Goal: Task Accomplishment & Management: Use online tool/utility

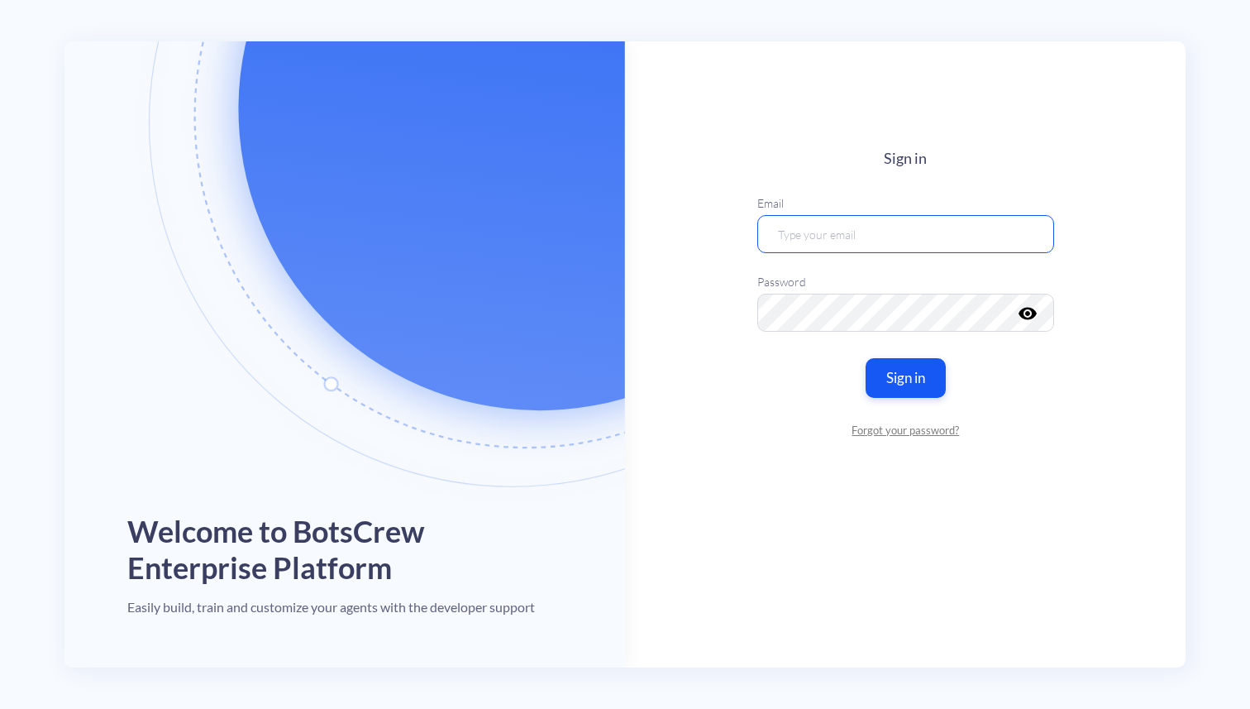
click at [837, 233] on input "email" at bounding box center [906, 233] width 297 height 38
click at [721, 473] on main "Sign in Email Password visibility Sign in Forgot your password?" at bounding box center [905, 354] width 561 height 626
click at [785, 230] on input "email" at bounding box center [906, 233] width 297 height 38
type input "[EMAIL_ADDRESS][DOMAIN_NAME]"
click at [713, 419] on main "Sign in Email [EMAIL_ADDRESS][DOMAIN_NAME] Password visibility Sign in Forgot y…" at bounding box center [905, 354] width 561 height 626
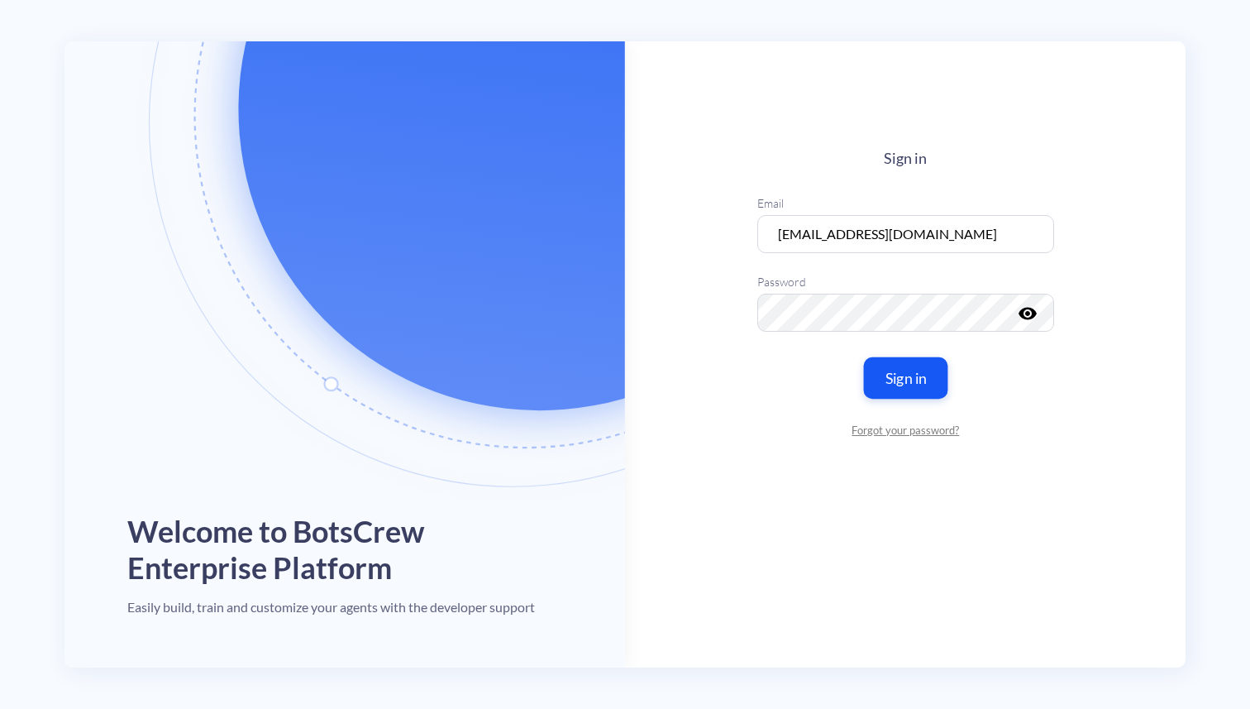
click at [915, 385] on button "Sign in" at bounding box center [905, 376] width 84 height 41
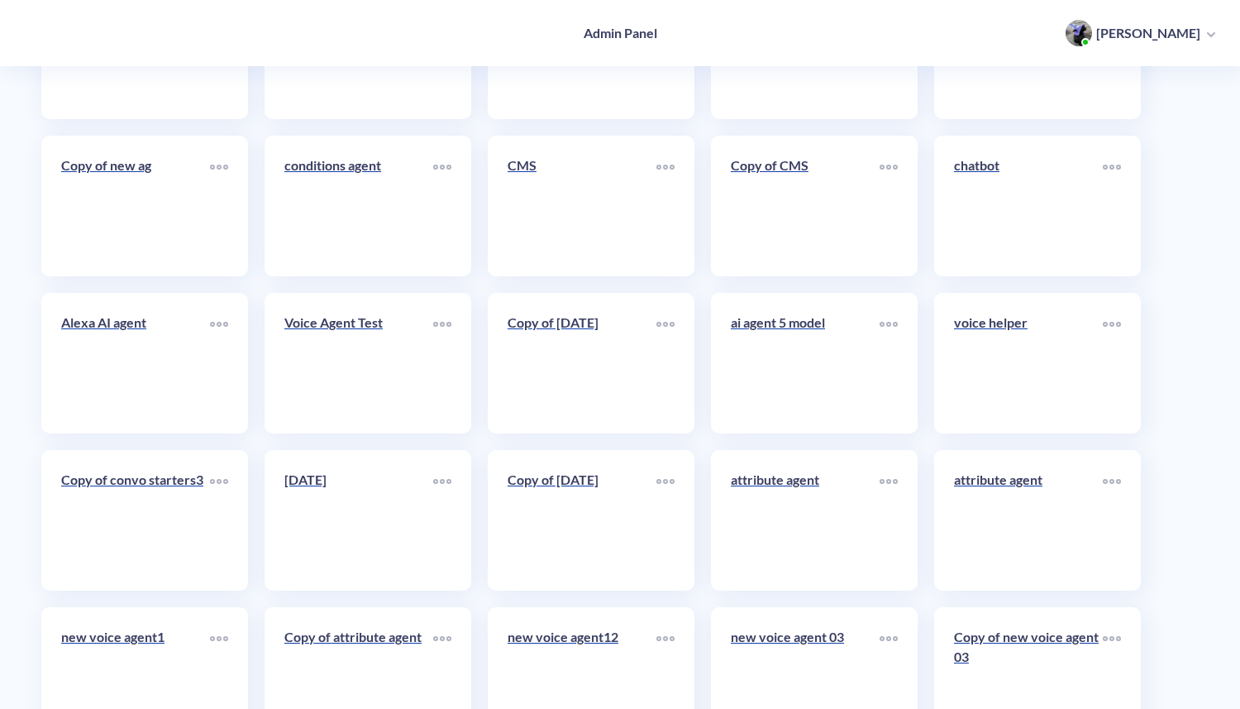
scroll to position [8295, 0]
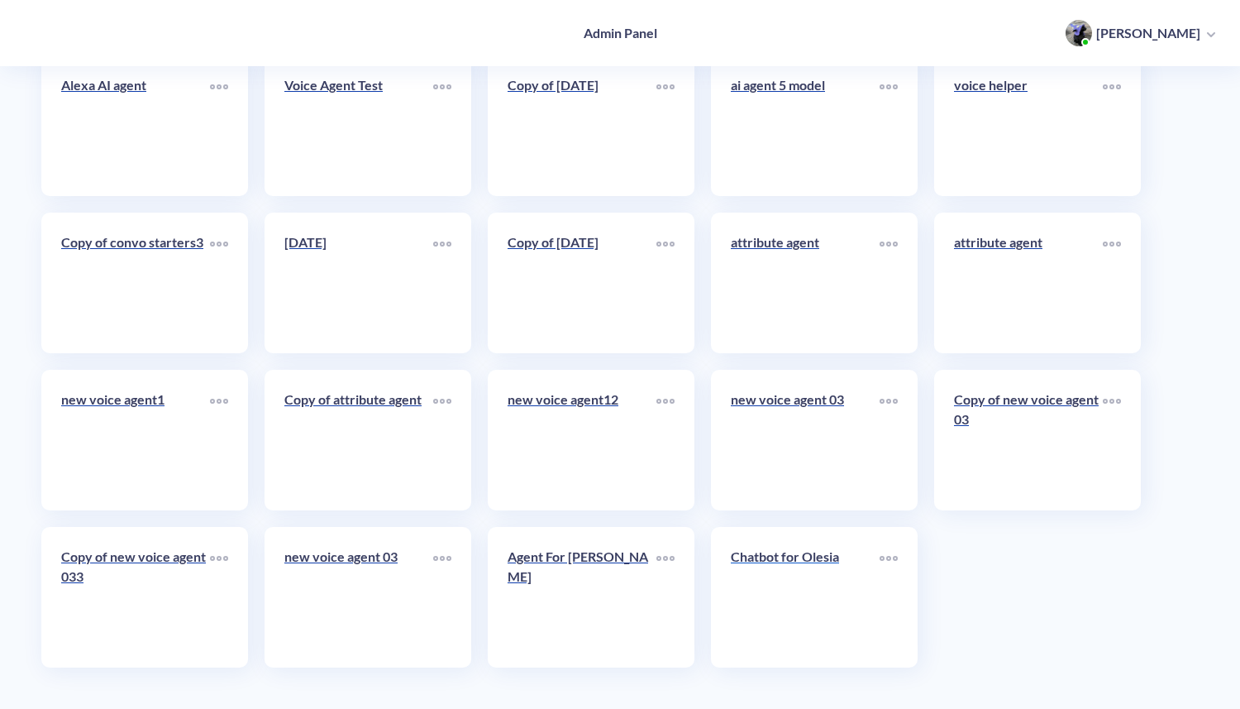
click at [777, 605] on link "Chatbot for Olesia" at bounding box center [805, 597] width 149 height 101
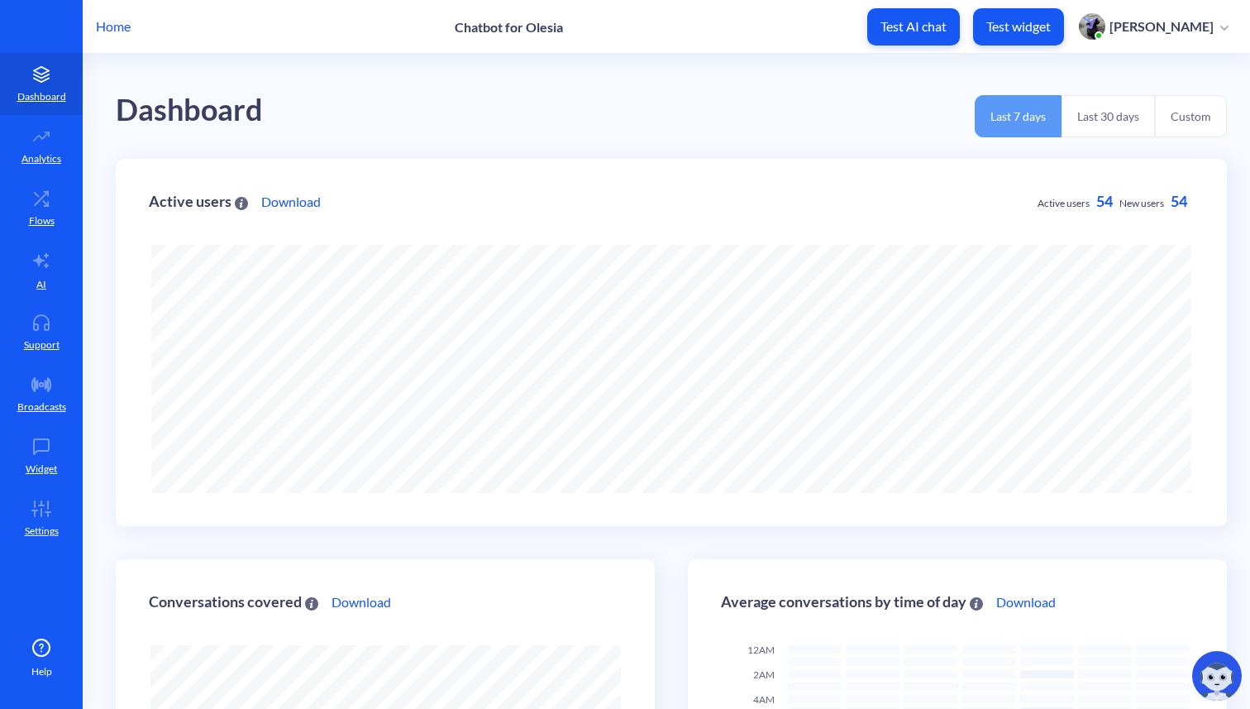
scroll to position [709, 1250]
click at [1064, 35] on button "Test widget" at bounding box center [1018, 26] width 91 height 37
click at [36, 447] on icon at bounding box center [41, 446] width 33 height 17
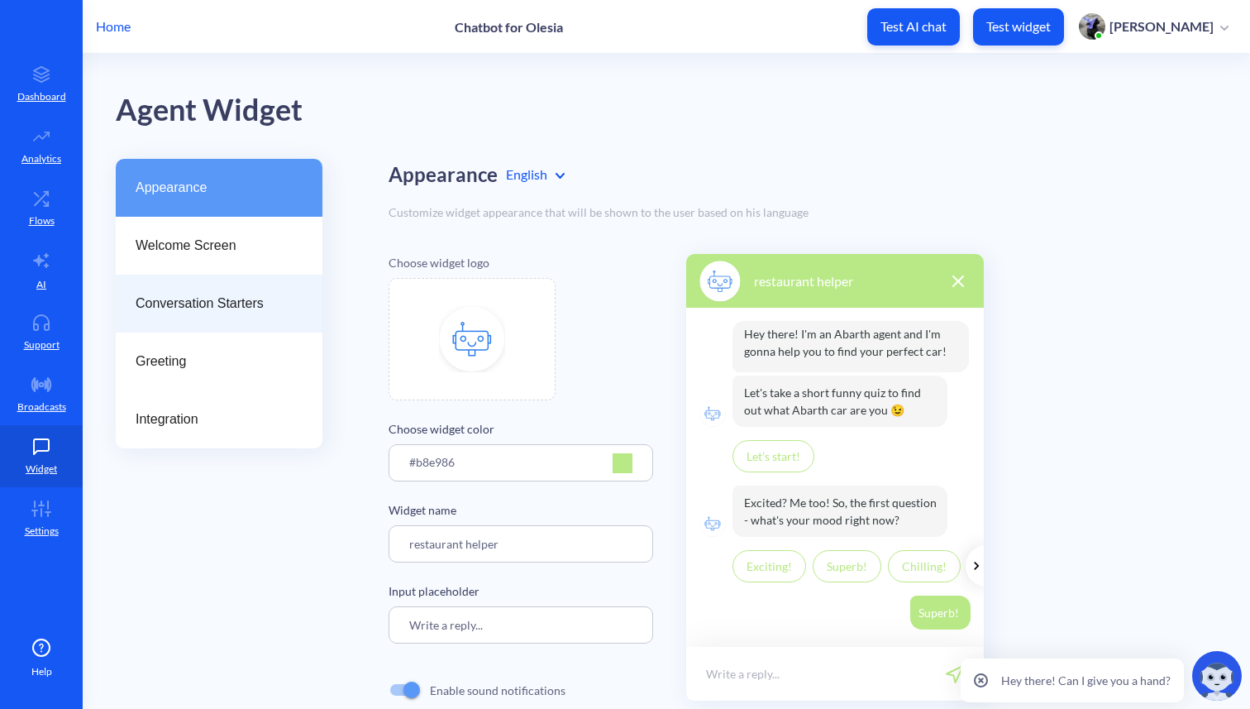
click at [185, 300] on span "Conversation Starters" at bounding box center [213, 304] width 154 height 20
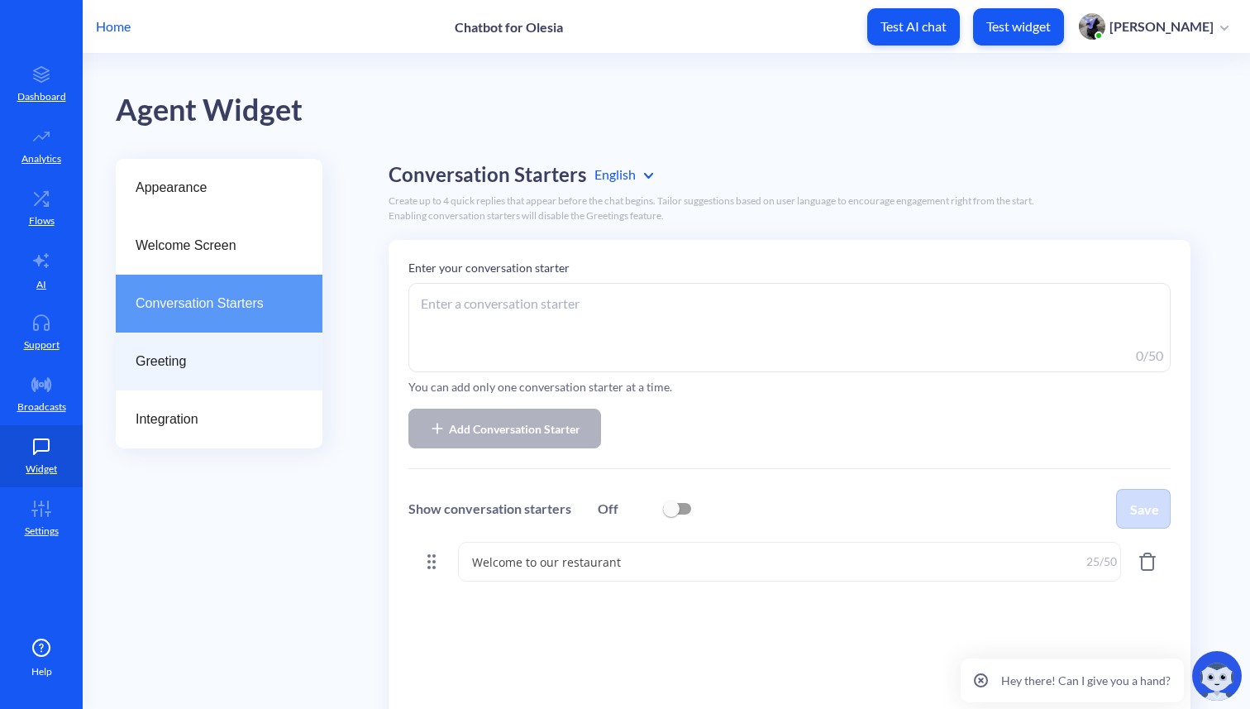
click at [164, 364] on span "Greeting" at bounding box center [213, 361] width 154 height 20
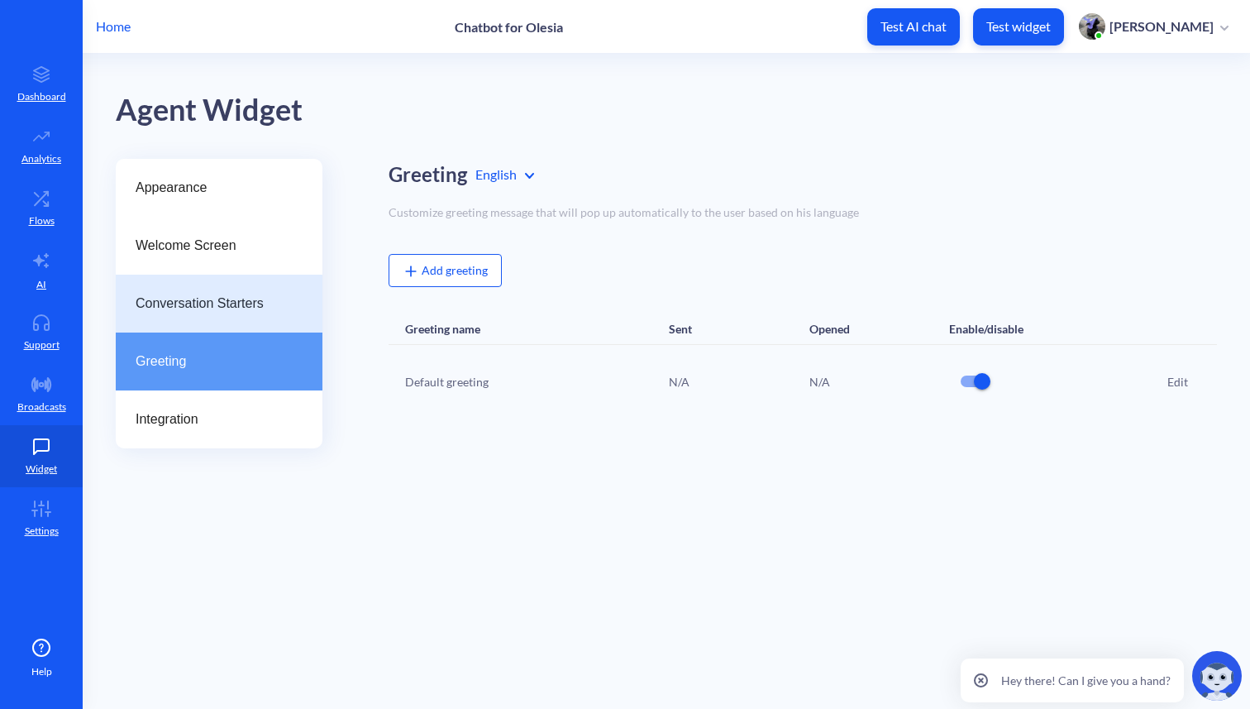
click at [190, 313] on div "Conversation Starters" at bounding box center [219, 304] width 207 height 58
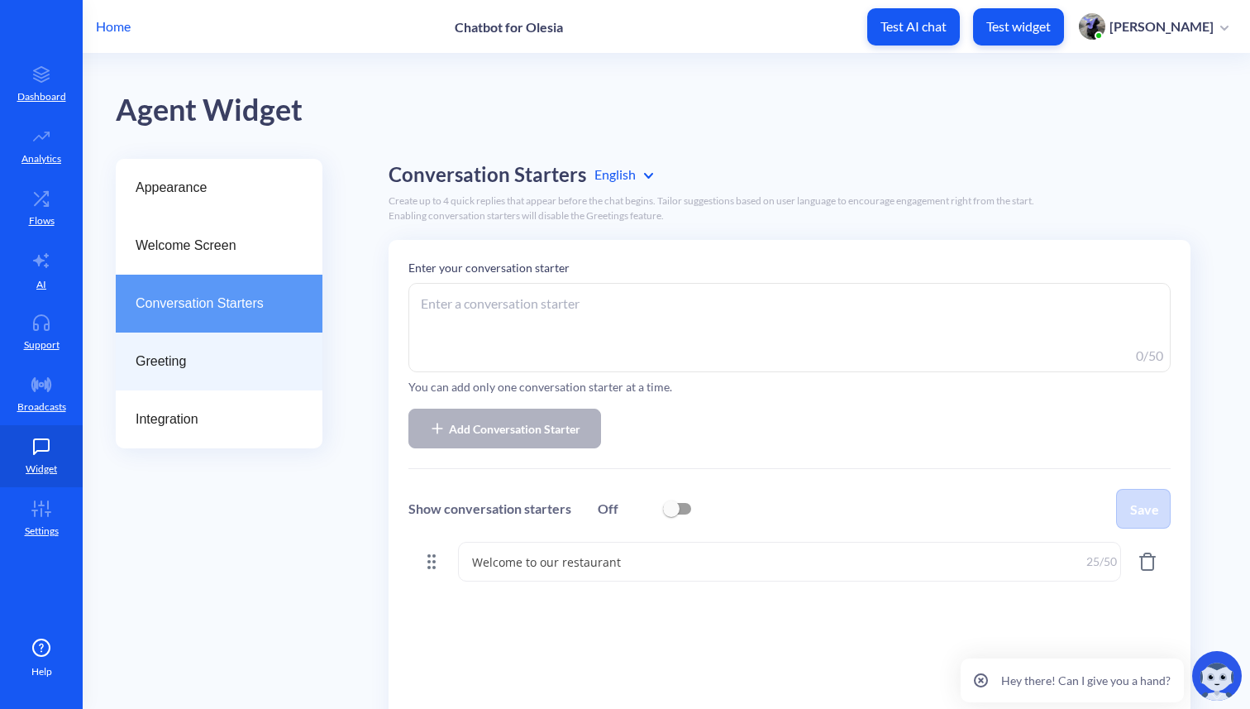
click at [189, 366] on span "Greeting" at bounding box center [213, 361] width 154 height 20
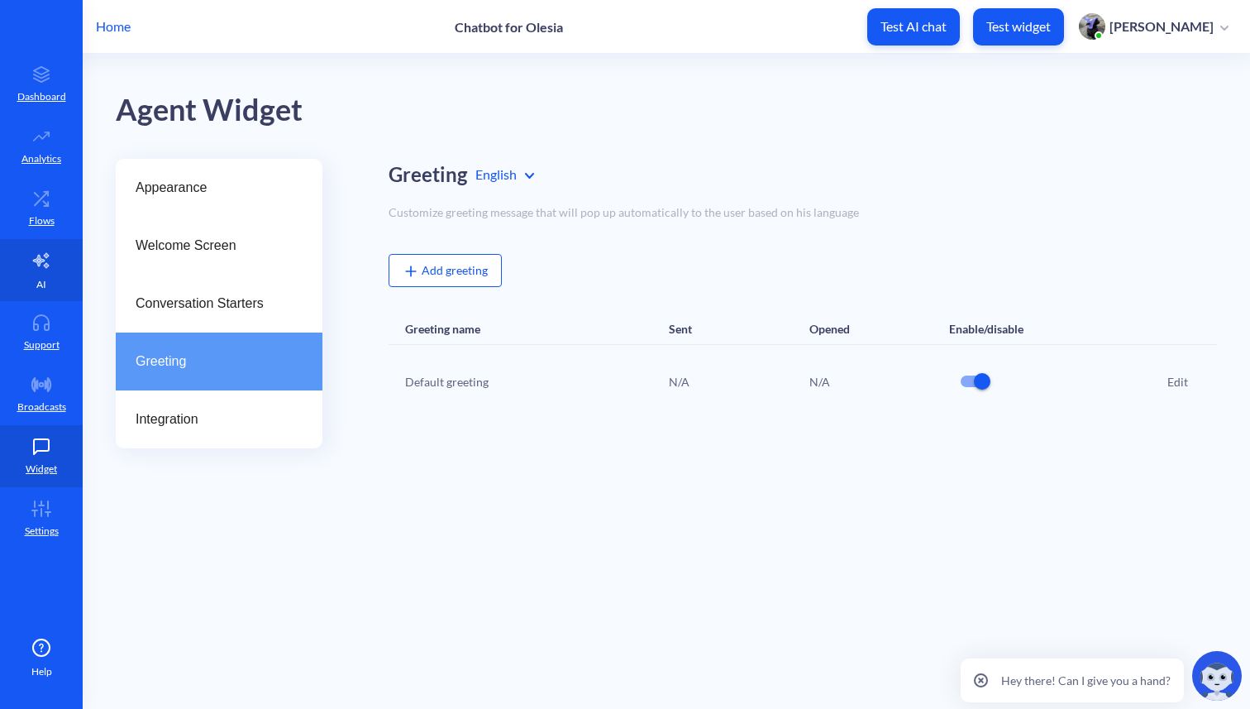
click at [36, 277] on p "AI" at bounding box center [41, 284] width 10 height 15
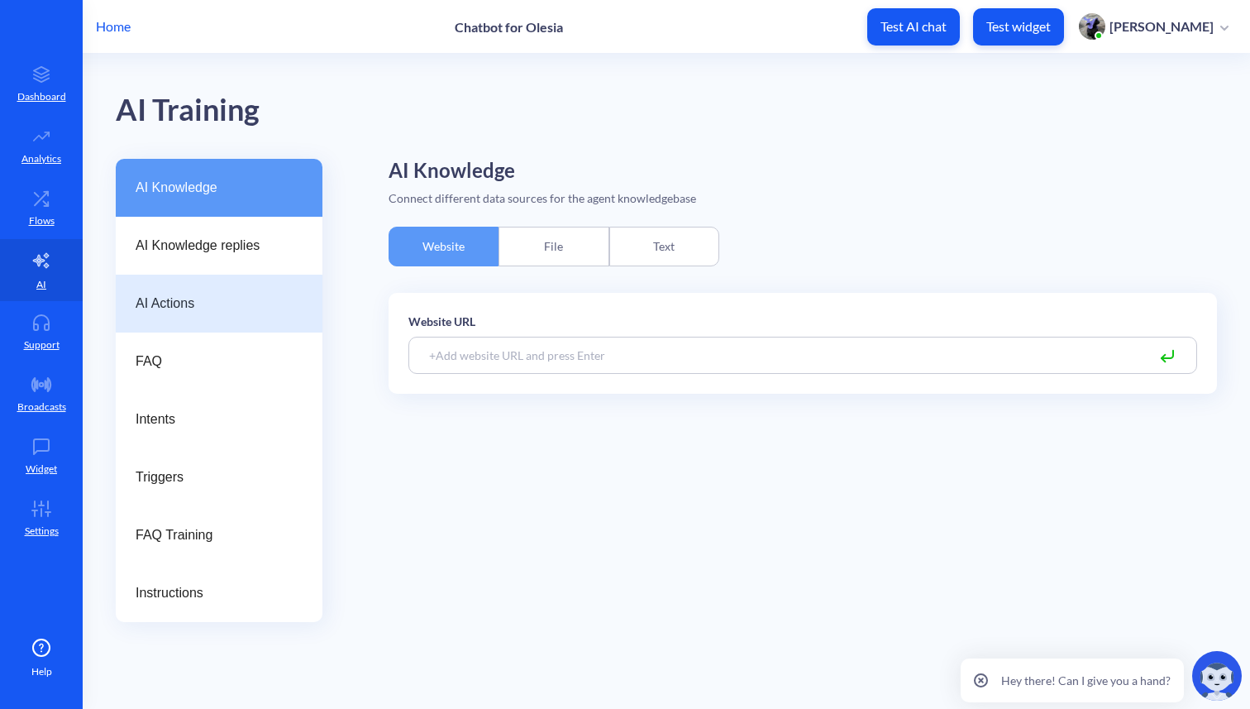
click at [162, 312] on span "AI Actions" at bounding box center [213, 304] width 154 height 20
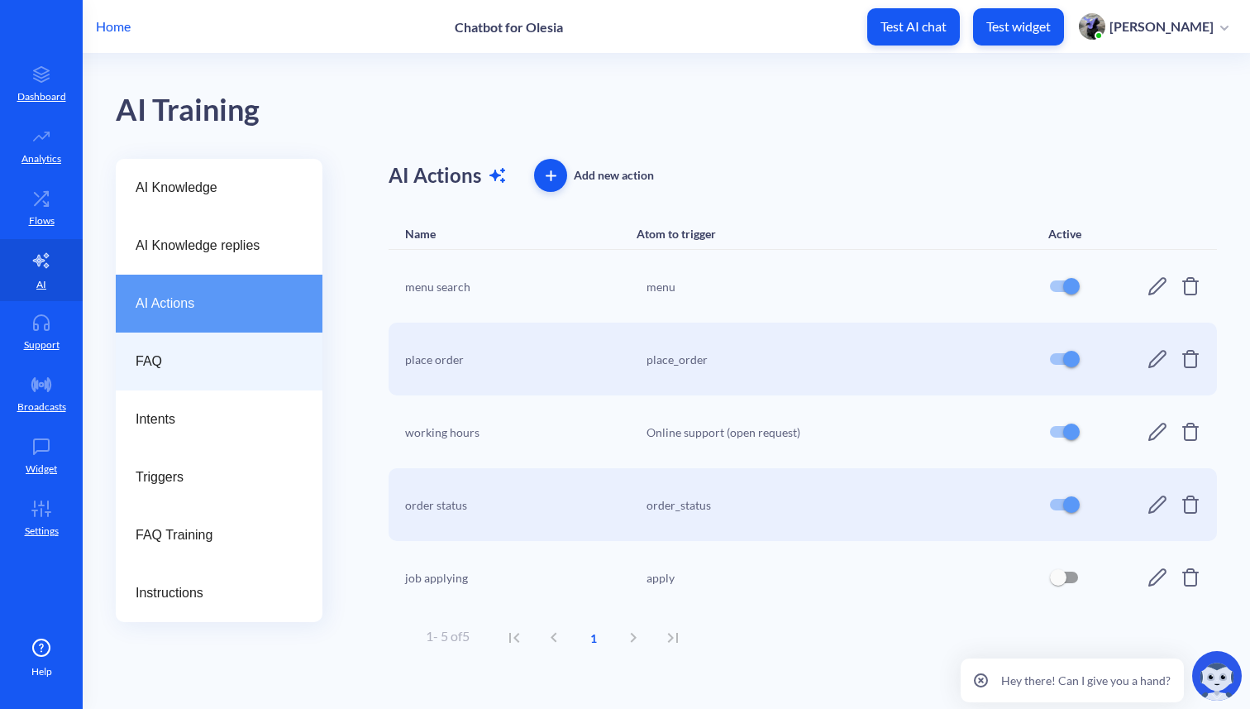
click at [155, 369] on span "FAQ" at bounding box center [213, 361] width 154 height 20
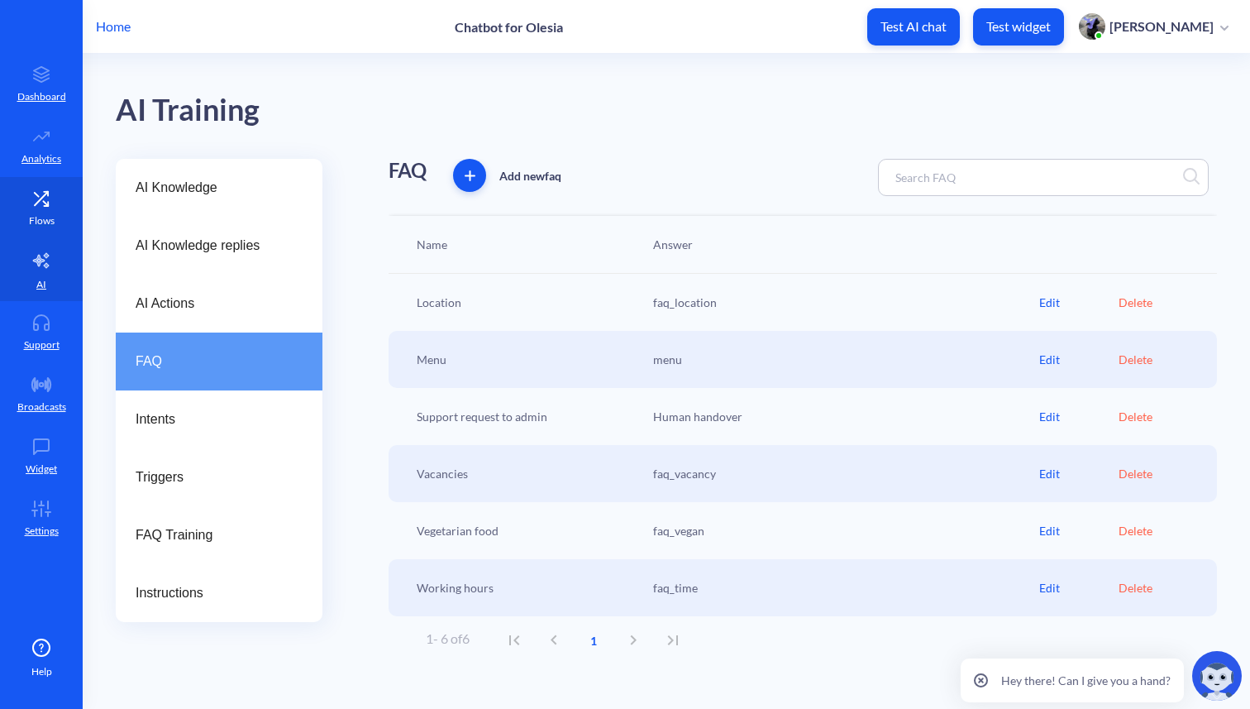
click at [35, 206] on icon at bounding box center [41, 198] width 33 height 17
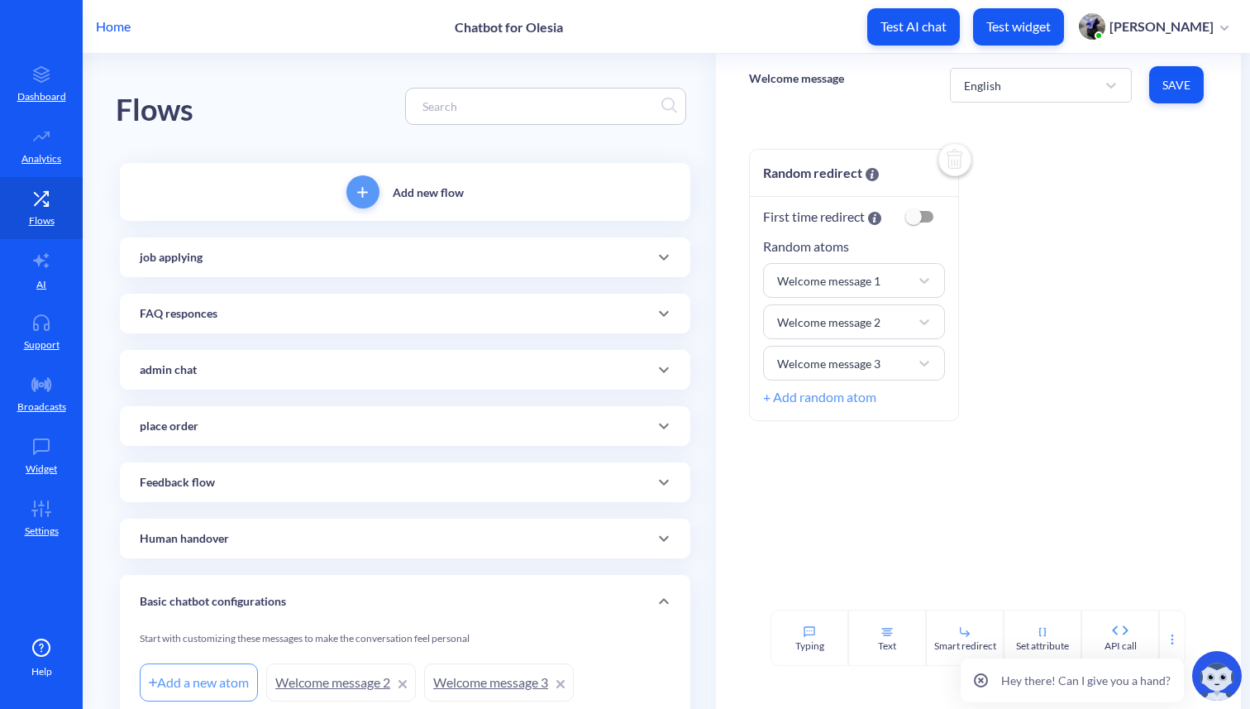
click at [256, 260] on div "job applying" at bounding box center [405, 257] width 531 height 17
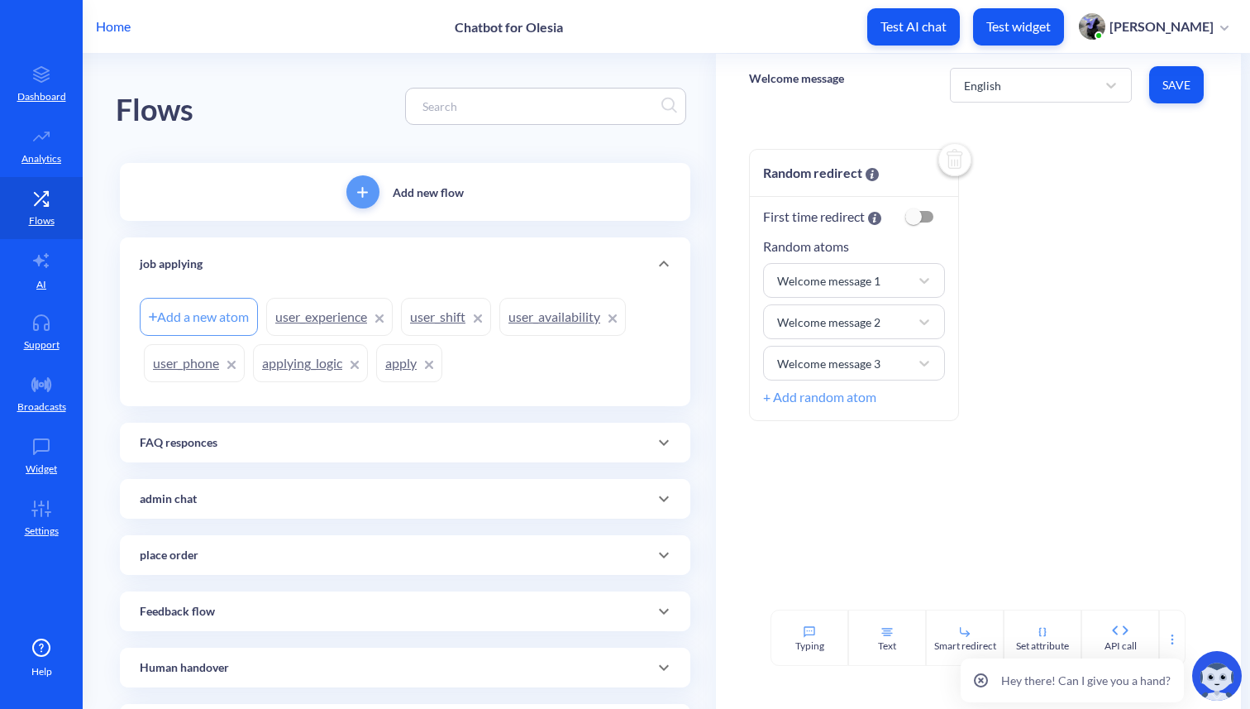
click at [271, 443] on div "FAQ responces" at bounding box center [405, 442] width 531 height 17
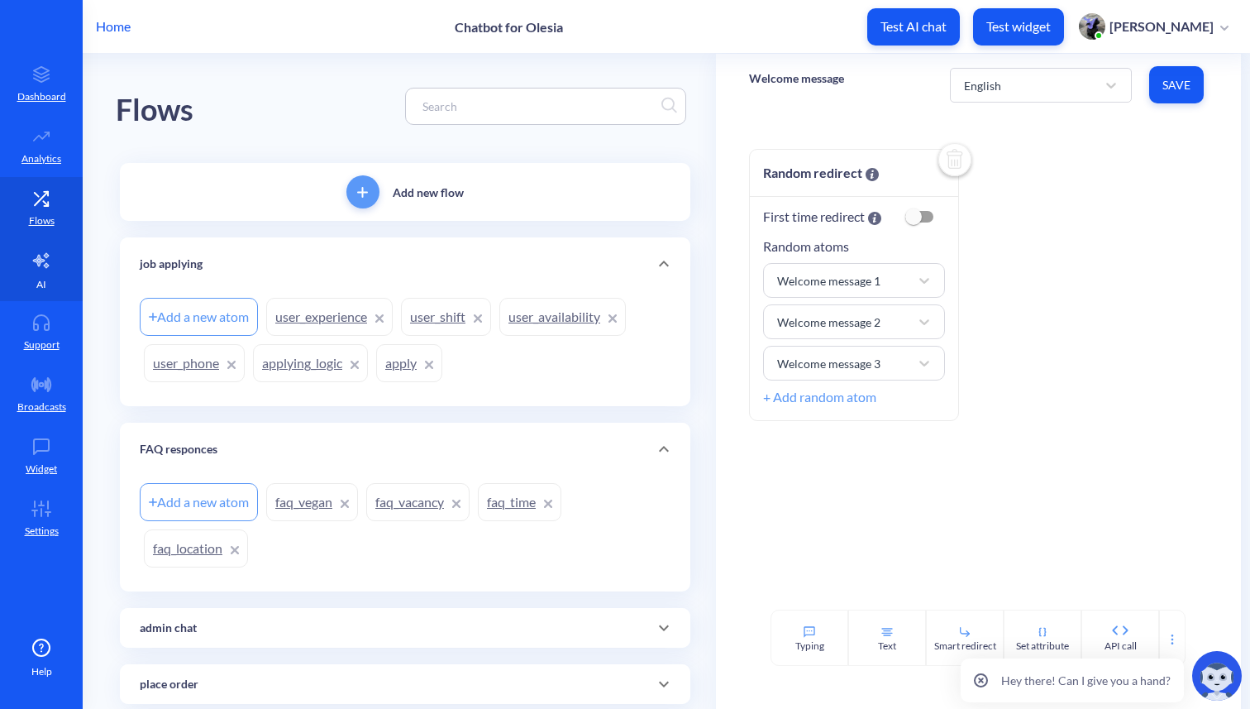
click at [36, 275] on link "AI" at bounding box center [41, 270] width 83 height 62
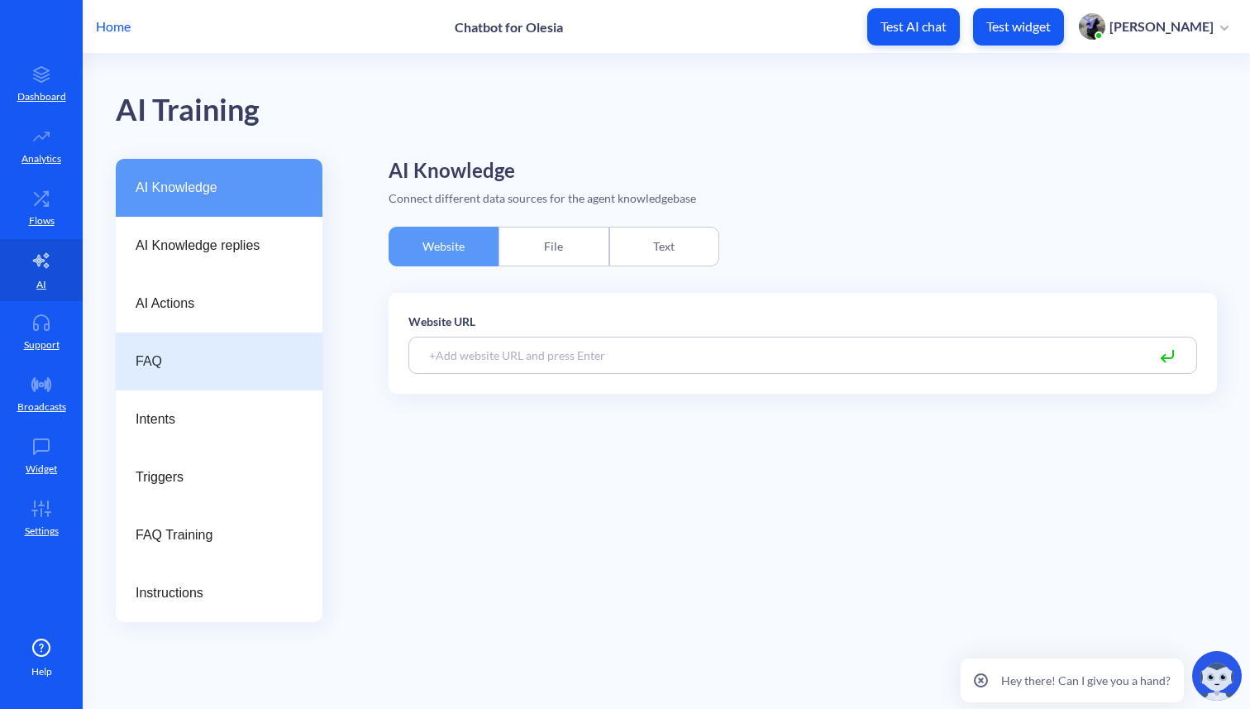
click at [172, 380] on div "FAQ" at bounding box center [219, 361] width 207 height 58
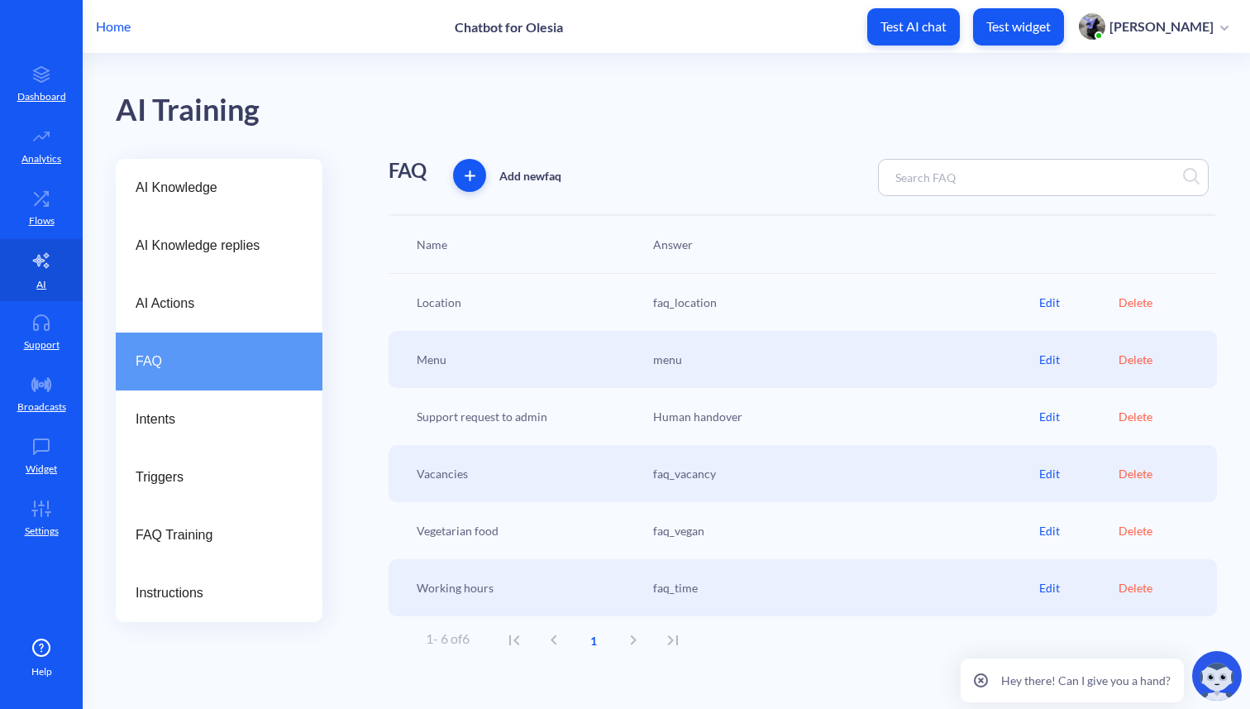
click at [1047, 473] on div "Edit" at bounding box center [1079, 473] width 79 height 17
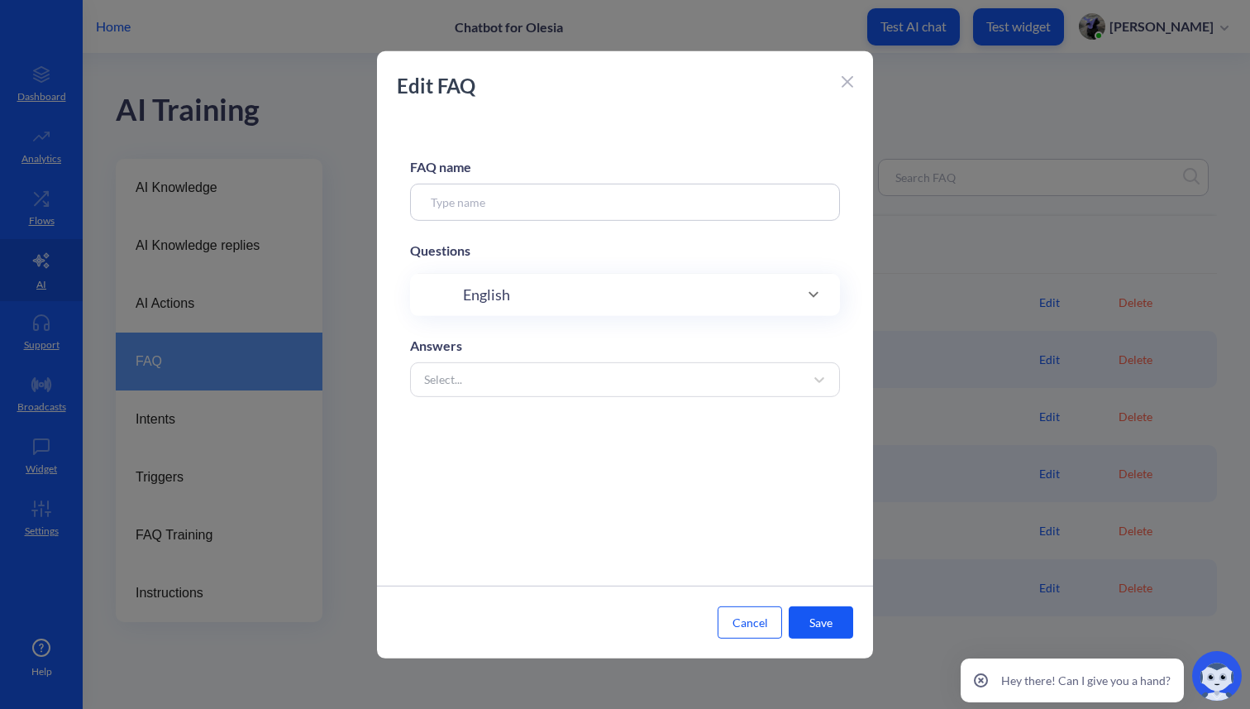
type input "Vacancies"
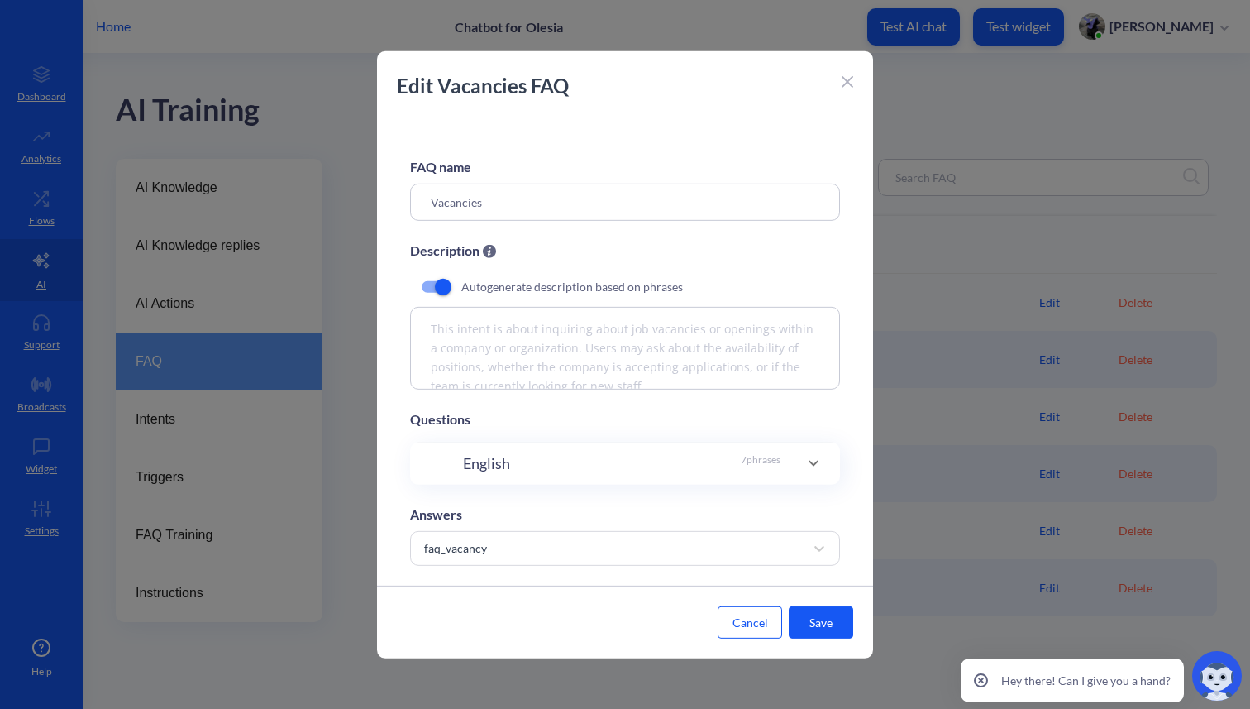
scroll to position [15, 0]
click at [551, 458] on div "English 7 phrases" at bounding box center [622, 463] width 318 height 22
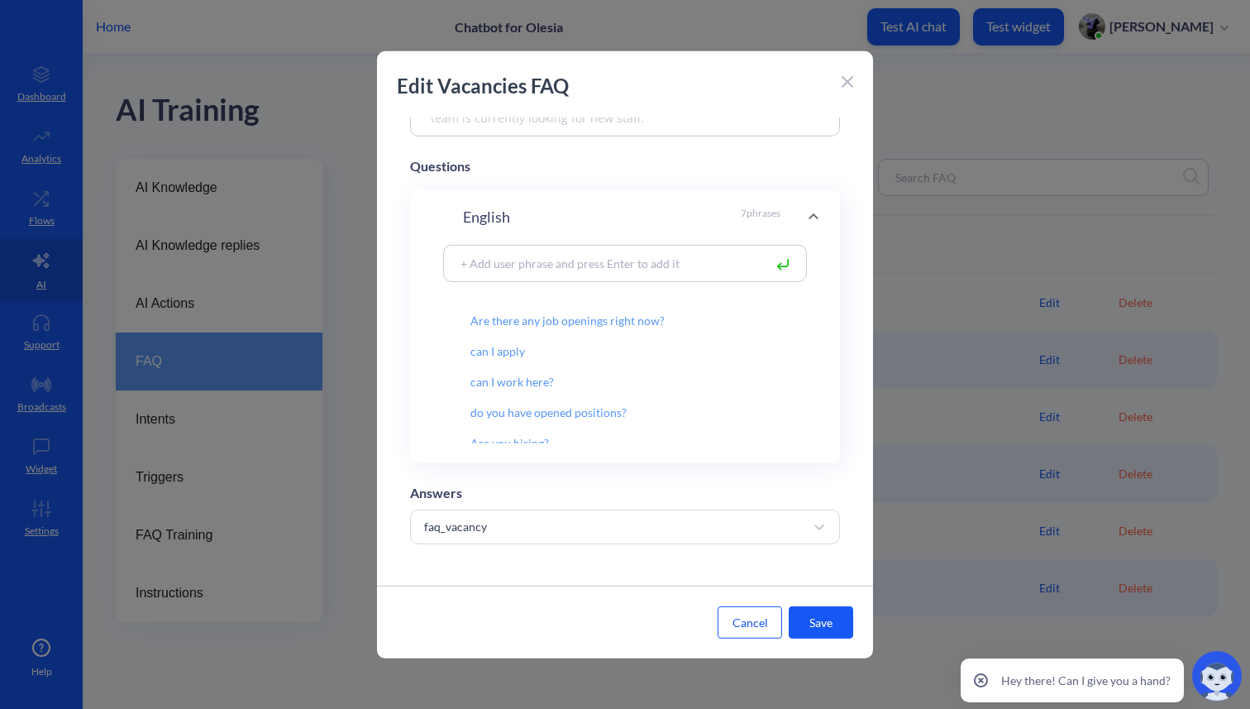
scroll to position [69, 0]
drag, startPoint x: 529, startPoint y: 332, endPoint x: 466, endPoint y: 331, distance: 62.9
click at [466, 331] on input "can I apply" at bounding box center [603, 335] width 318 height 28
click at [849, 81] on icon at bounding box center [848, 82] width 12 height 12
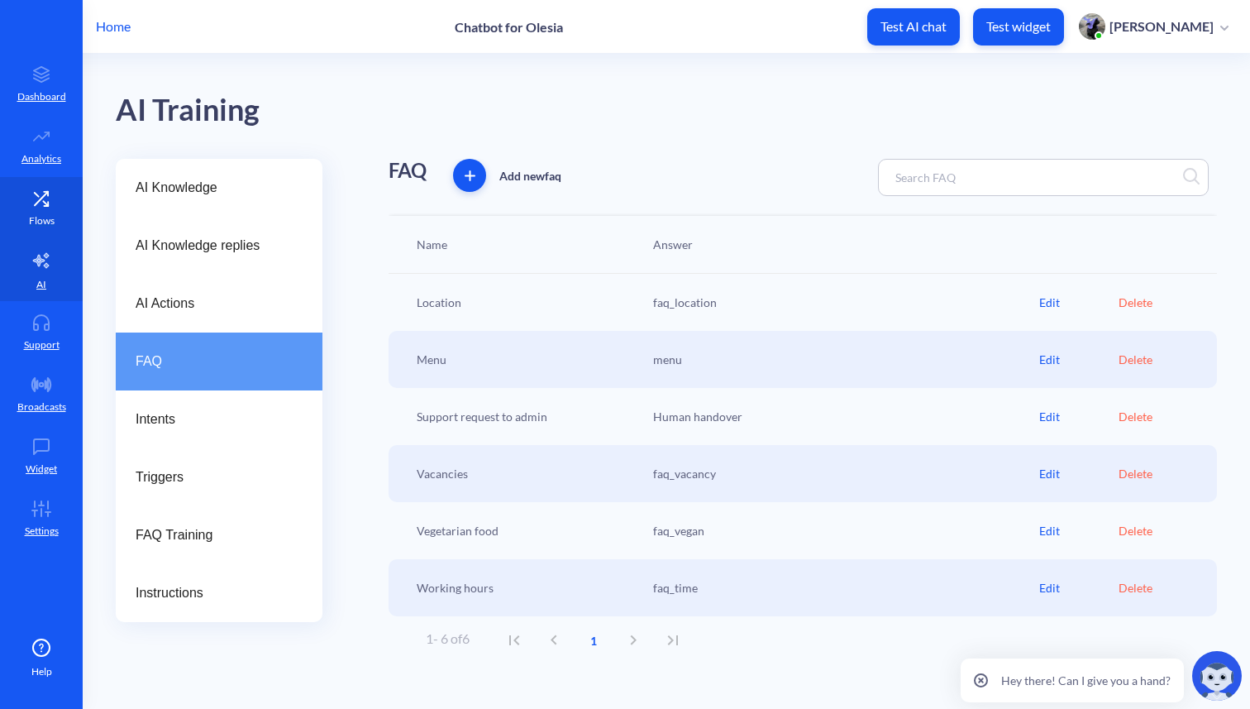
click at [45, 210] on link "Flows" at bounding box center [41, 208] width 83 height 62
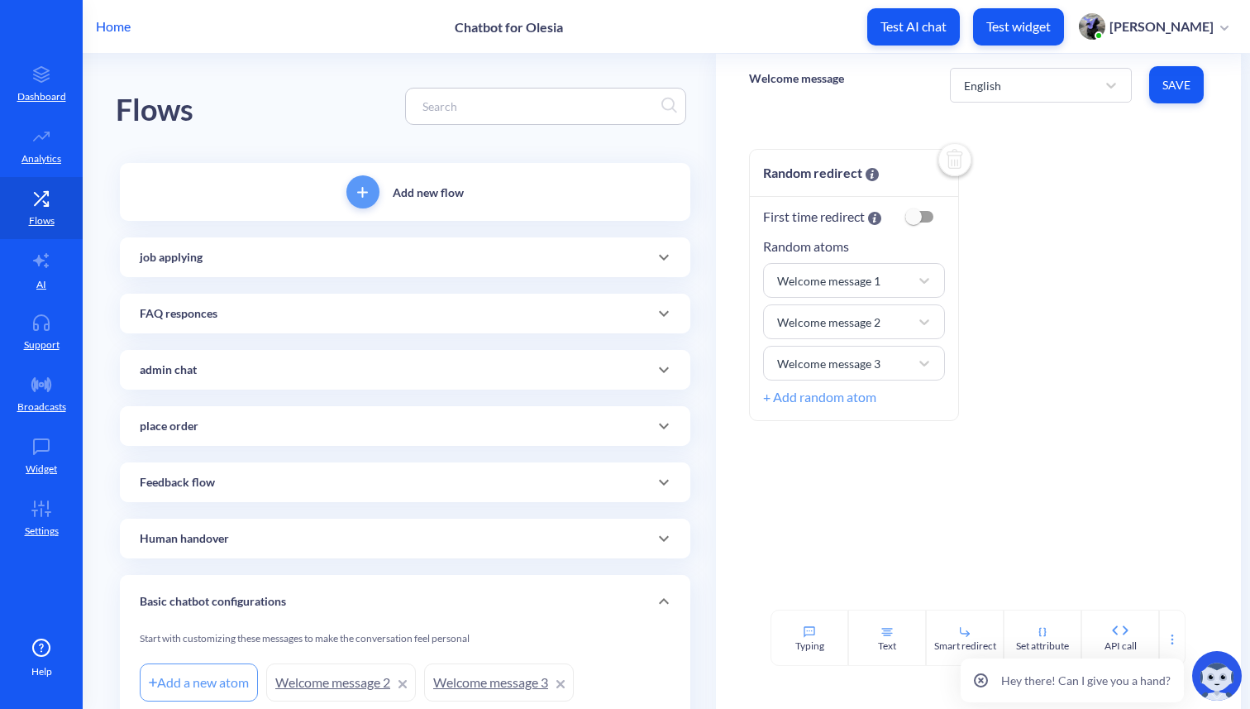
click at [273, 308] on div "FAQ responces" at bounding box center [405, 313] width 531 height 17
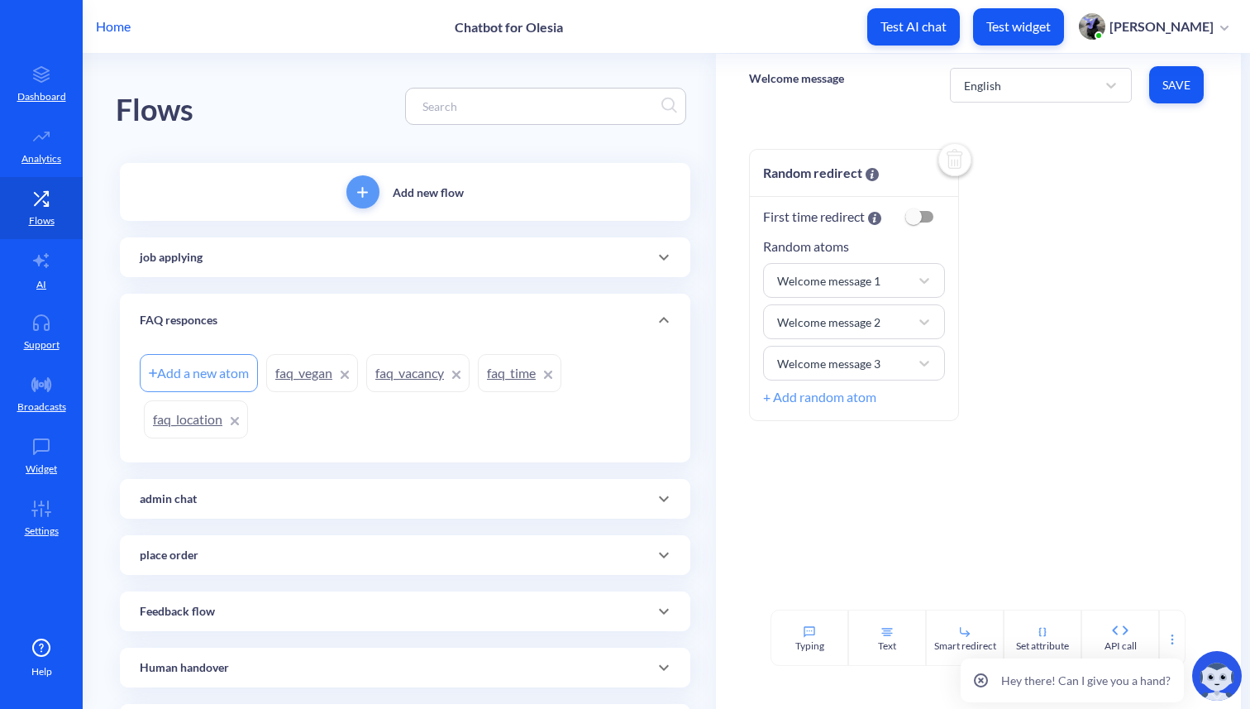
click at [405, 370] on link "faq_vacancy" at bounding box center [417, 373] width 103 height 38
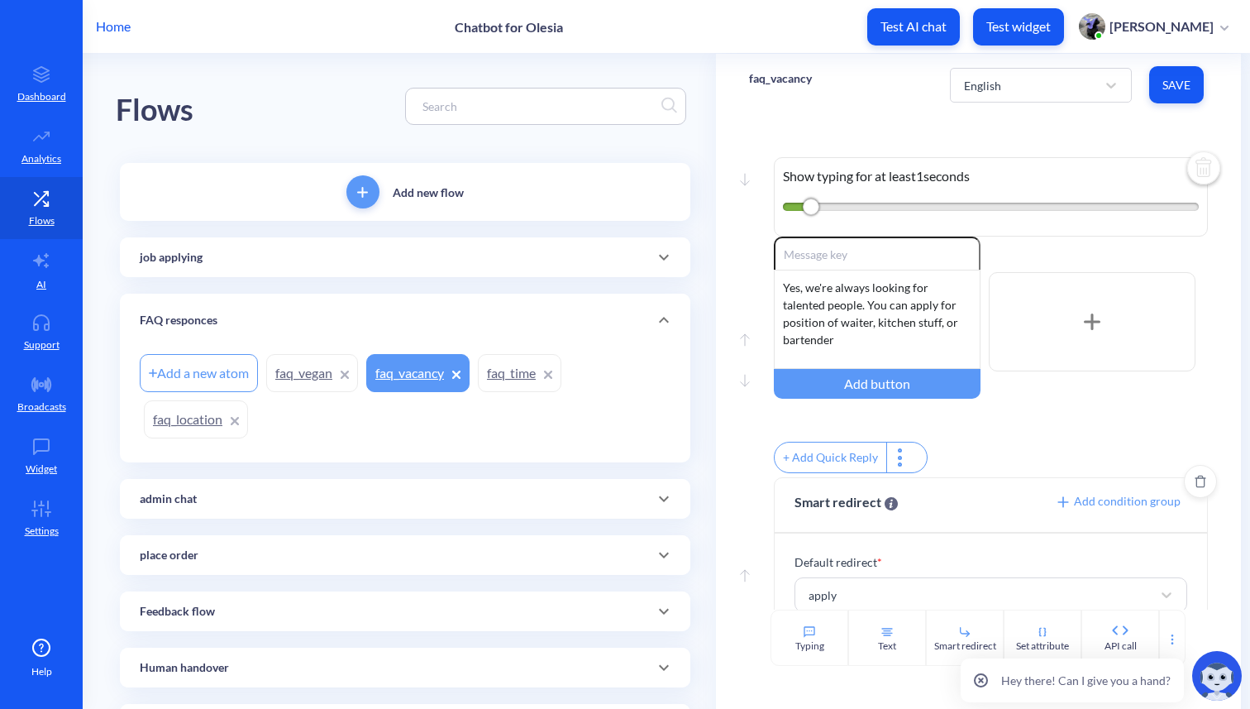
scroll to position [42, 0]
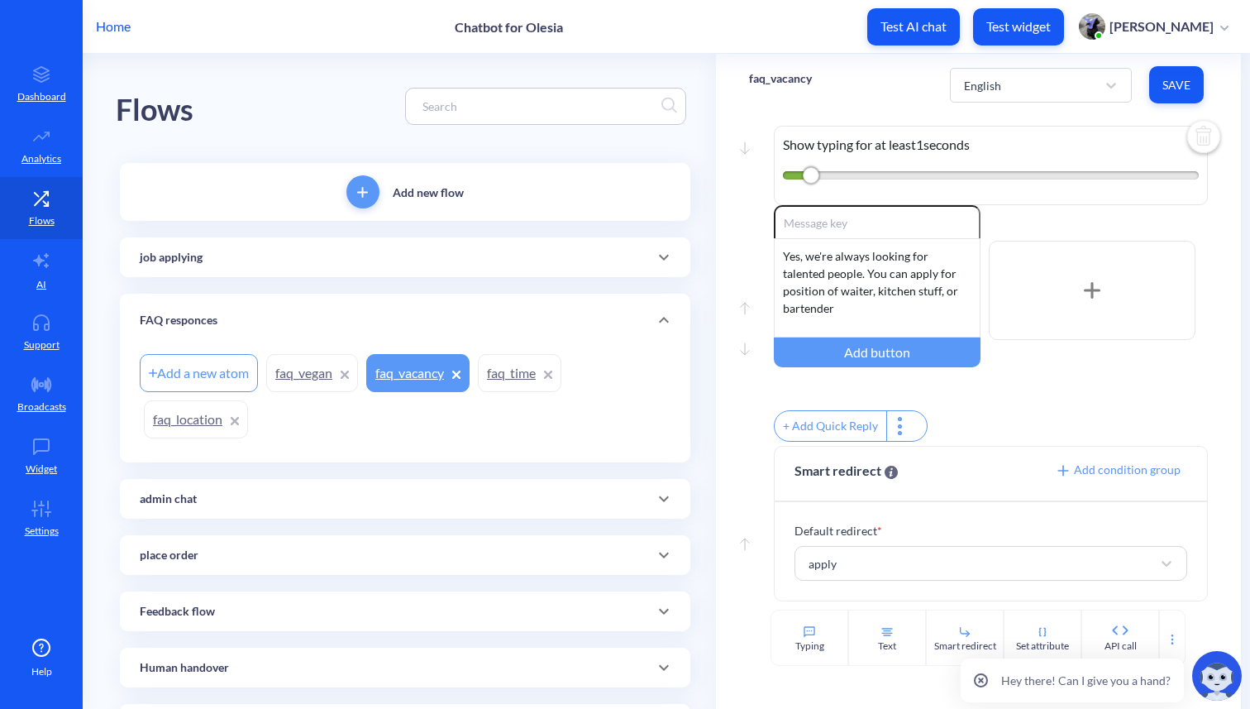
click at [407, 270] on div "job applying" at bounding box center [405, 257] width 571 height 40
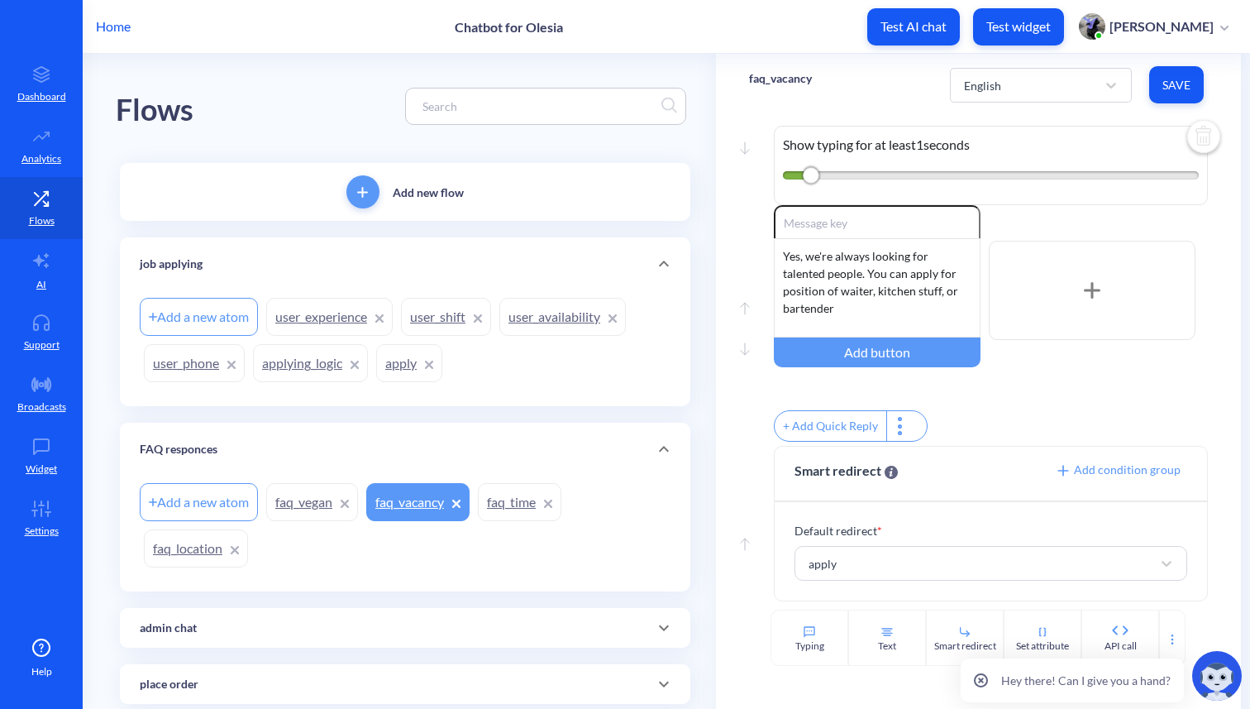
click at [404, 360] on link "apply" at bounding box center [409, 363] width 66 height 38
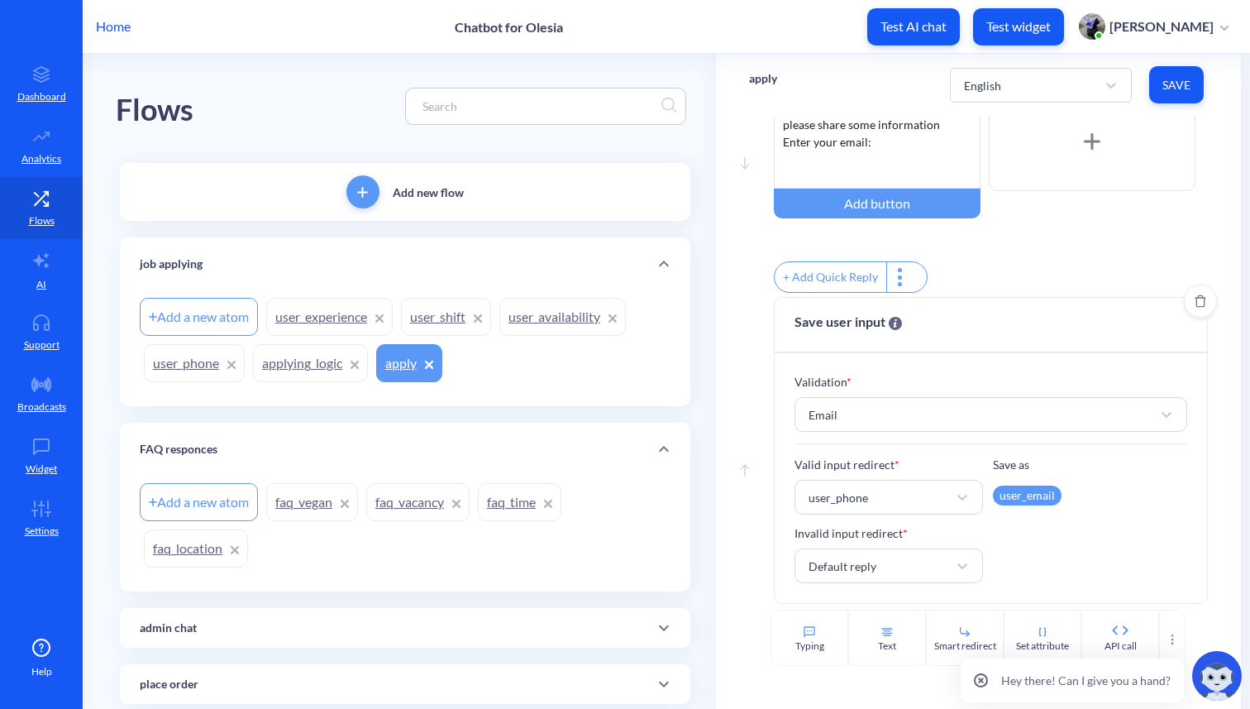
scroll to position [106, 0]
click at [177, 366] on link "user_phone" at bounding box center [194, 363] width 101 height 38
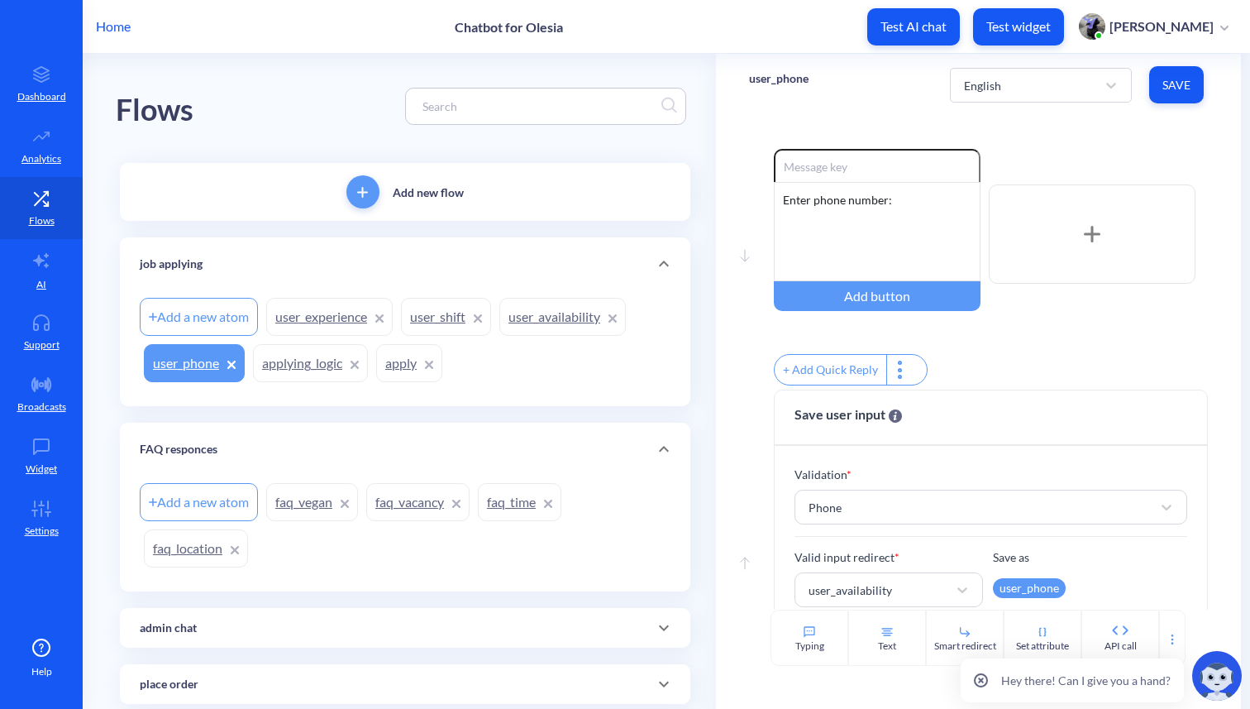
scroll to position [106, 0]
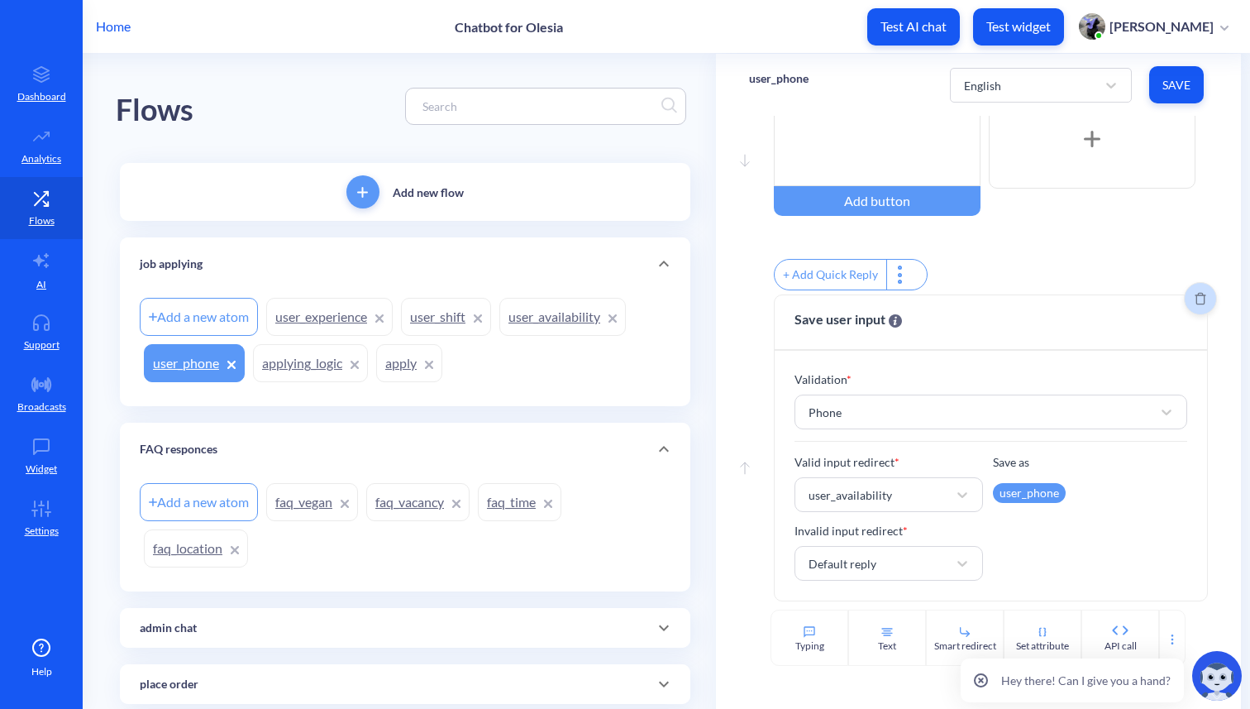
click at [1195, 299] on icon "Delete" at bounding box center [1201, 298] width 12 height 13
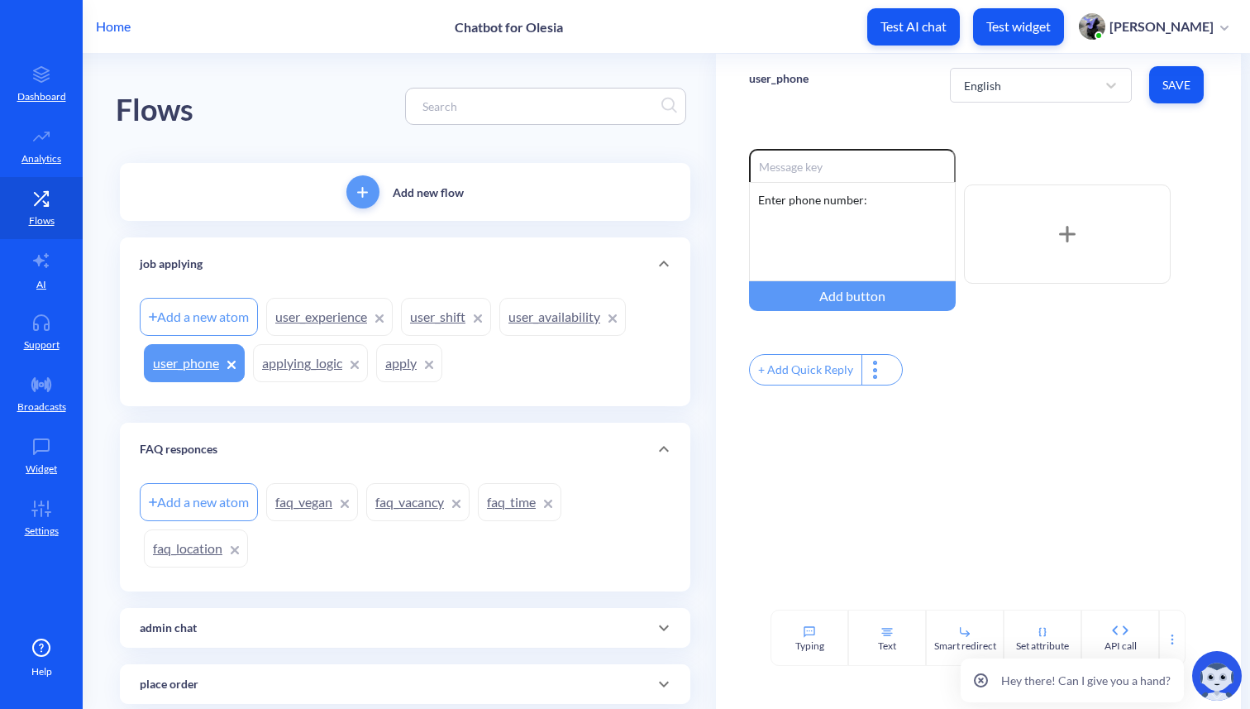
scroll to position [0, 0]
click at [1178, 83] on span "Save" at bounding box center [1177, 85] width 28 height 17
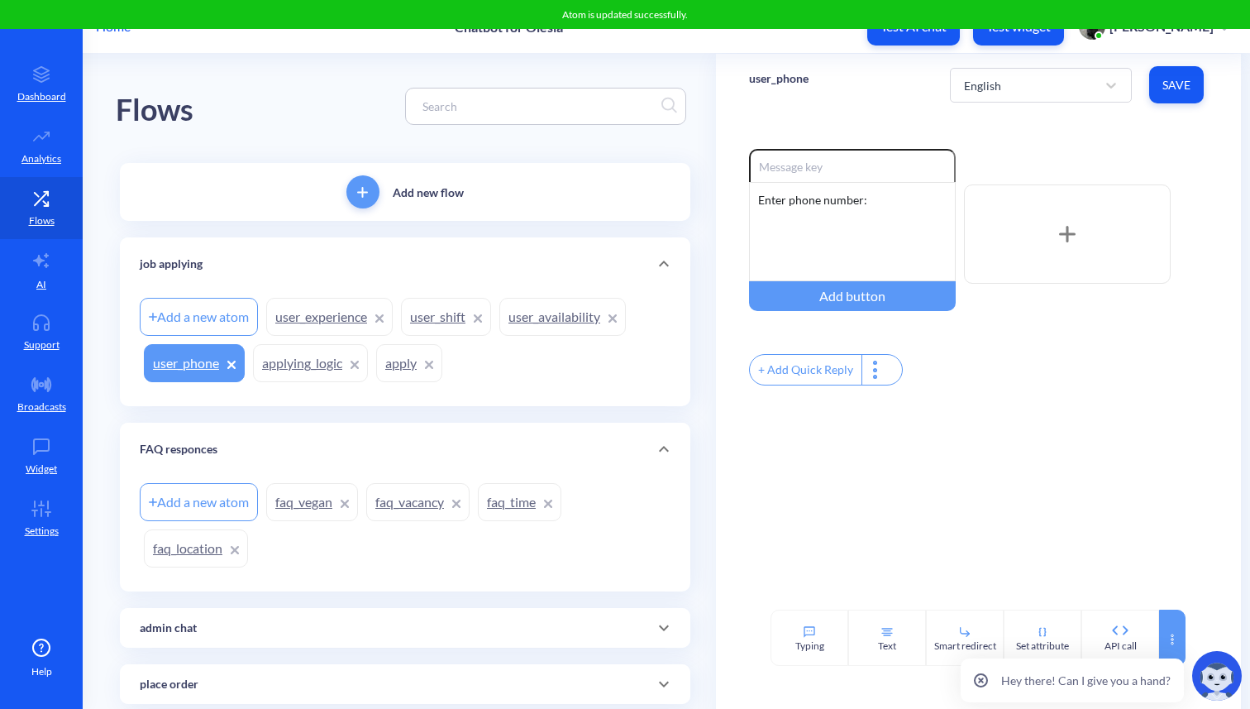
click at [1178, 638] on div at bounding box center [1172, 637] width 26 height 56
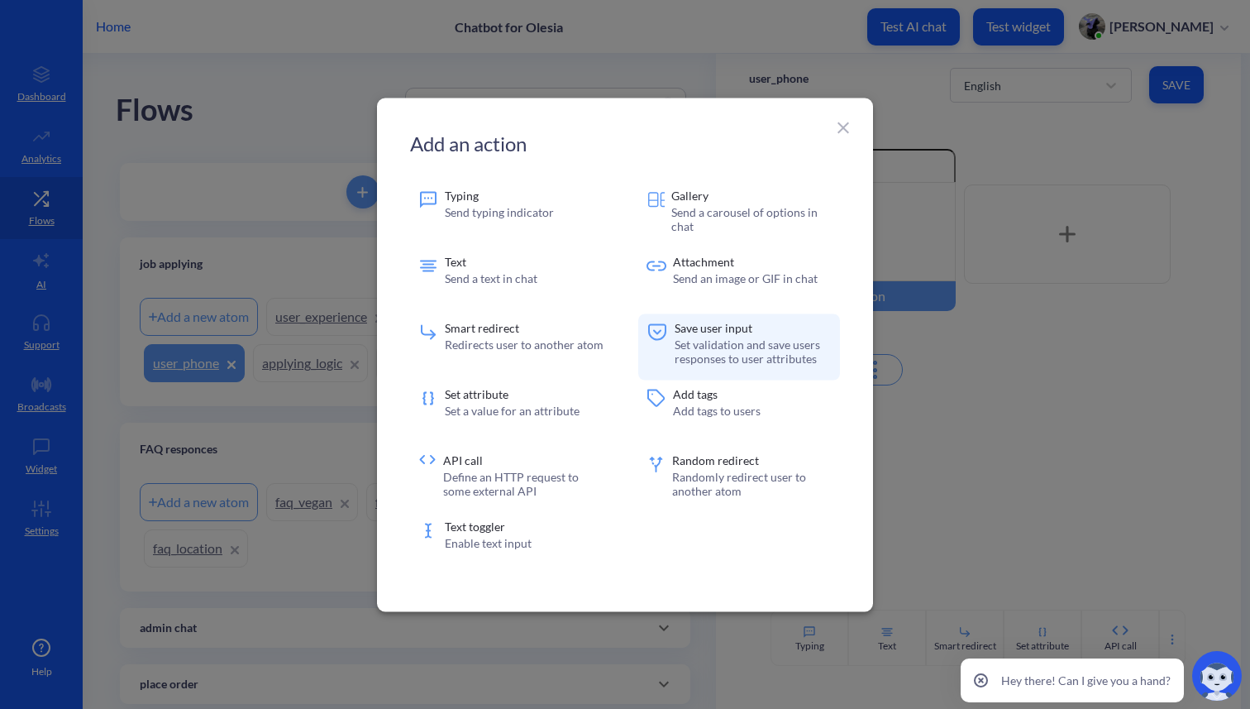
click at [738, 344] on p "Set validation and save users responses to user attributes" at bounding box center [753, 351] width 157 height 28
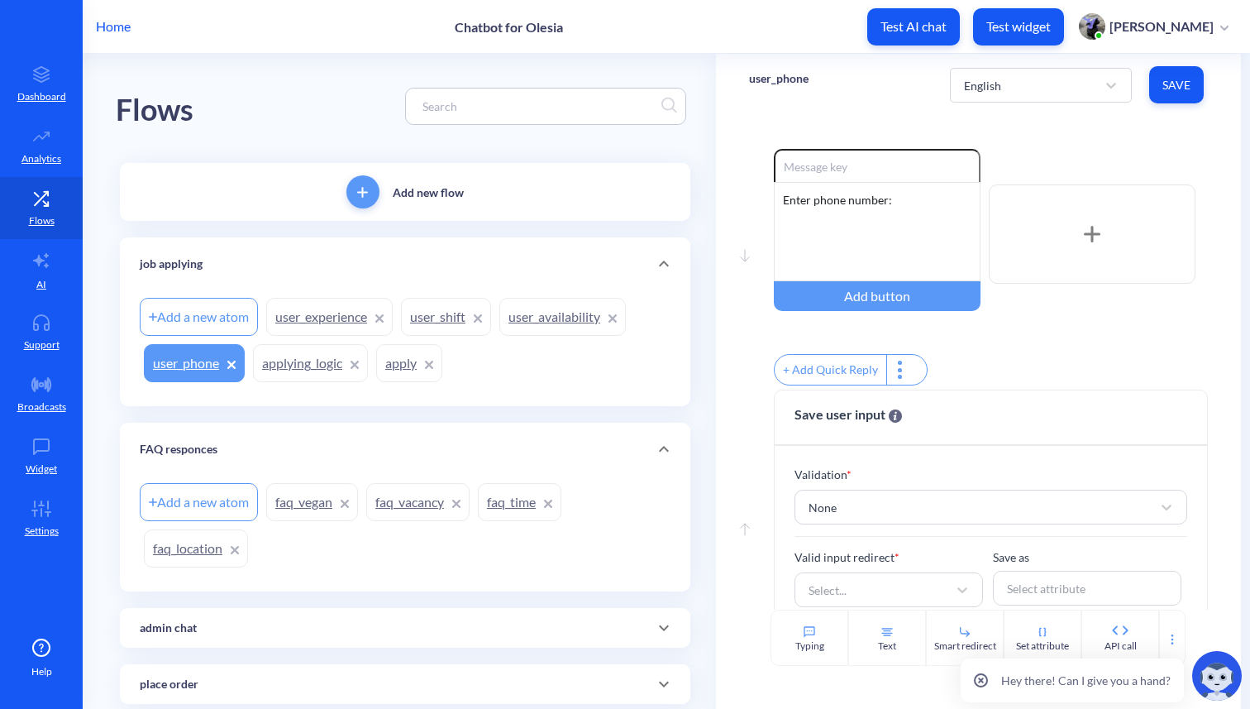
scroll to position [37, 0]
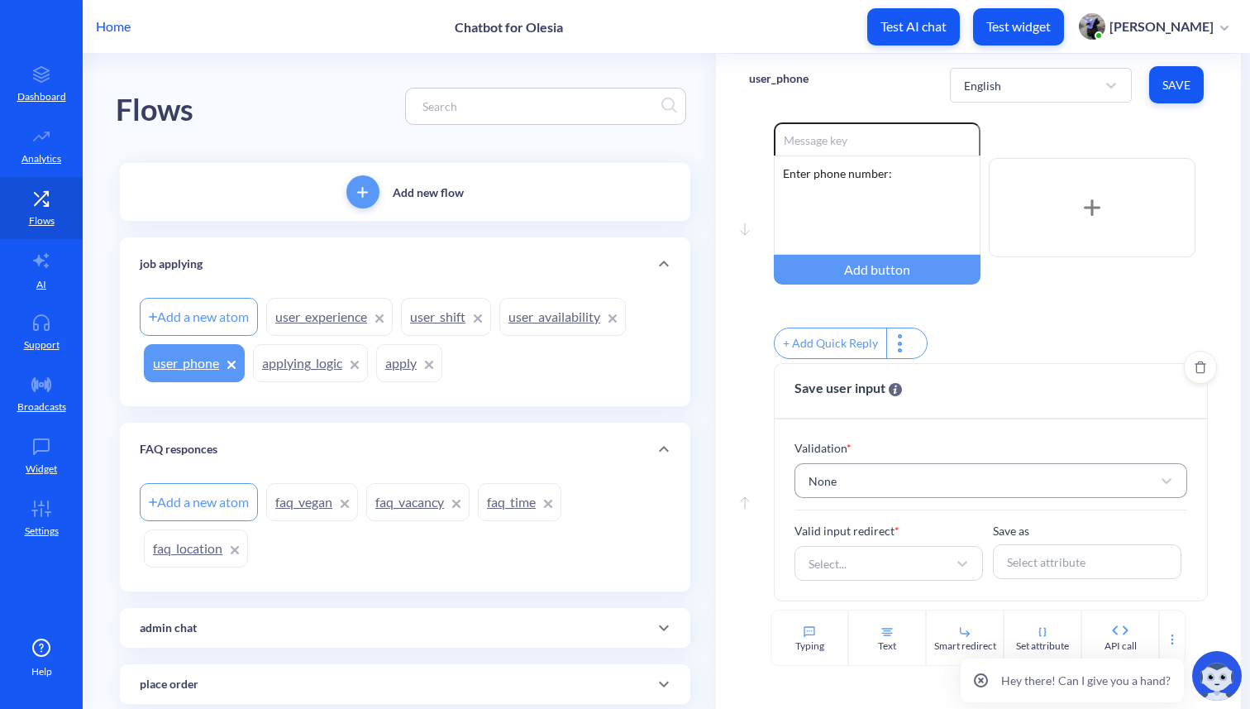
click at [864, 487] on div "None" at bounding box center [976, 481] width 351 height 30
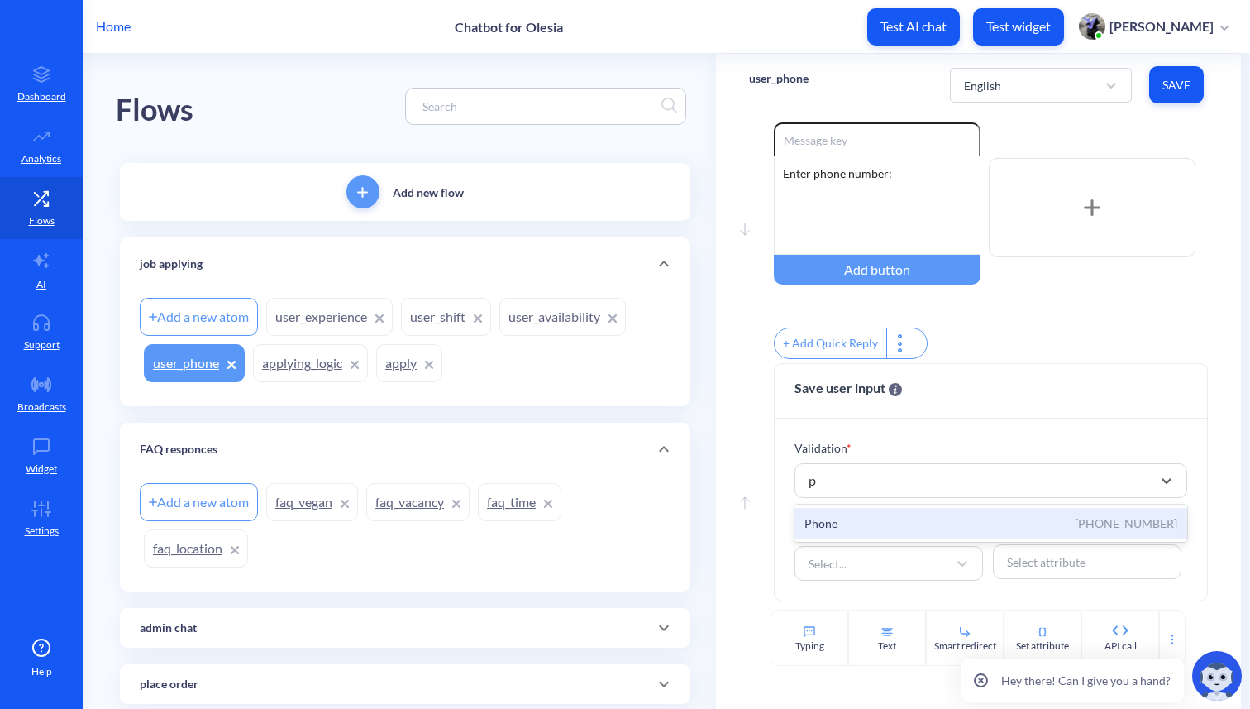
type input "ph"
click at [819, 525] on div "Phone" at bounding box center [821, 522] width 33 height 17
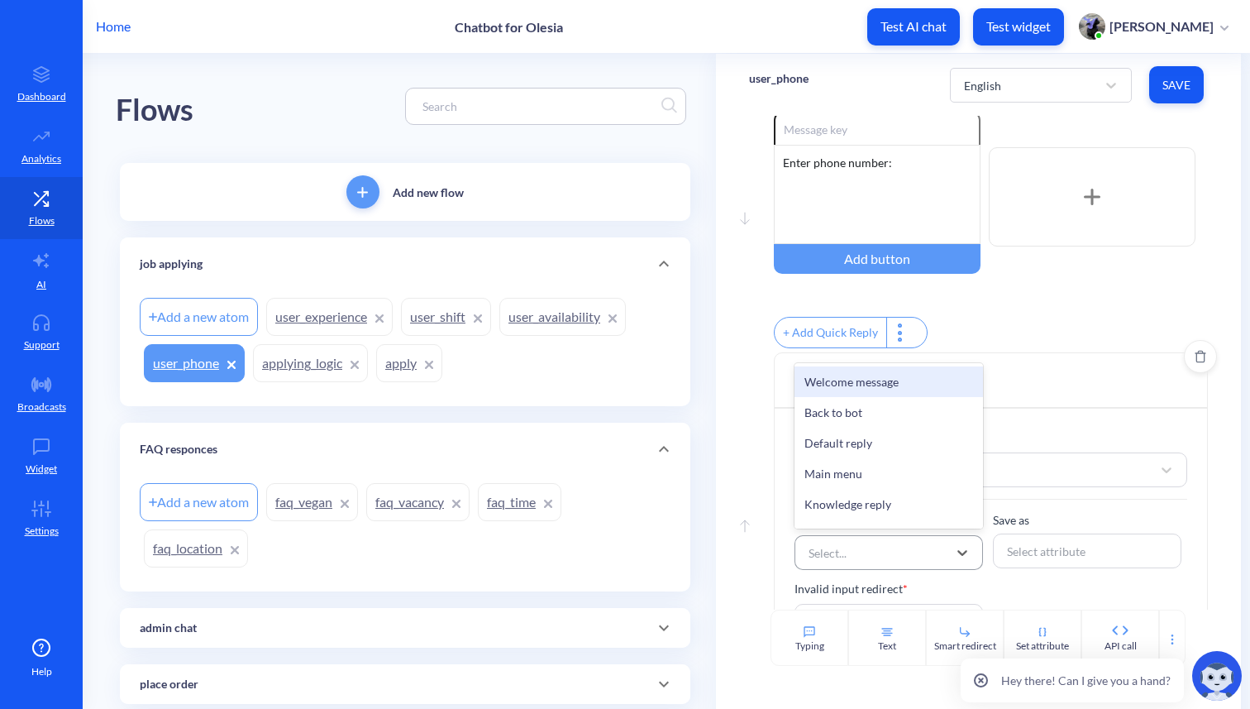
click at [834, 555] on div "Select..." at bounding box center [828, 552] width 38 height 17
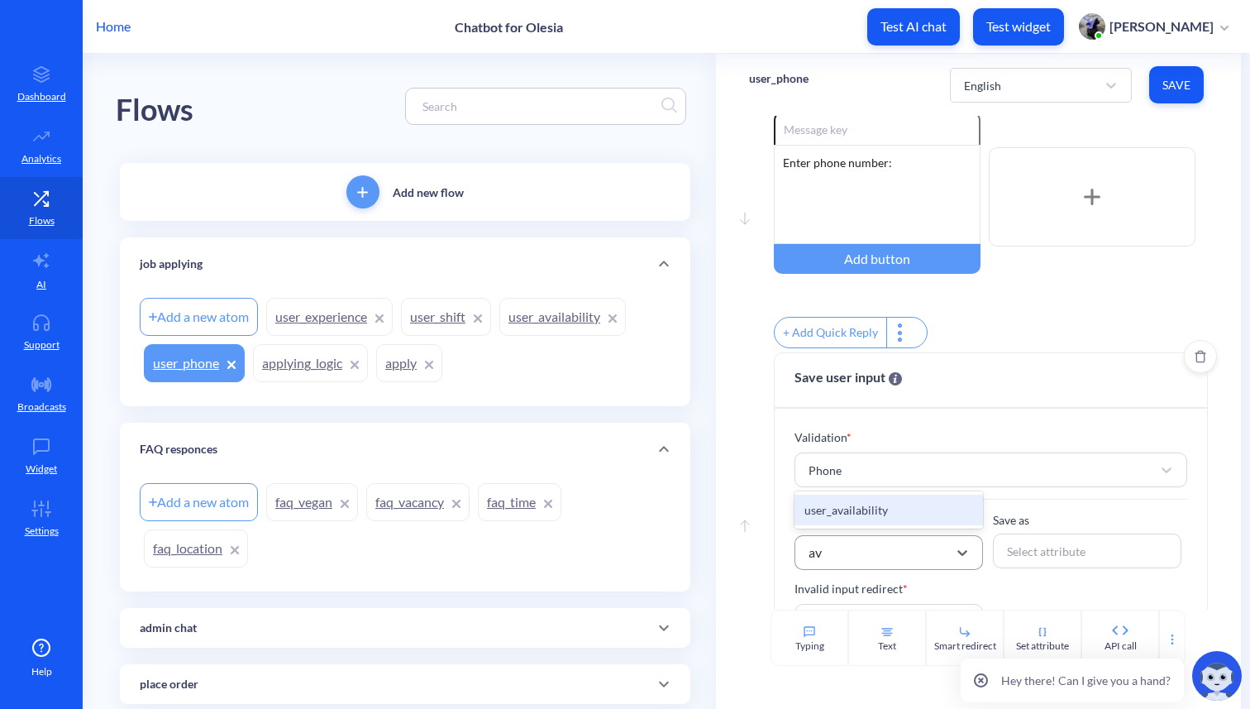
type input "ava"
click at [841, 524] on div "user_availability" at bounding box center [889, 510] width 189 height 31
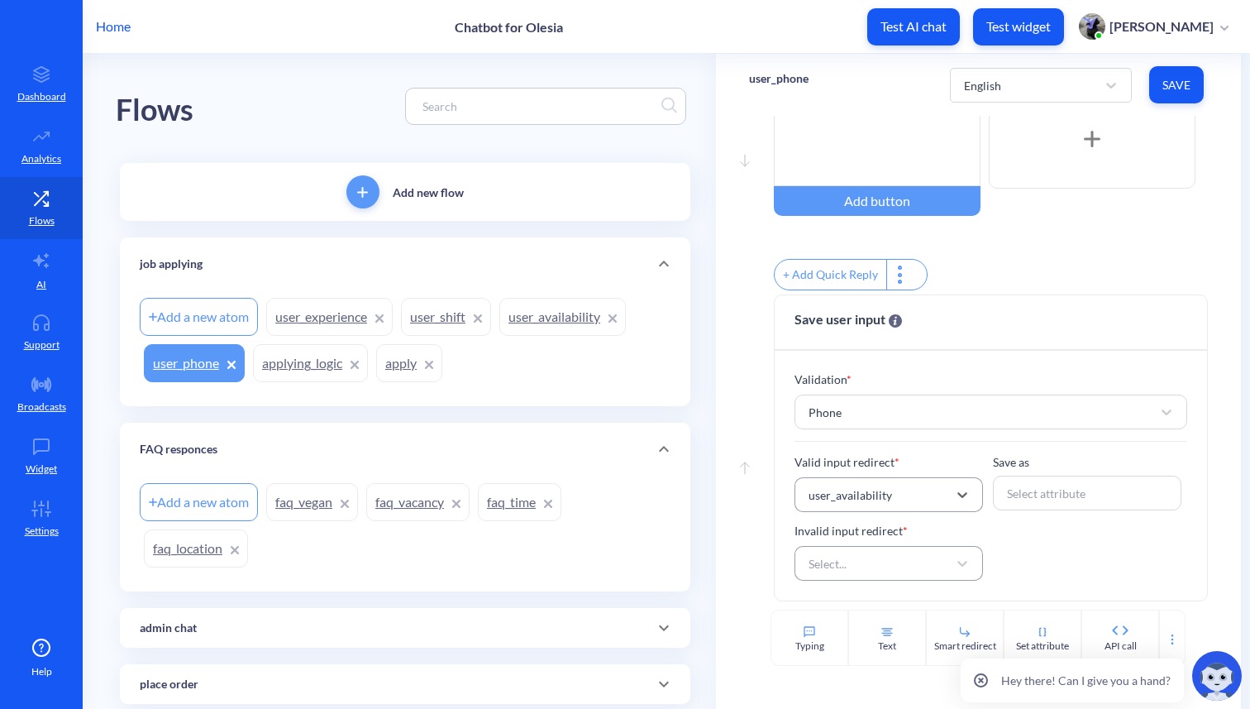
click at [840, 562] on div "Select..." at bounding box center [828, 563] width 38 height 17
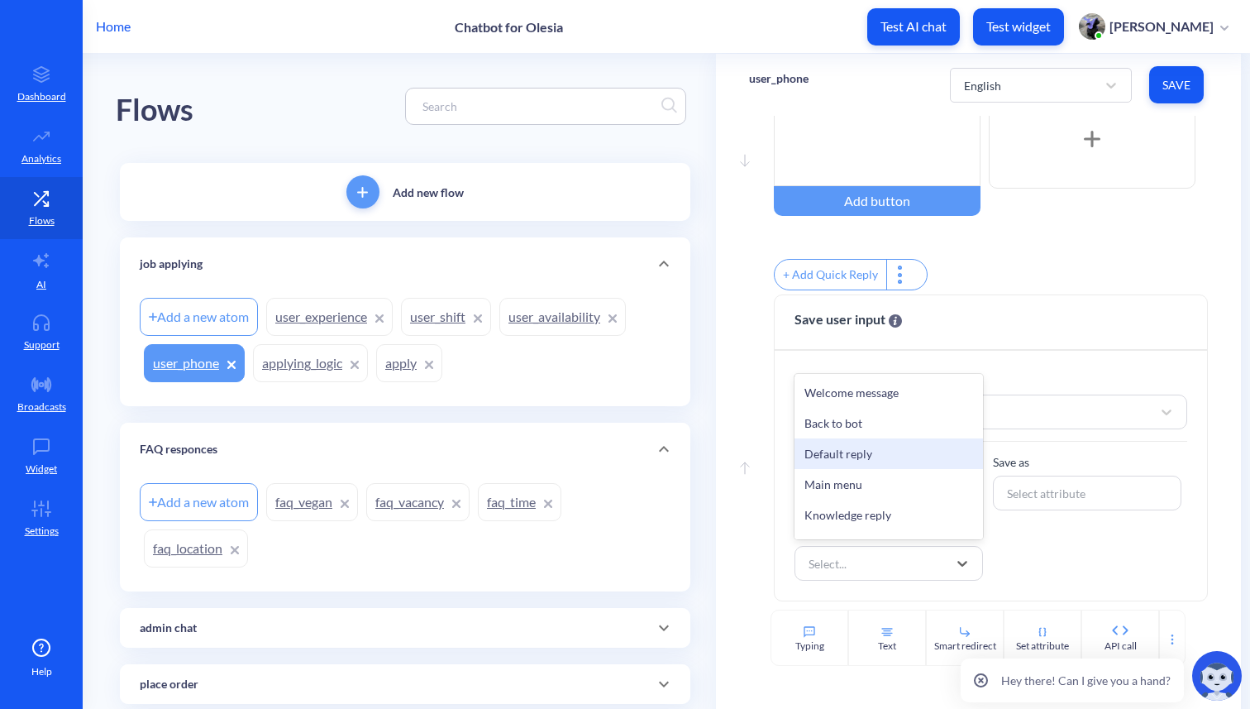
click at [847, 454] on div "Default reply" at bounding box center [889, 453] width 189 height 31
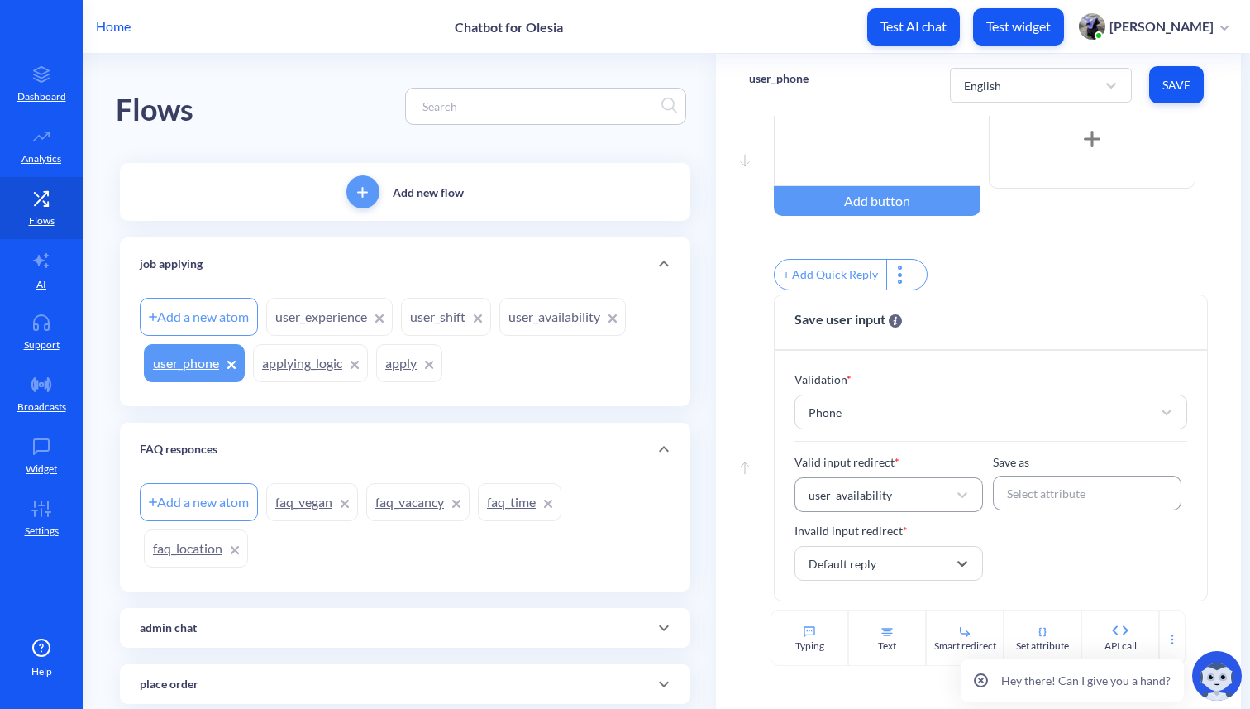
click at [1010, 486] on div "Select attribute" at bounding box center [1046, 493] width 79 height 17
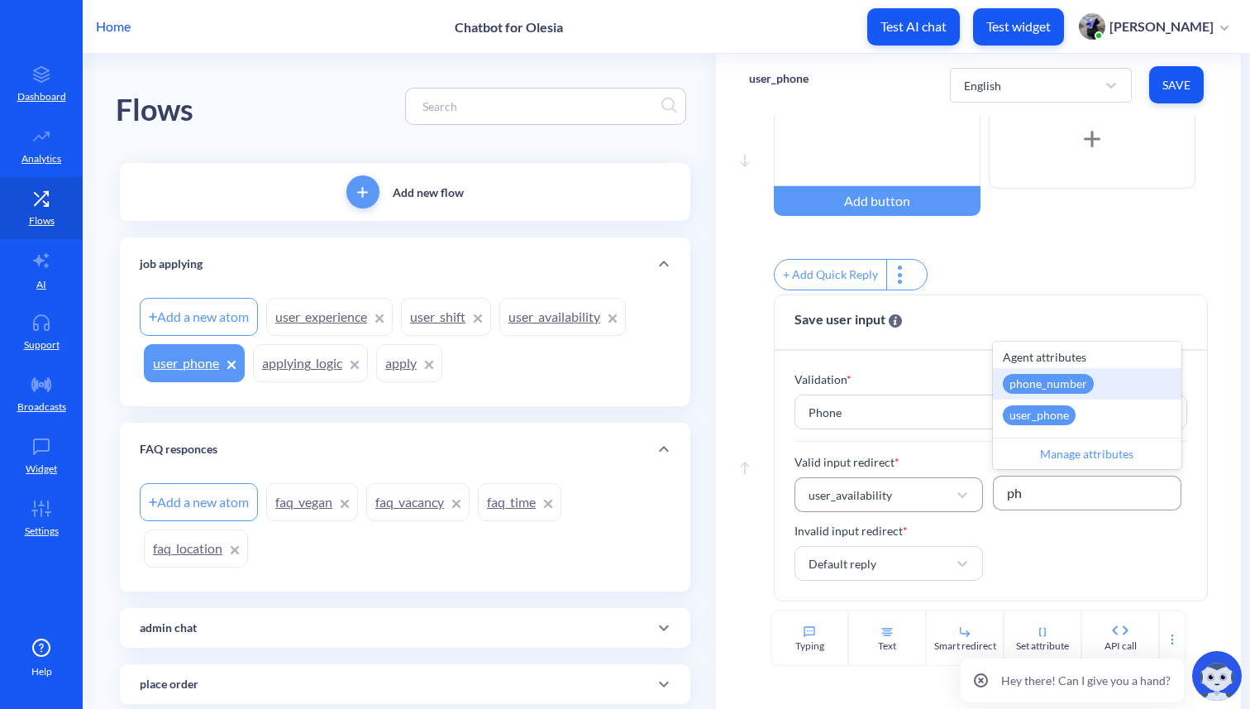
type input "pho"
click at [1036, 415] on div "user_phone" at bounding box center [1039, 415] width 73 height 20
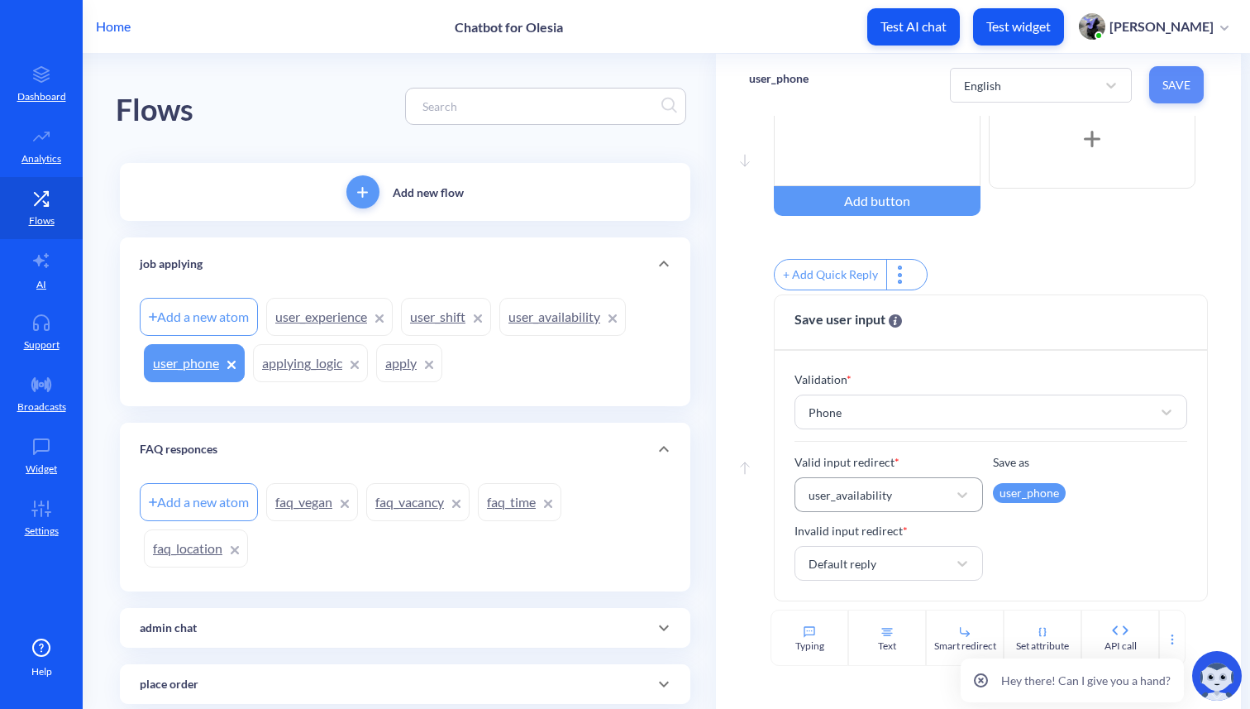
click at [1181, 84] on span "Save" at bounding box center [1177, 85] width 28 height 17
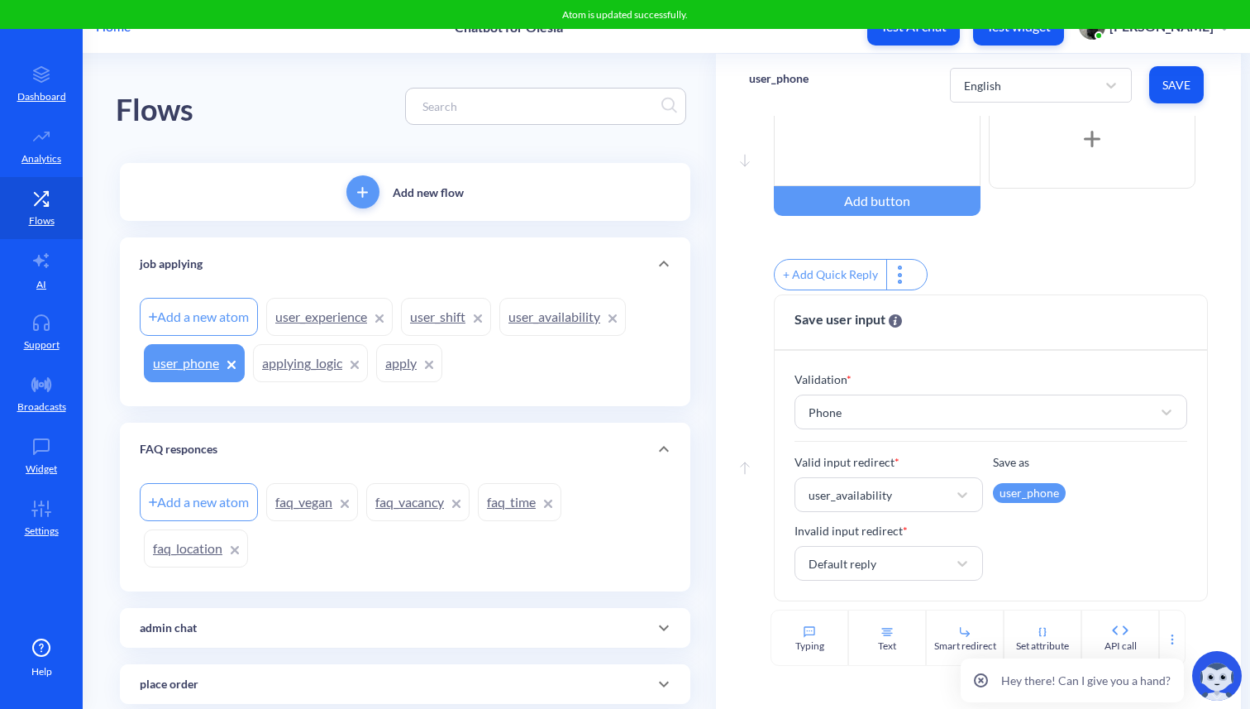
click at [1064, 35] on button "Test widget" at bounding box center [1018, 26] width 91 height 37
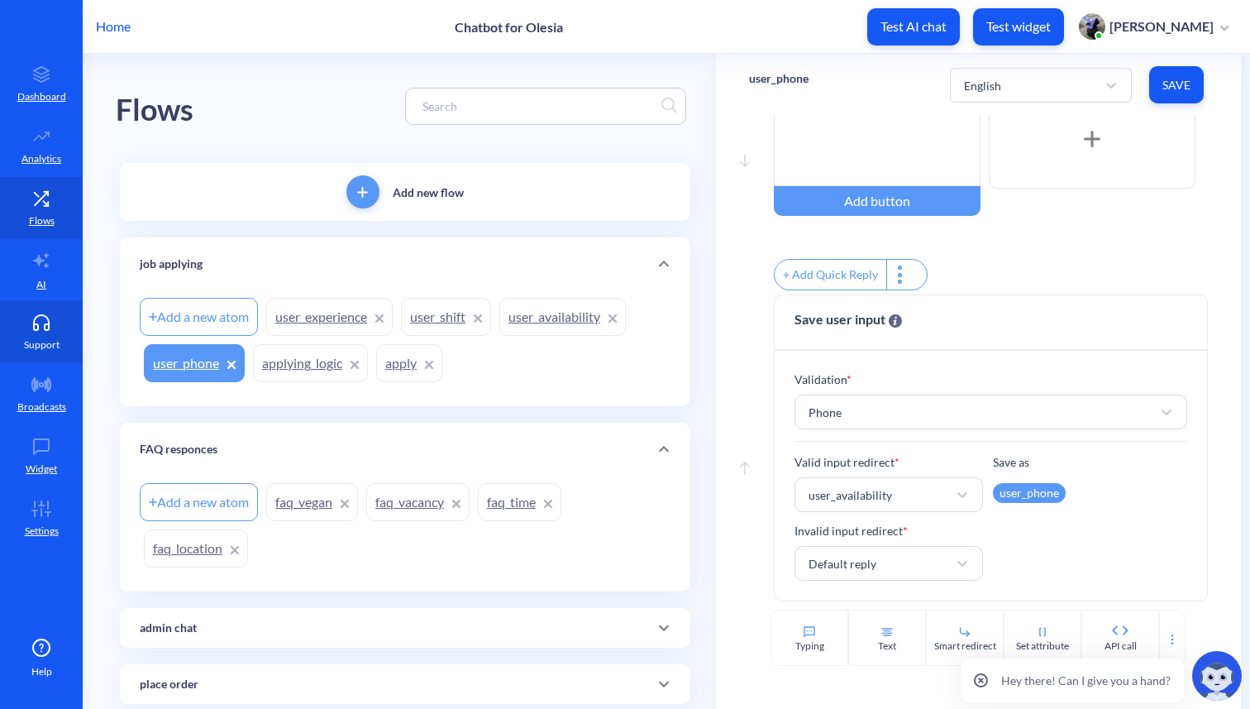
click at [43, 337] on p "Support" at bounding box center [42, 344] width 36 height 15
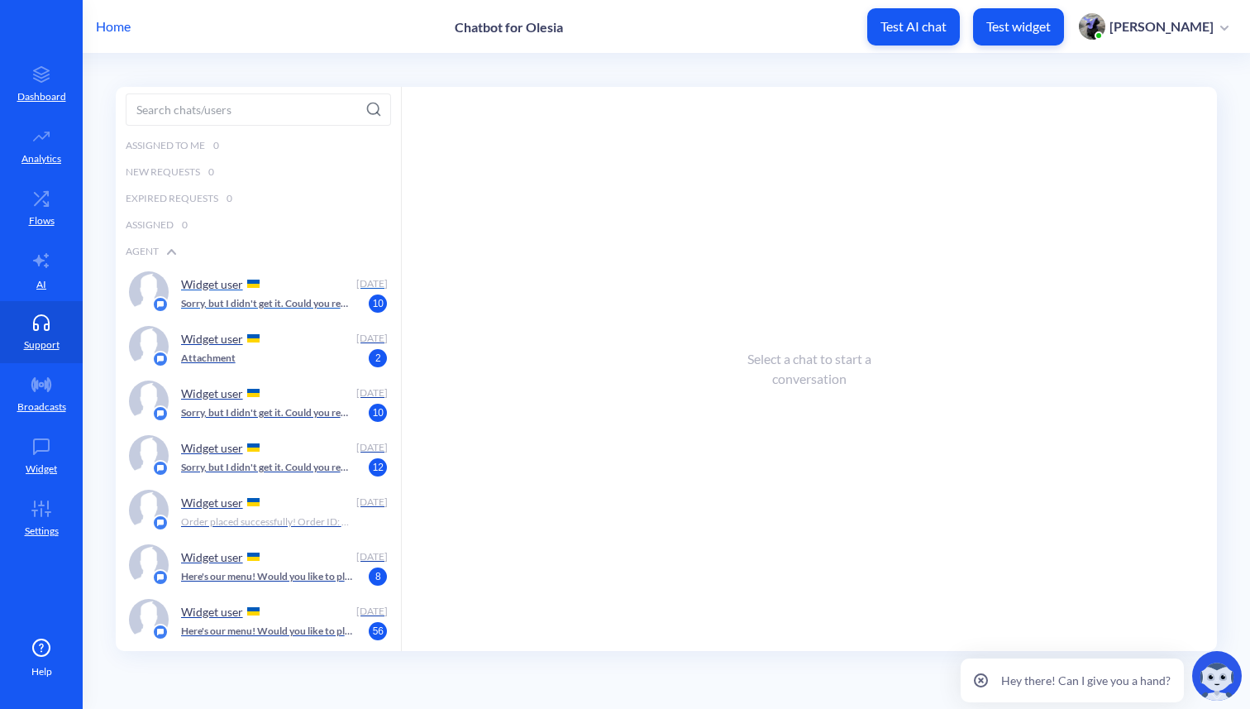
click at [211, 301] on p "Sorry, but I didn't get it. Could you rephrase?" at bounding box center [267, 303] width 173 height 15
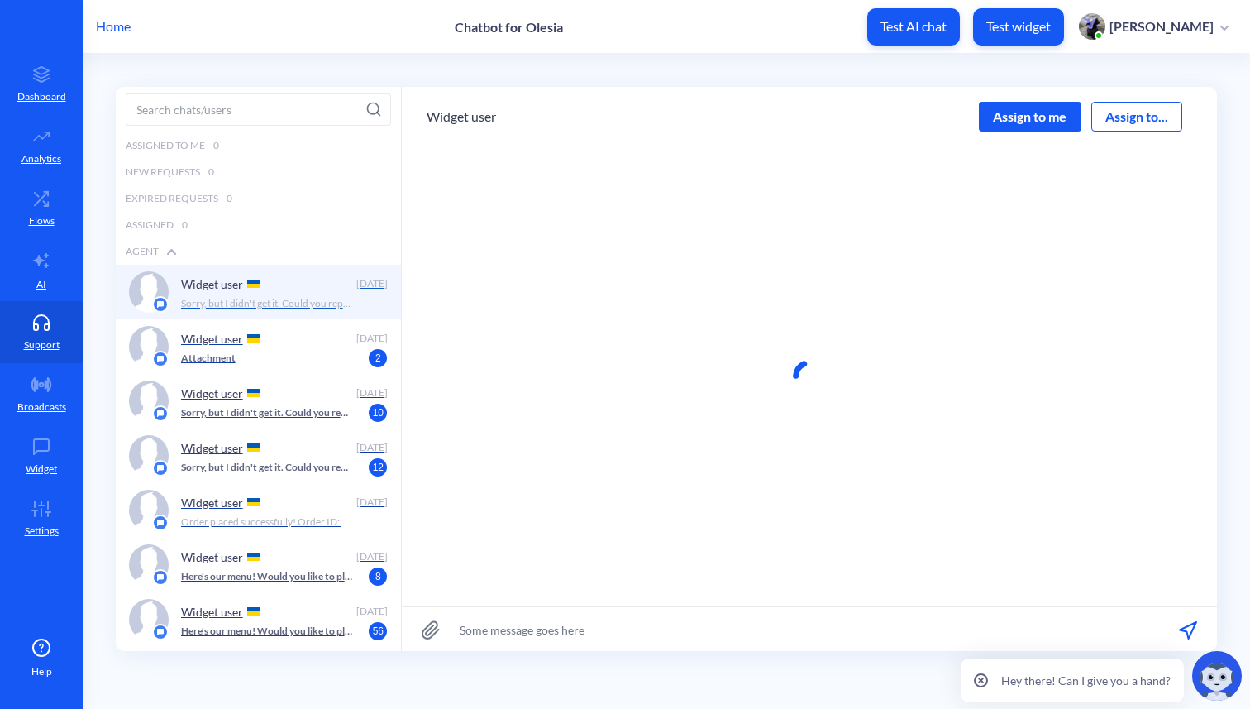
scroll to position [1, 0]
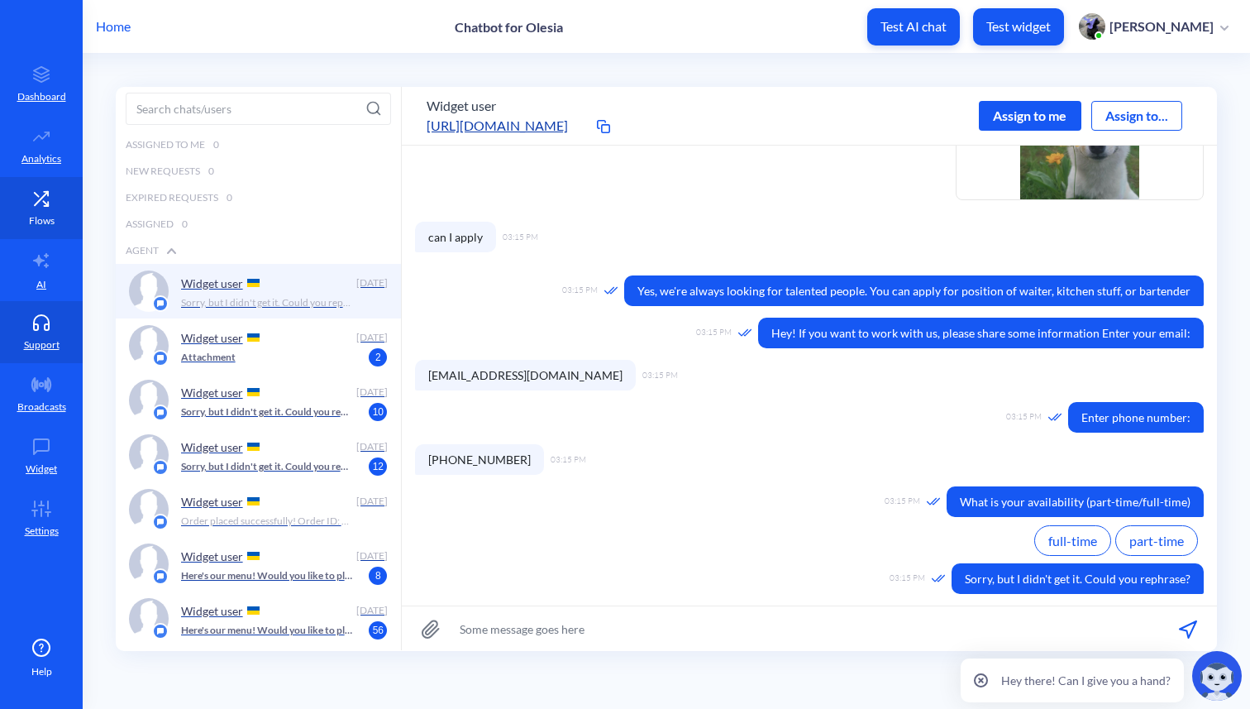
click at [50, 213] on p "Flows" at bounding box center [42, 220] width 26 height 15
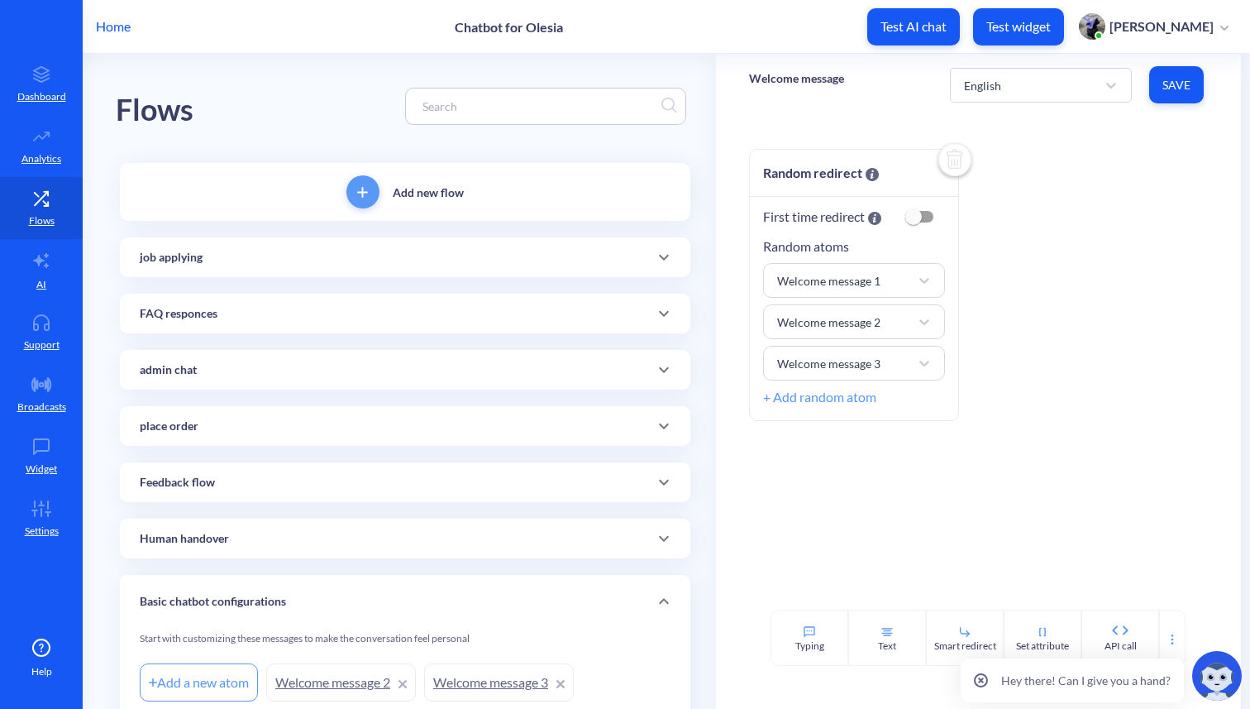
click at [296, 249] on div "job applying" at bounding box center [405, 257] width 531 height 17
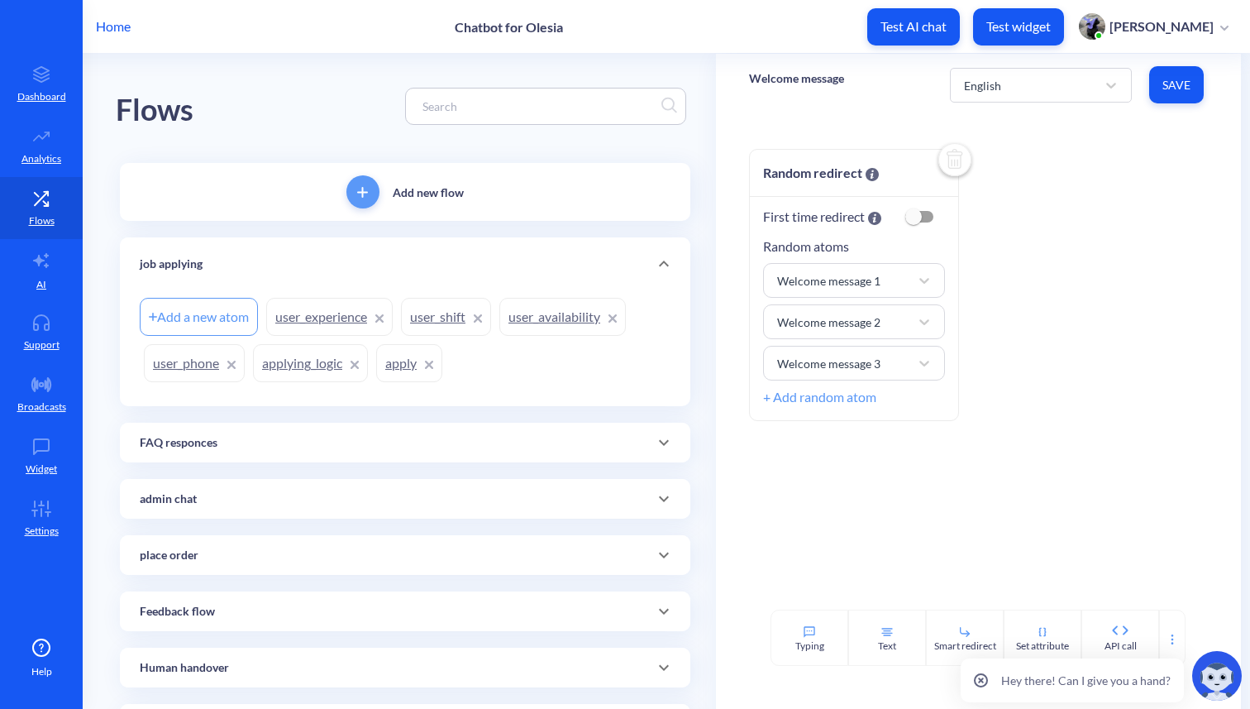
click at [388, 442] on div "FAQ responces" at bounding box center [405, 442] width 531 height 17
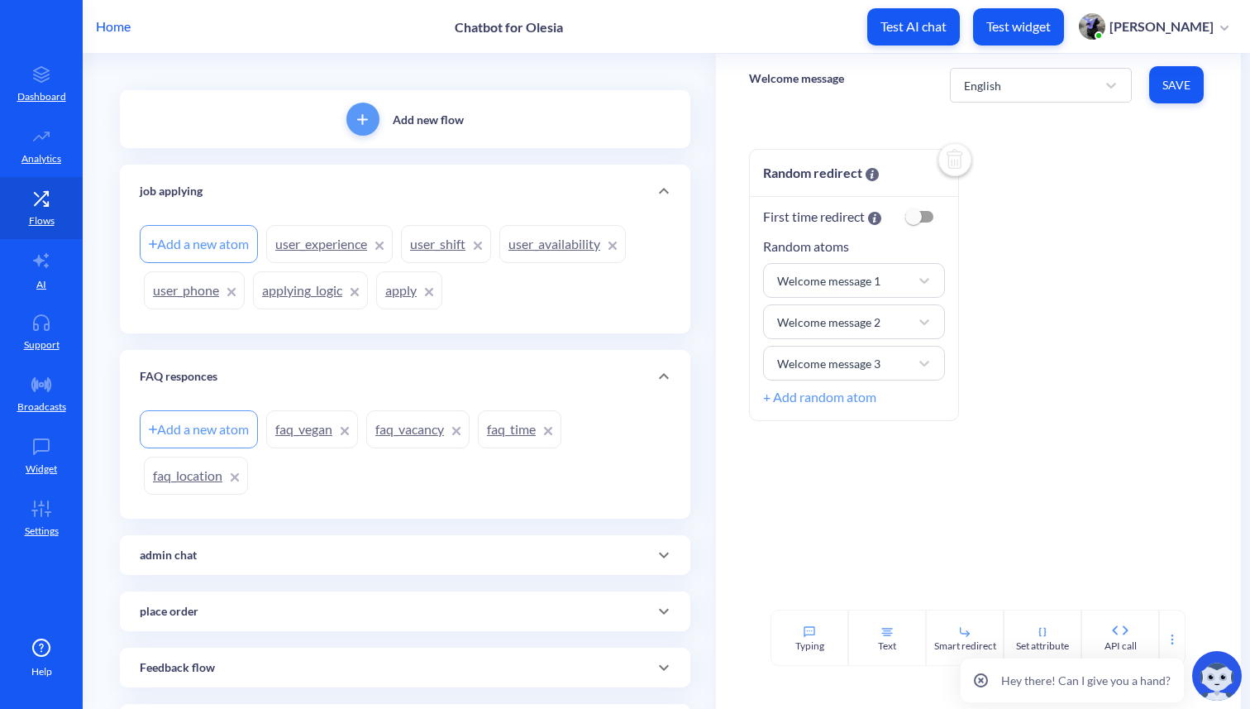
scroll to position [119, 0]
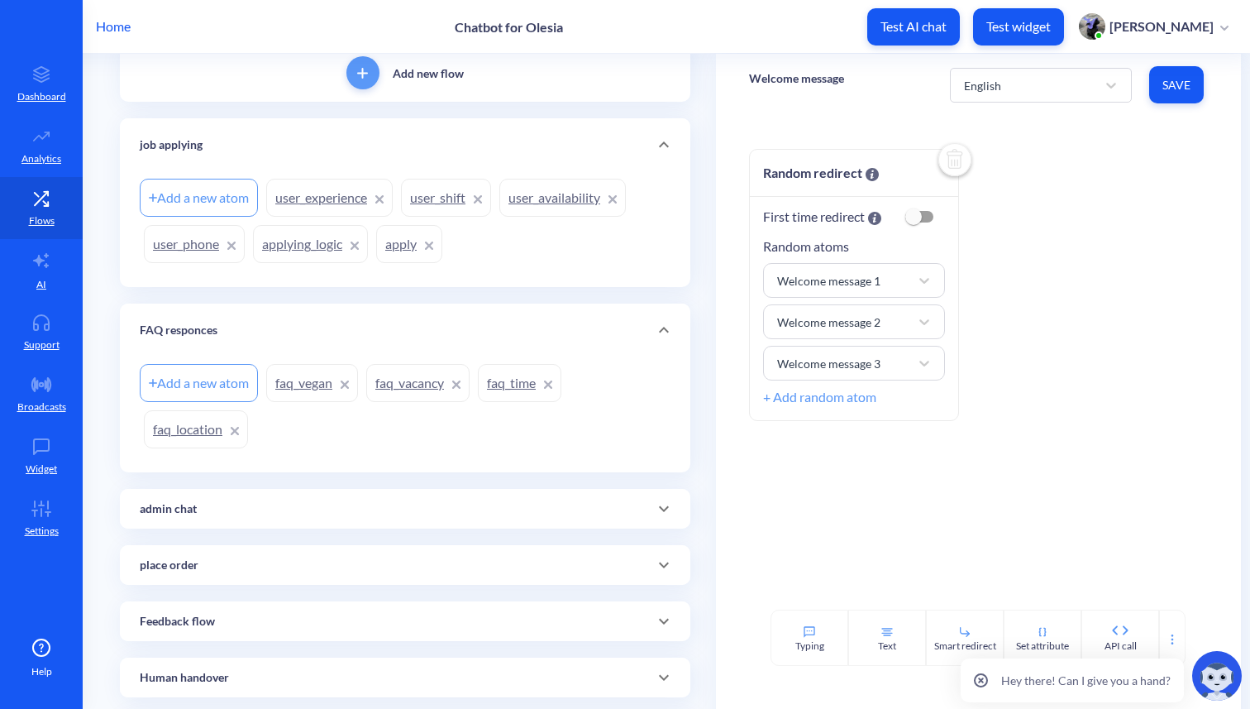
click at [412, 388] on link "faq_vacancy" at bounding box center [417, 383] width 103 height 38
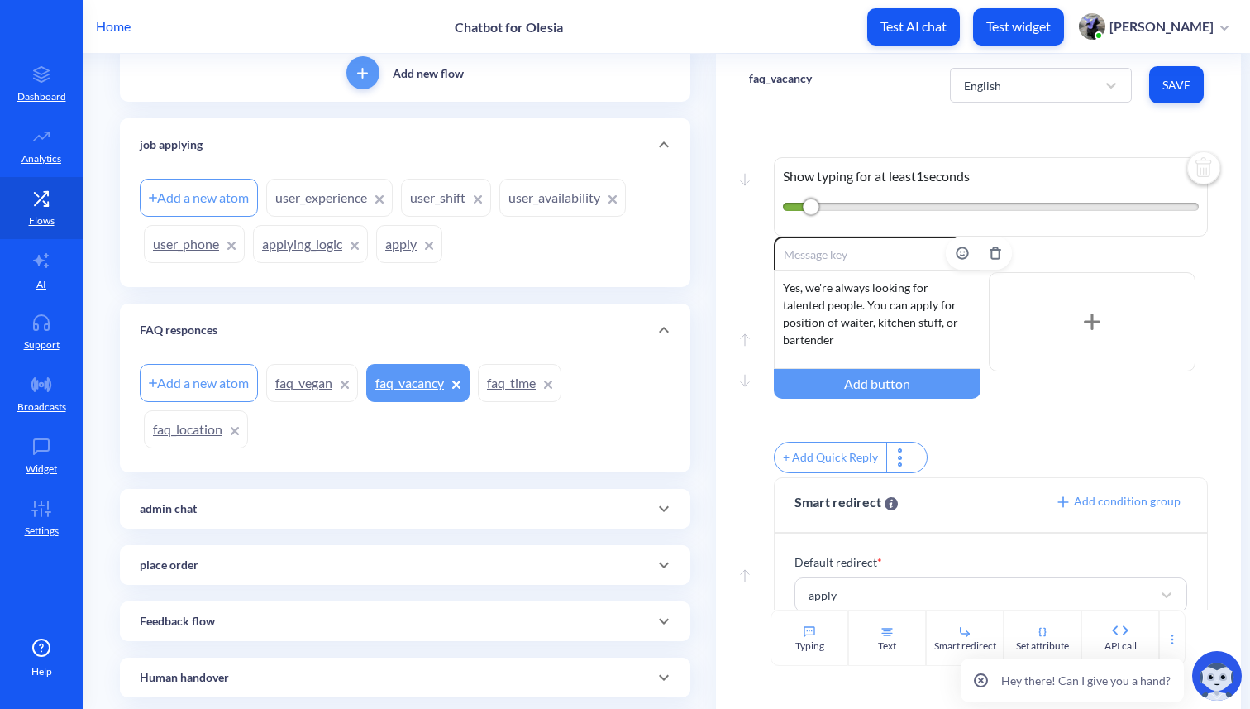
scroll to position [42, 0]
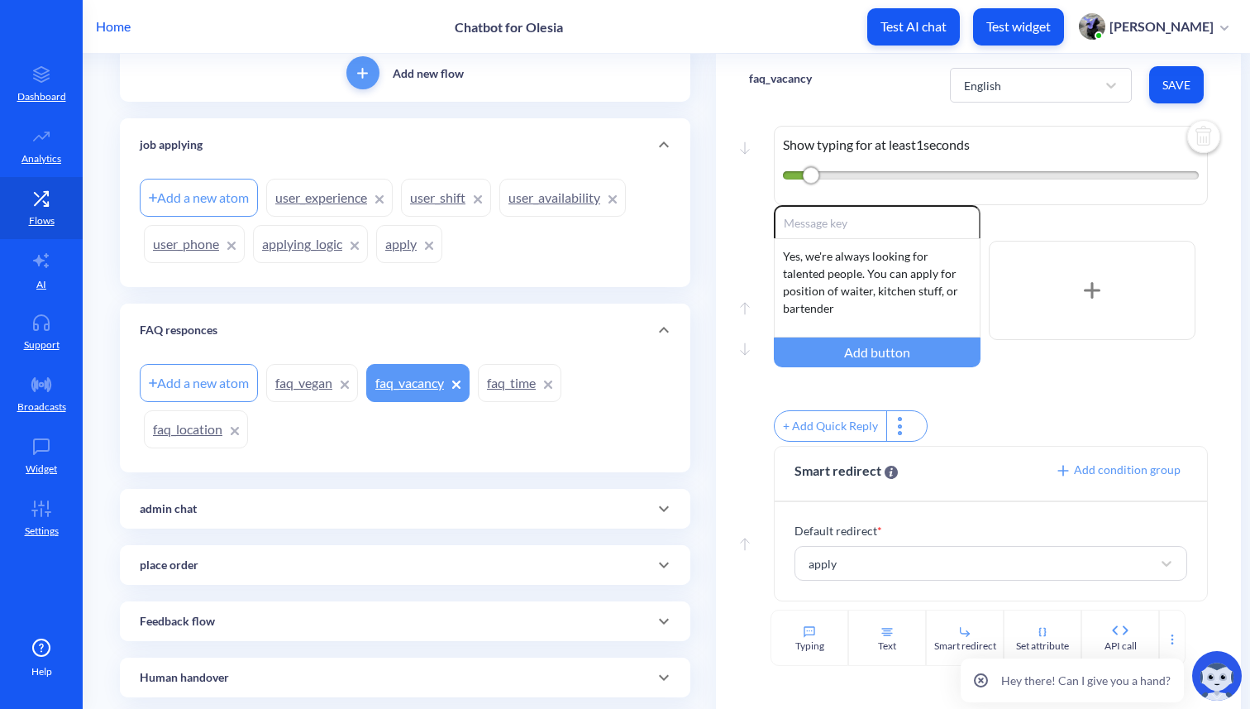
click at [184, 240] on link "user_phone" at bounding box center [194, 244] width 101 height 38
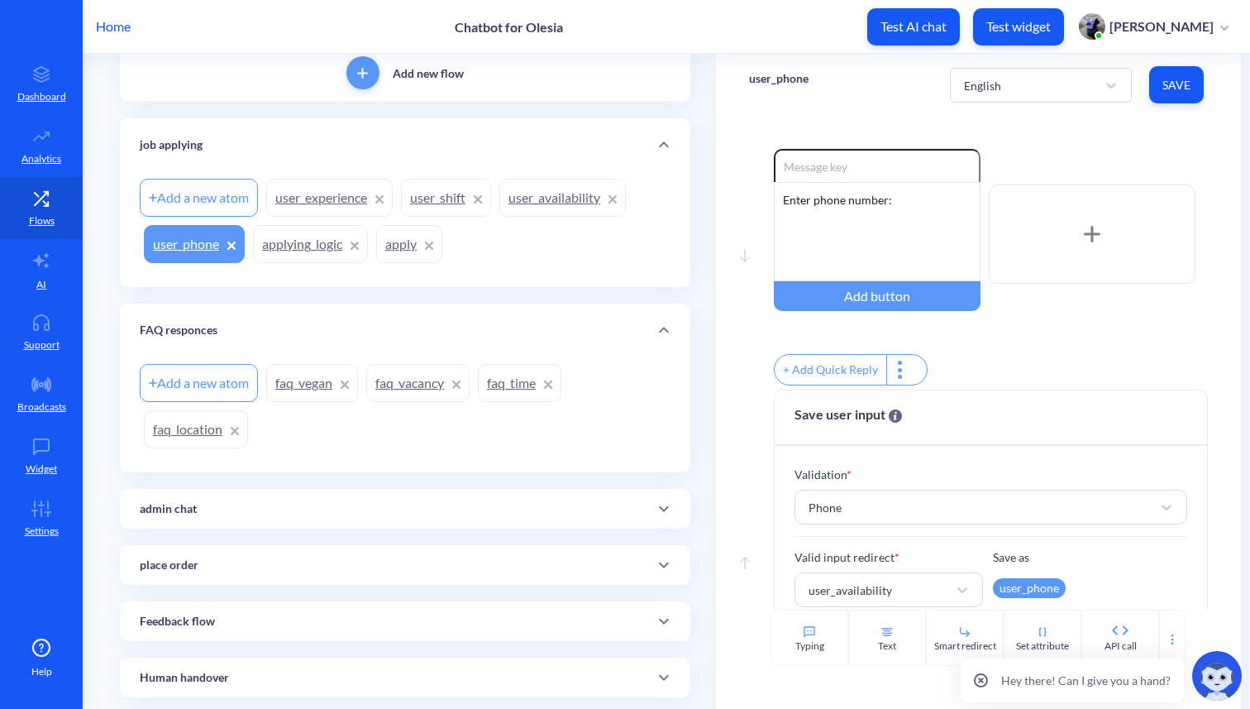
click at [398, 245] on link "apply" at bounding box center [409, 244] width 66 height 38
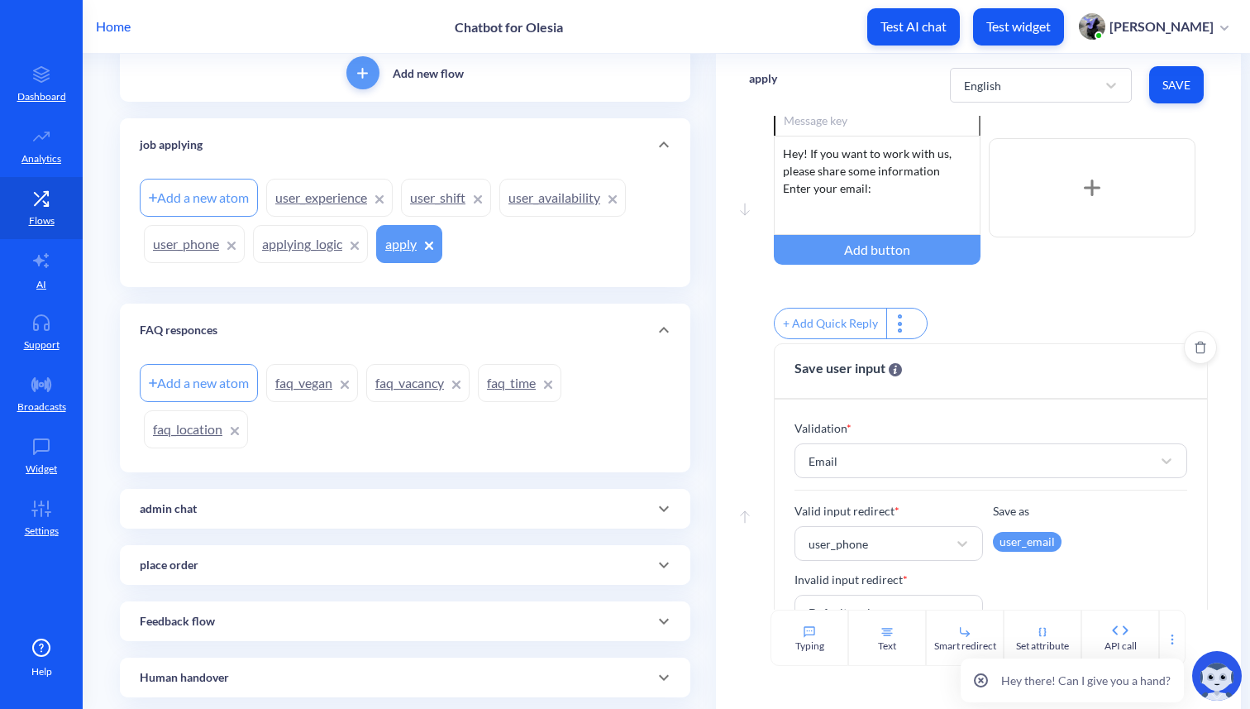
scroll to position [106, 0]
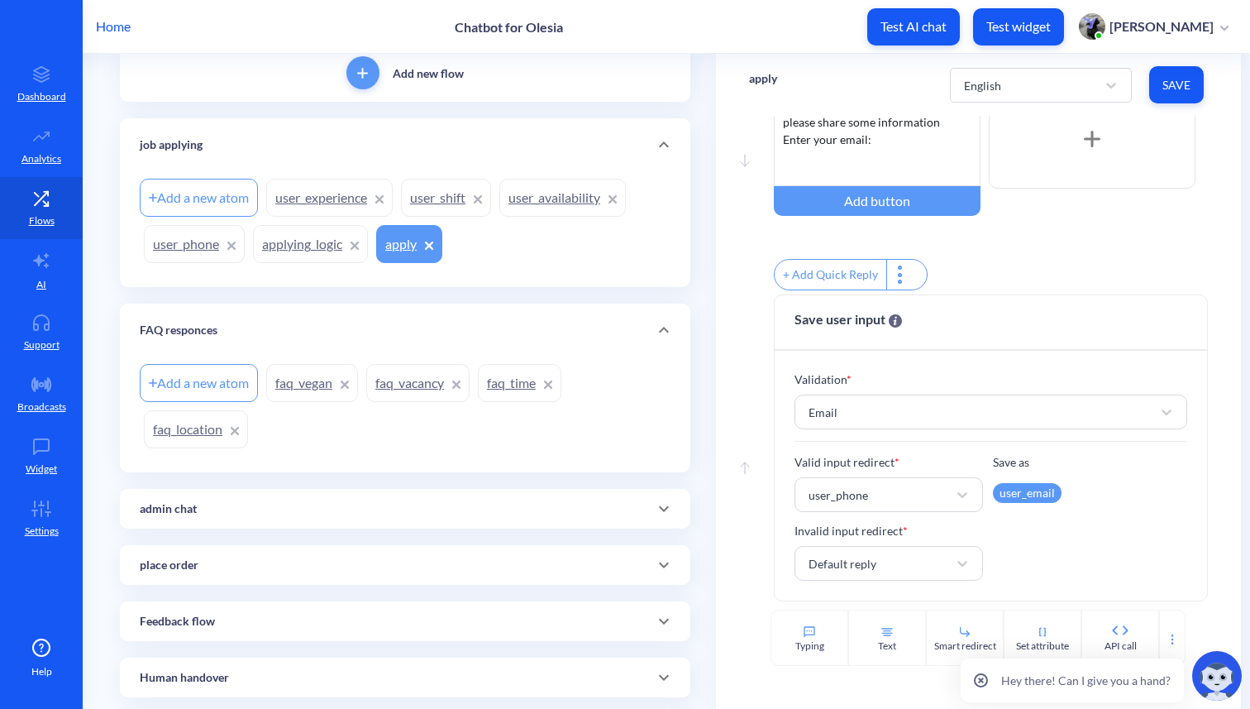
click at [185, 246] on link "user_phone" at bounding box center [194, 244] width 101 height 38
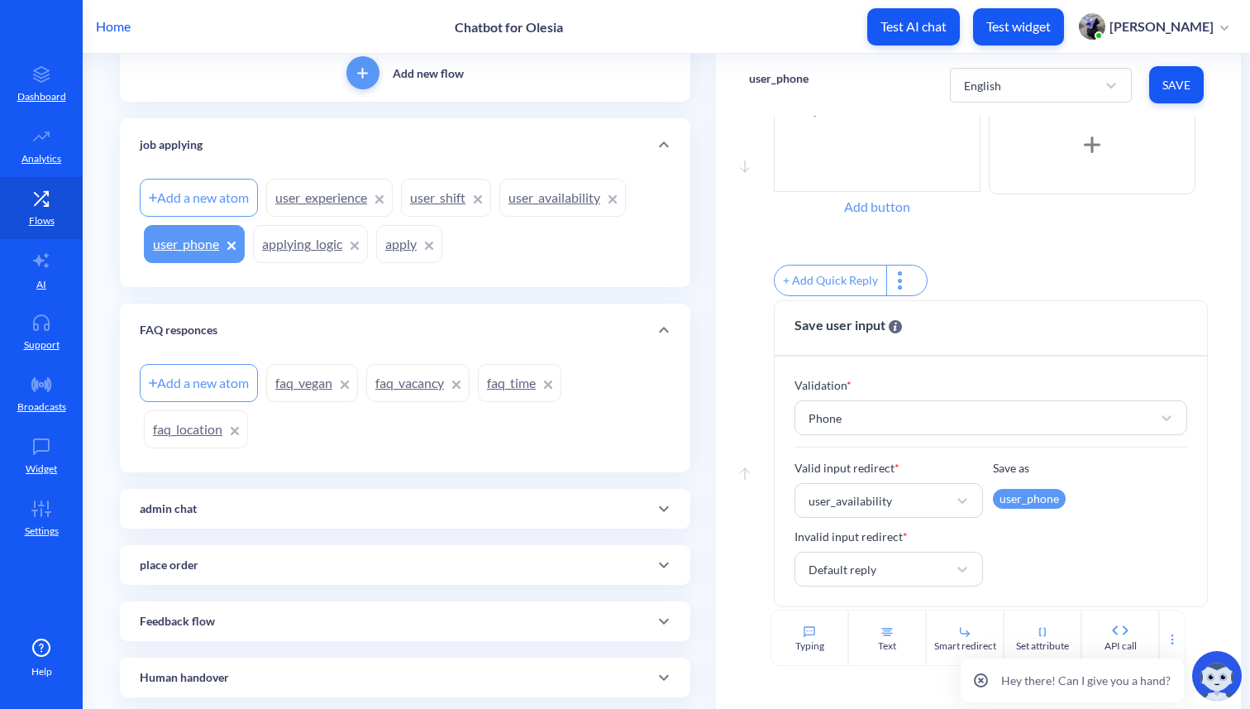
scroll to position [106, 0]
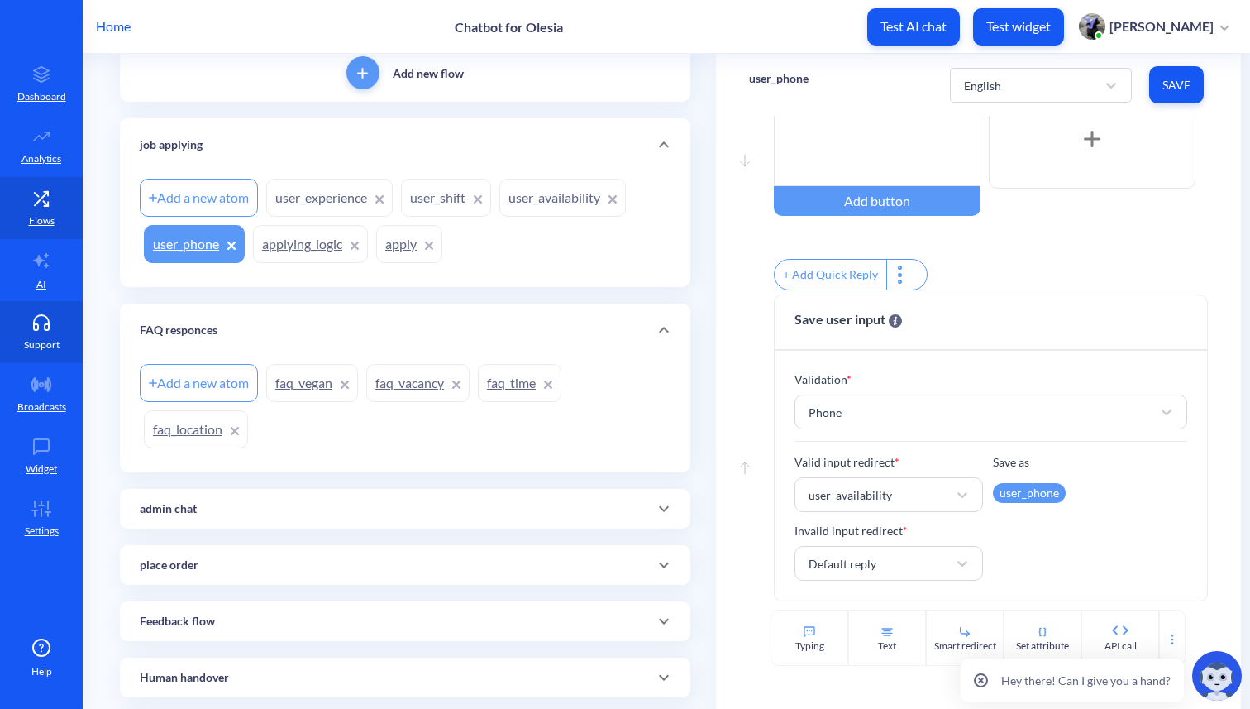
click at [54, 340] on p "Support" at bounding box center [42, 344] width 36 height 15
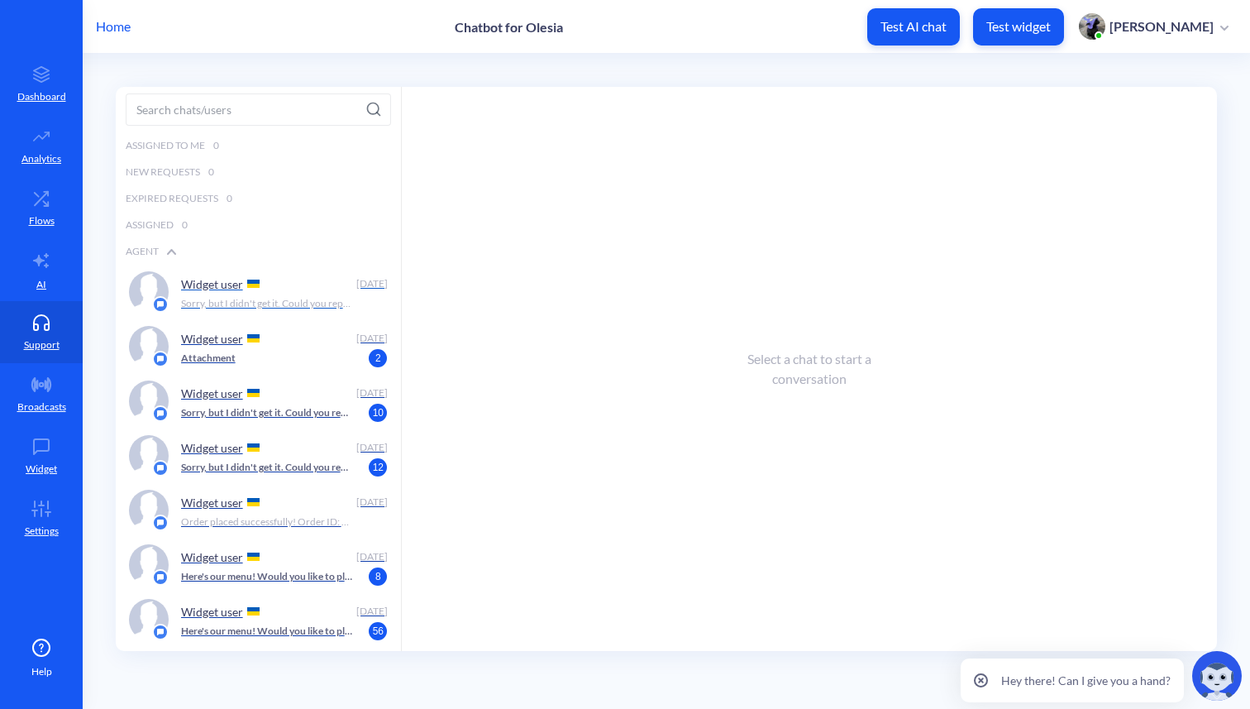
click at [213, 281] on p "Widget user" at bounding box center [212, 284] width 62 height 14
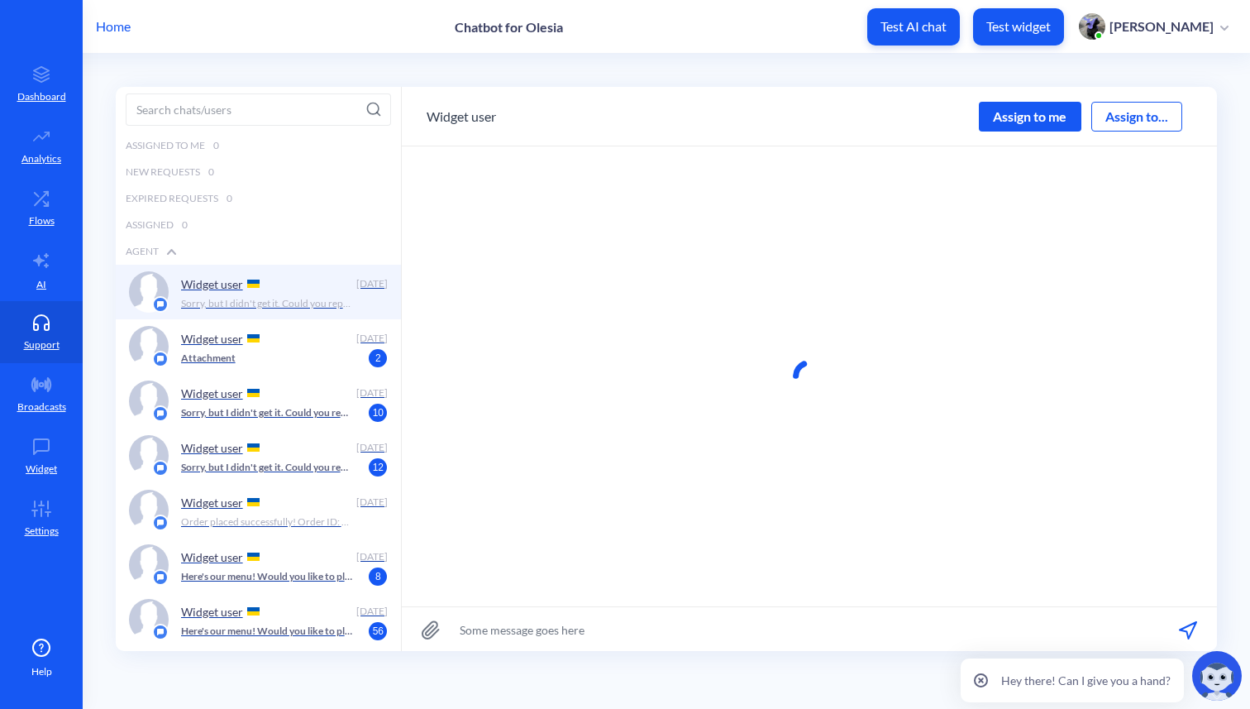
scroll to position [1, 0]
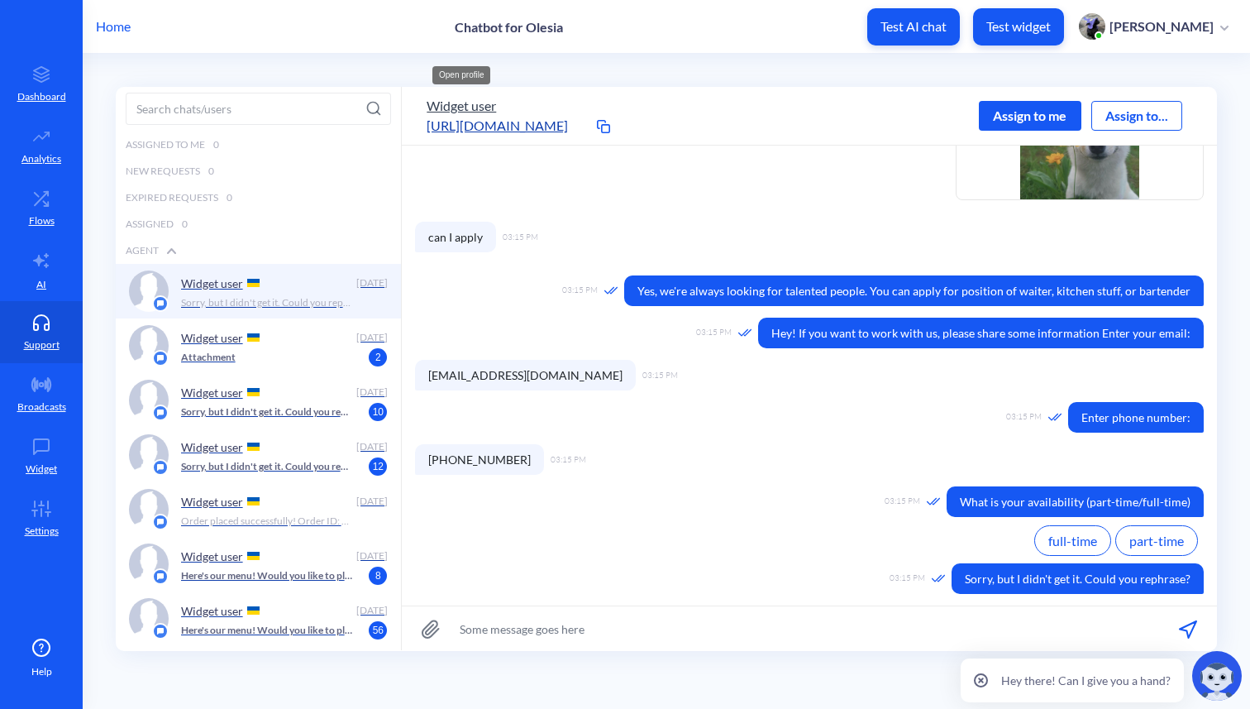
click at [467, 105] on button "Widget user" at bounding box center [461, 106] width 69 height 20
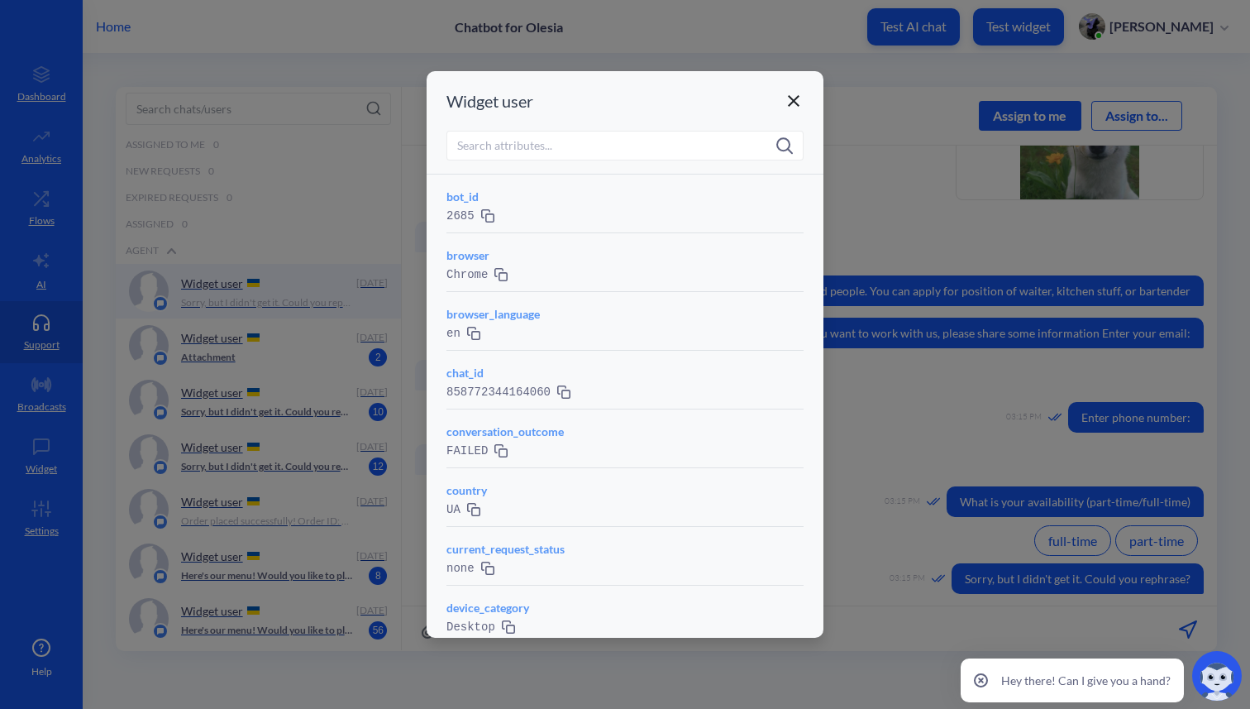
click at [509, 150] on input at bounding box center [625, 146] width 357 height 30
type input "i"
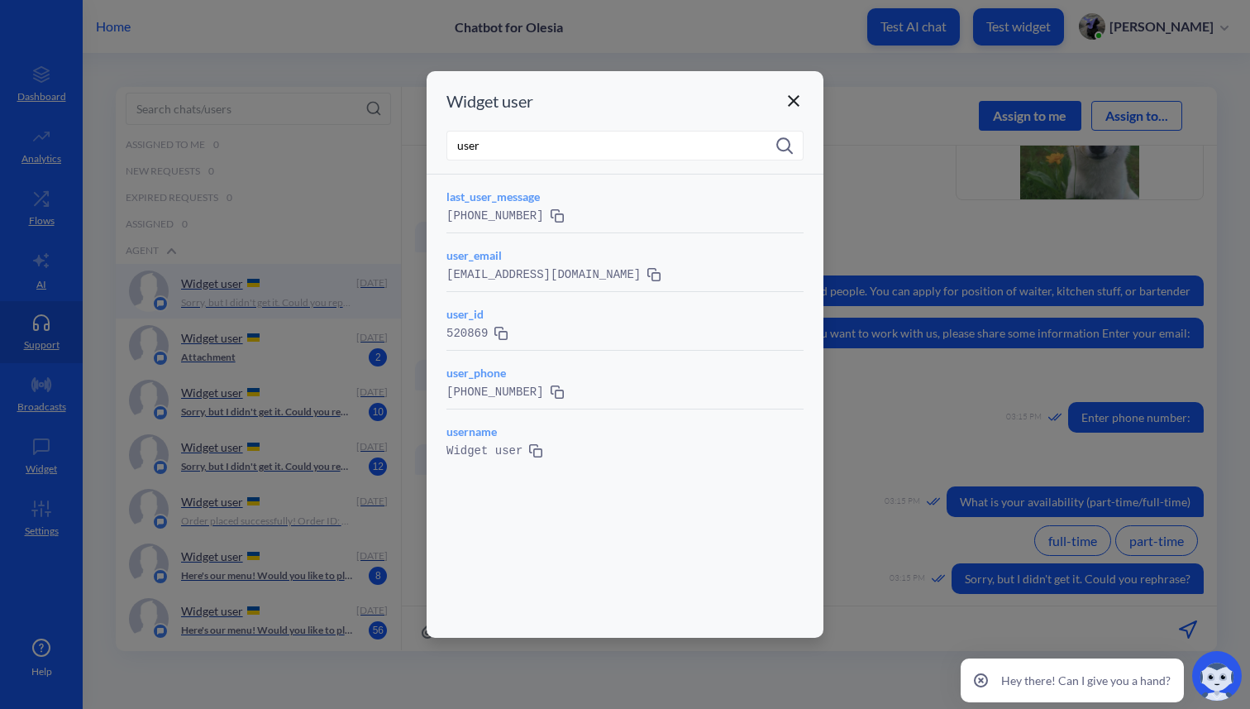
type input "user"
click at [796, 99] on icon at bounding box center [794, 101] width 12 height 12
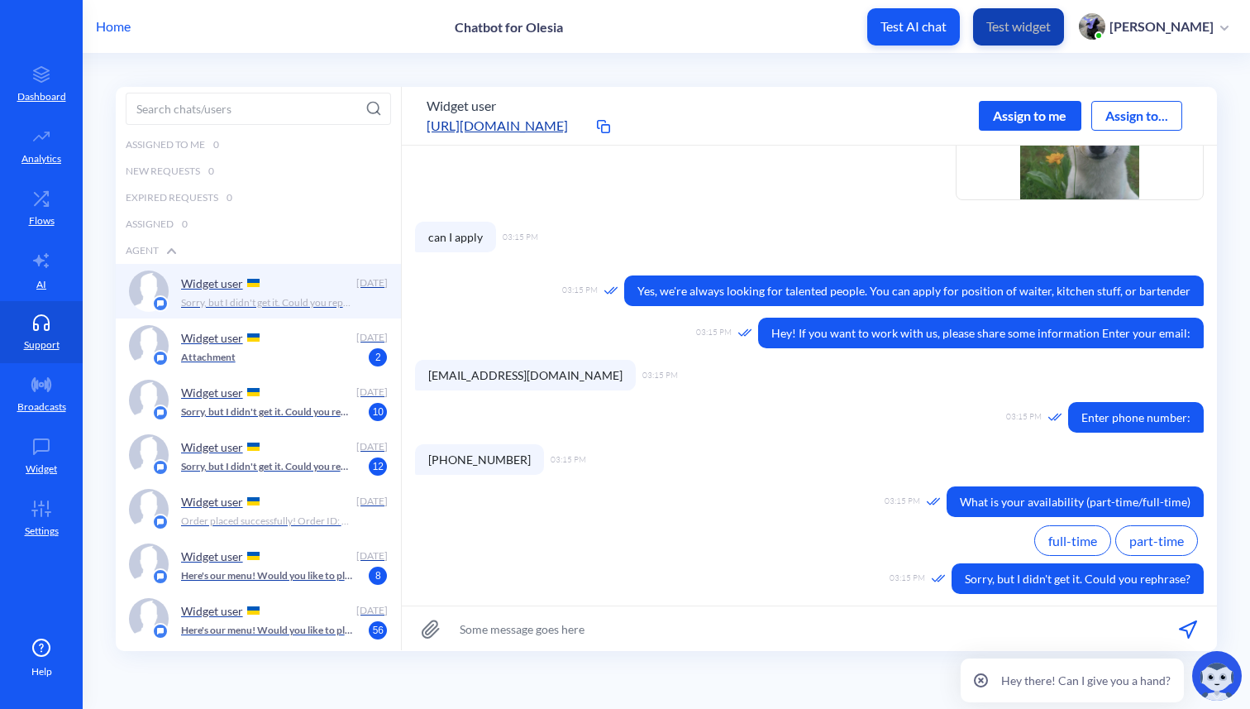
click at [1051, 27] on p "Test widget" at bounding box center [1019, 26] width 65 height 17
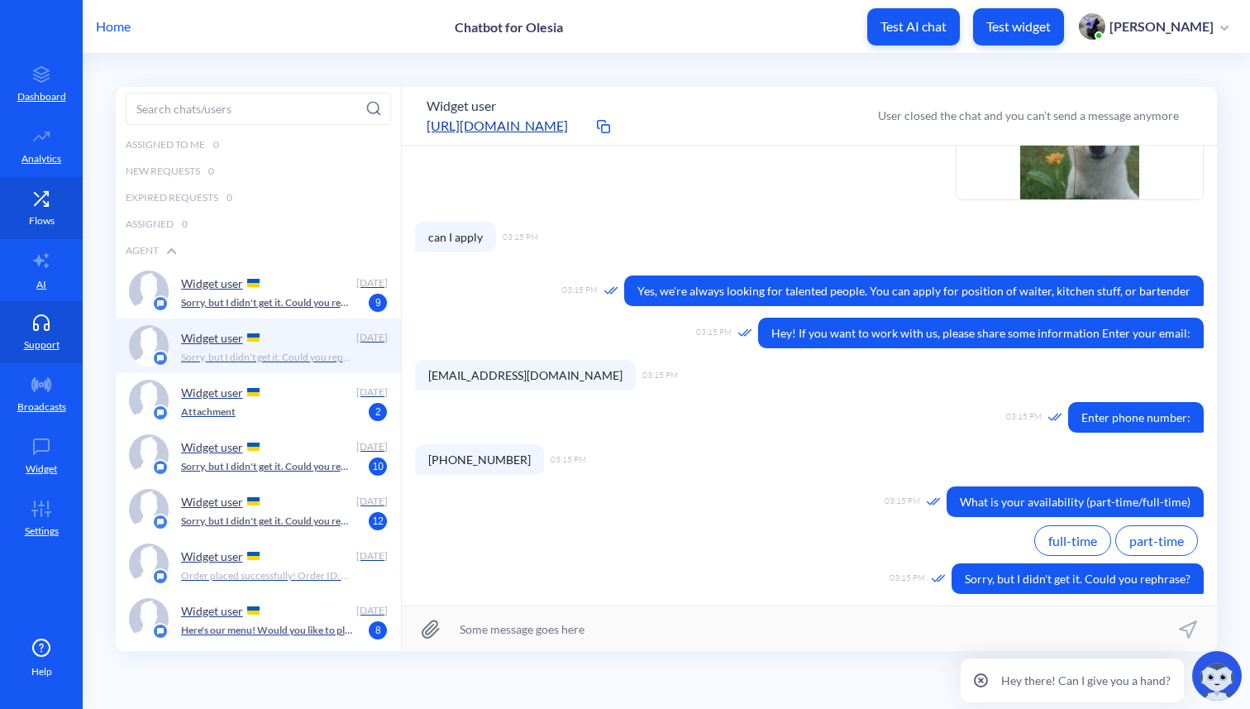
click at [37, 200] on icon at bounding box center [41, 197] width 13 height 13
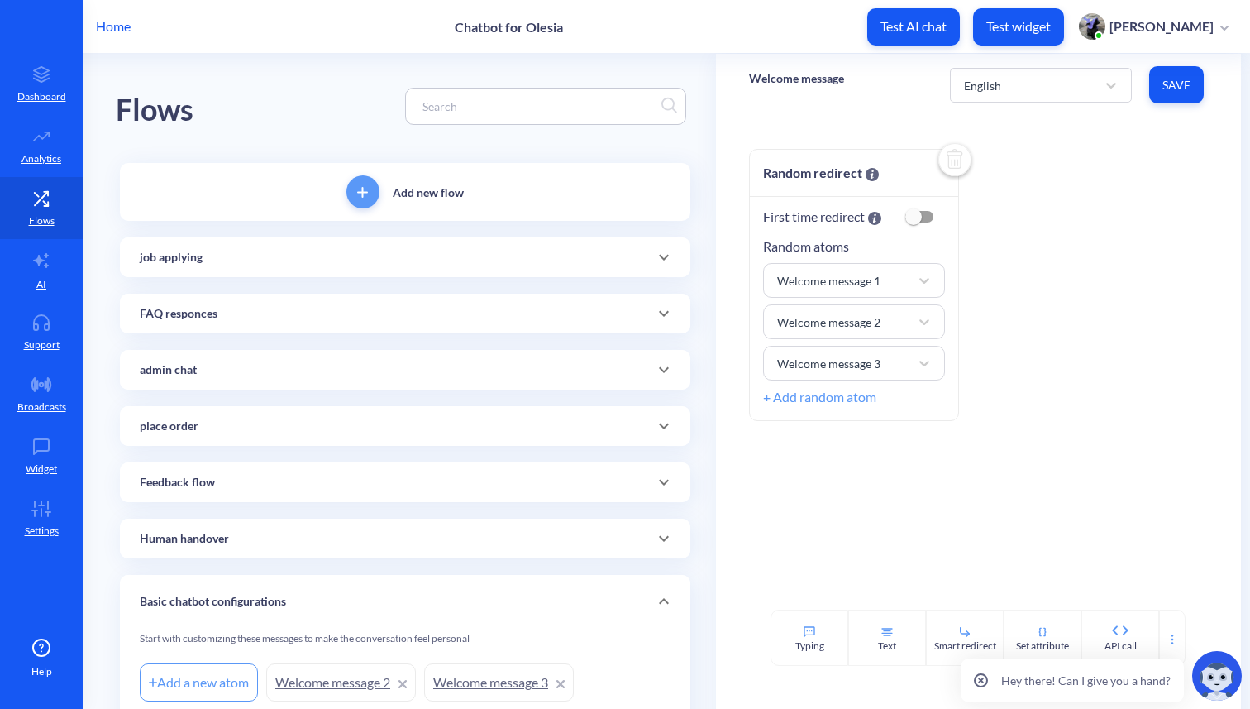
click at [236, 260] on div "job applying" at bounding box center [405, 257] width 531 height 17
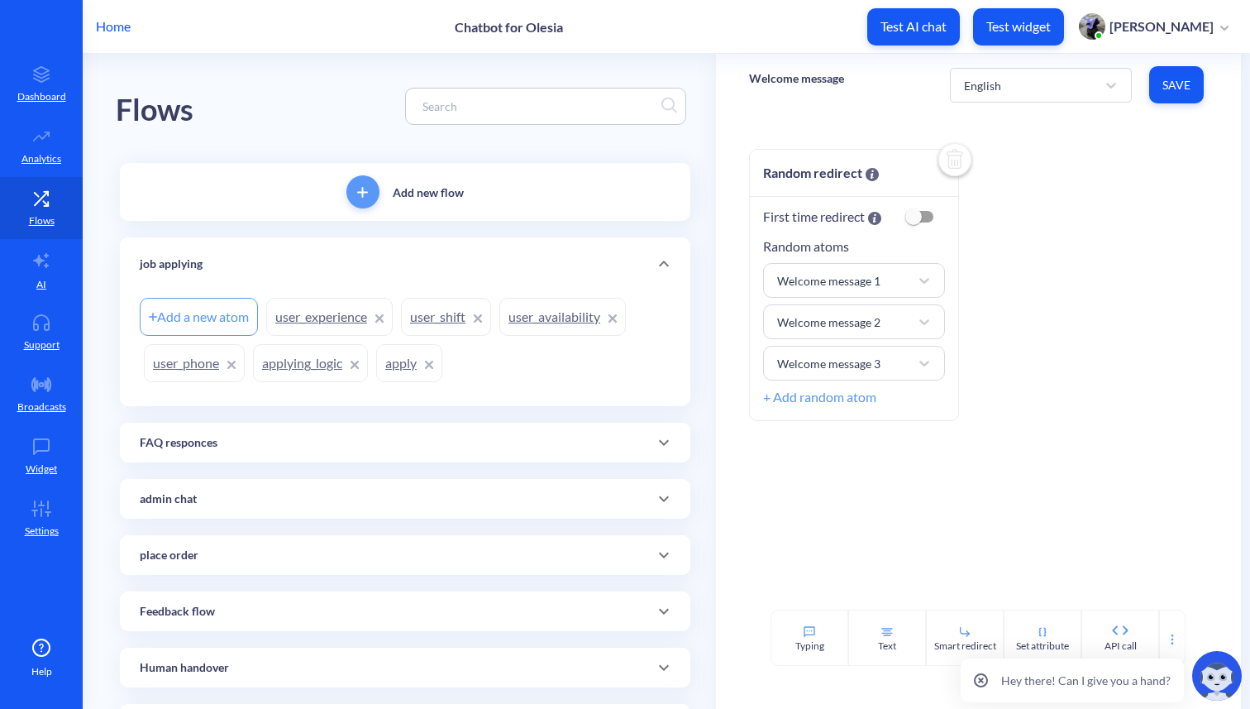
click at [194, 362] on link "user_phone" at bounding box center [194, 363] width 101 height 38
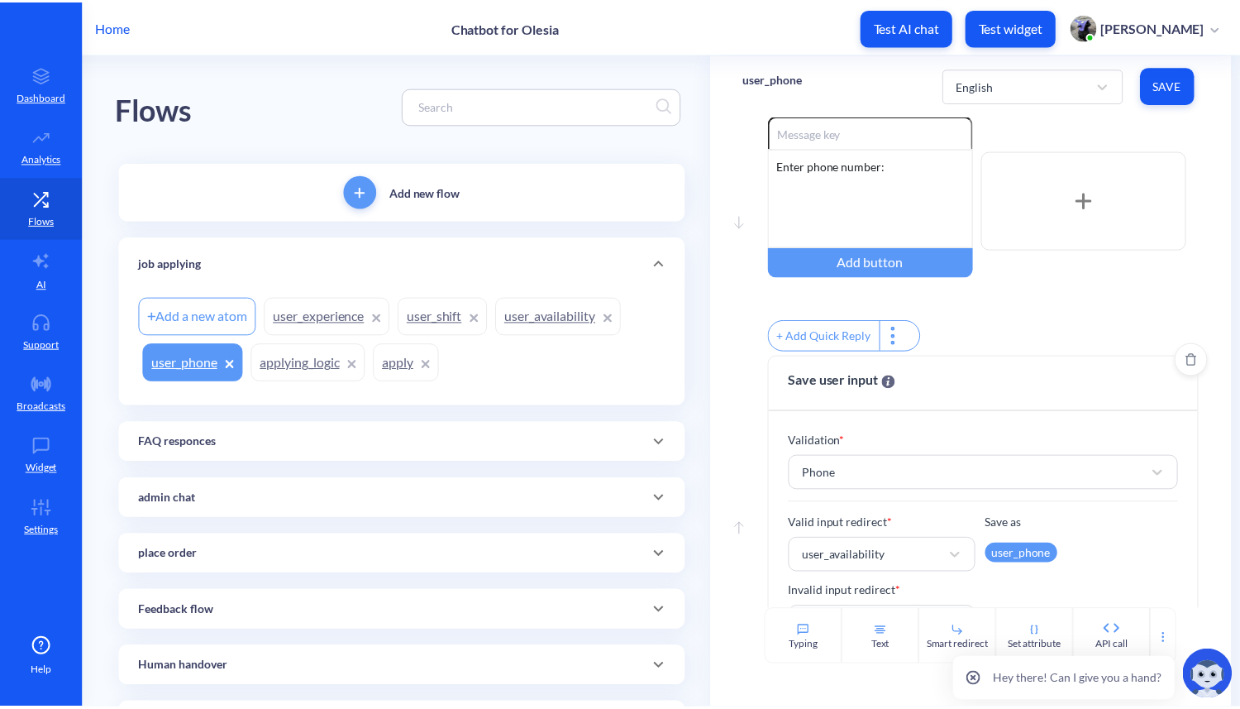
scroll to position [106, 0]
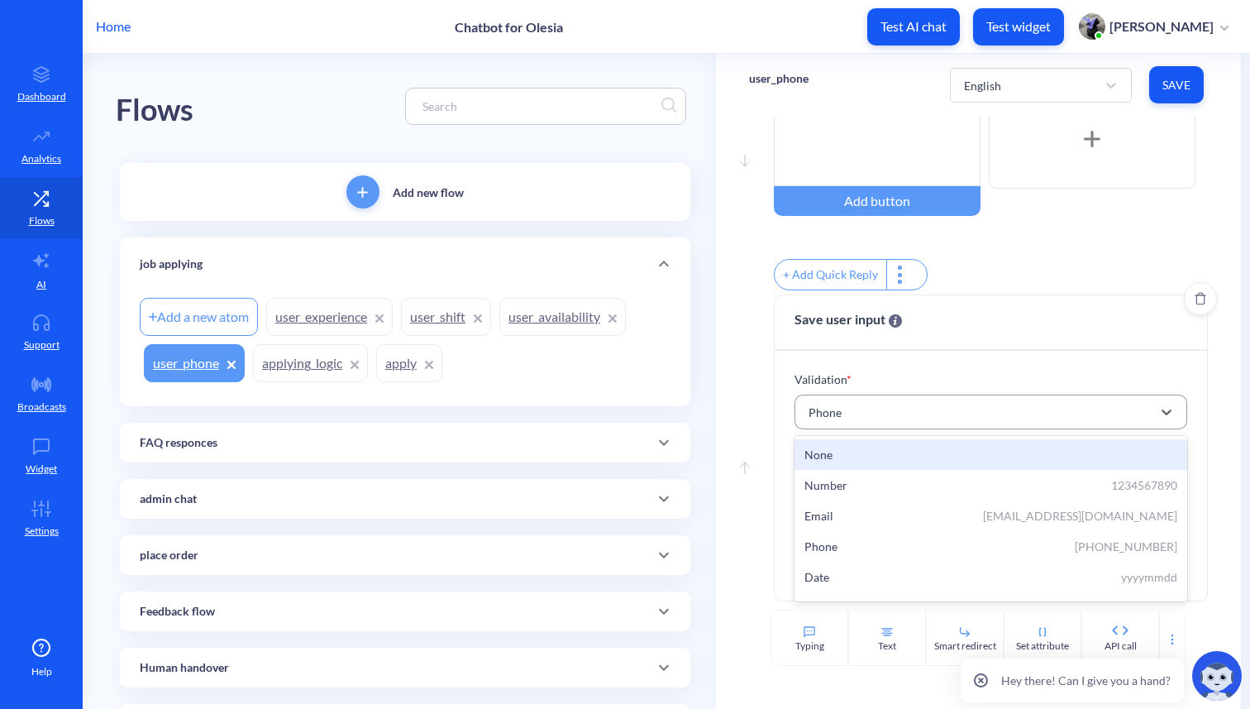
click at [858, 404] on div "Phone" at bounding box center [976, 412] width 351 height 30
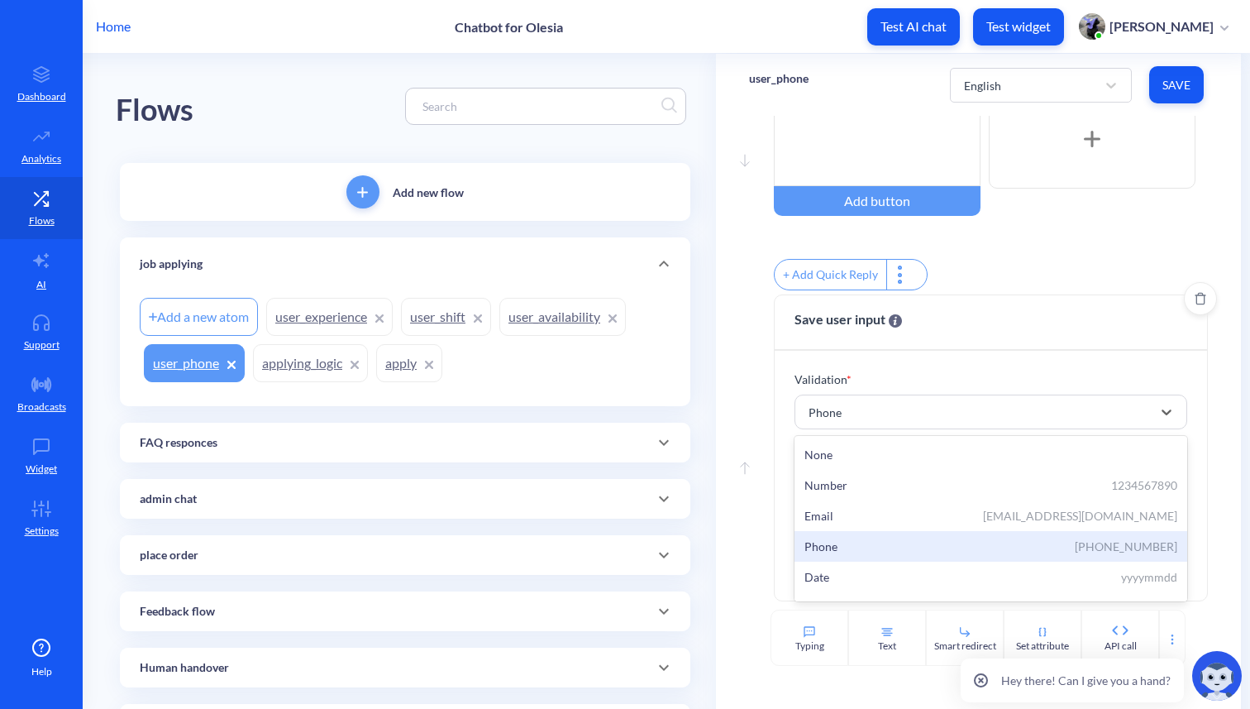
click at [847, 545] on div "Phone +12345678901" at bounding box center [991, 546] width 373 height 17
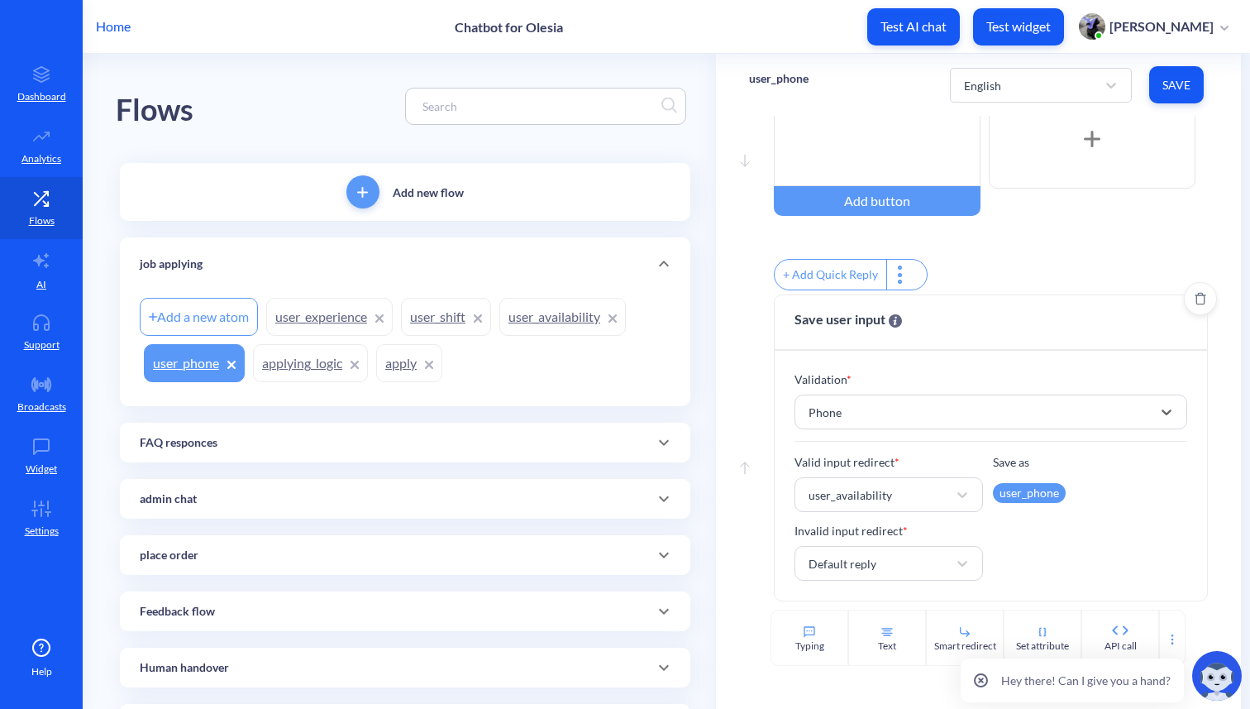
click at [1174, 88] on span "Save" at bounding box center [1177, 85] width 28 height 17
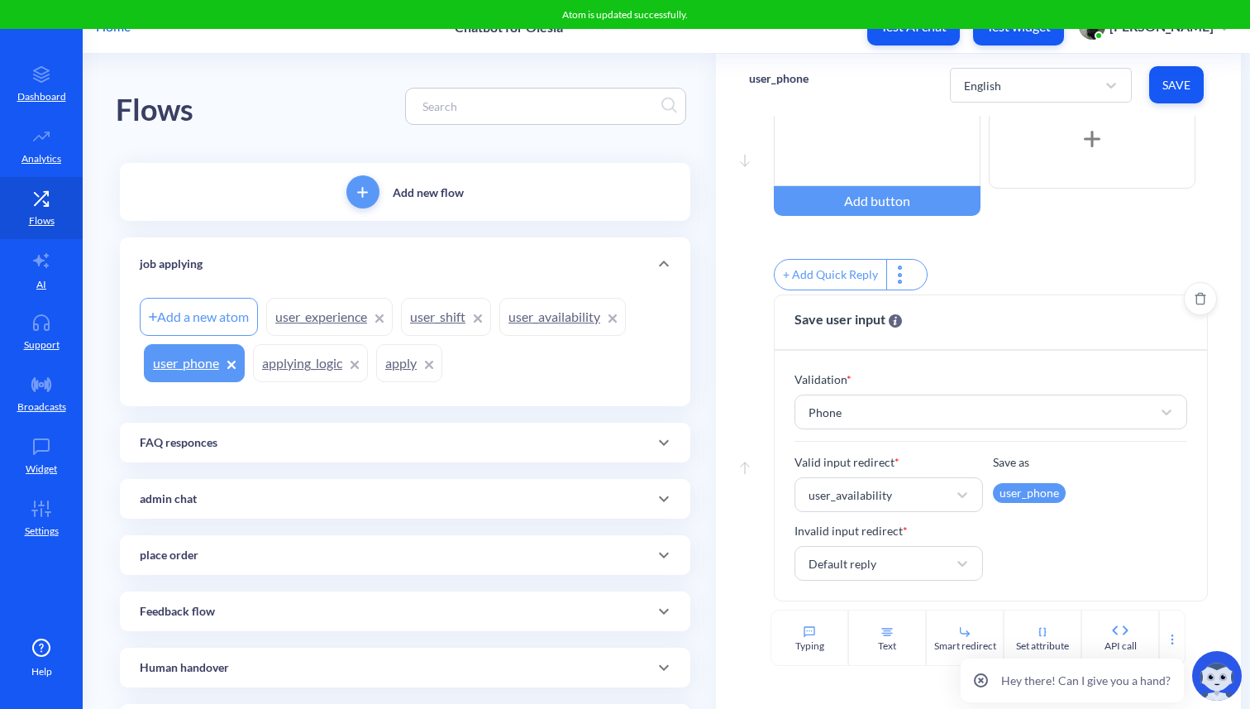
click at [110, 32] on p "Home" at bounding box center [113, 27] width 35 height 20
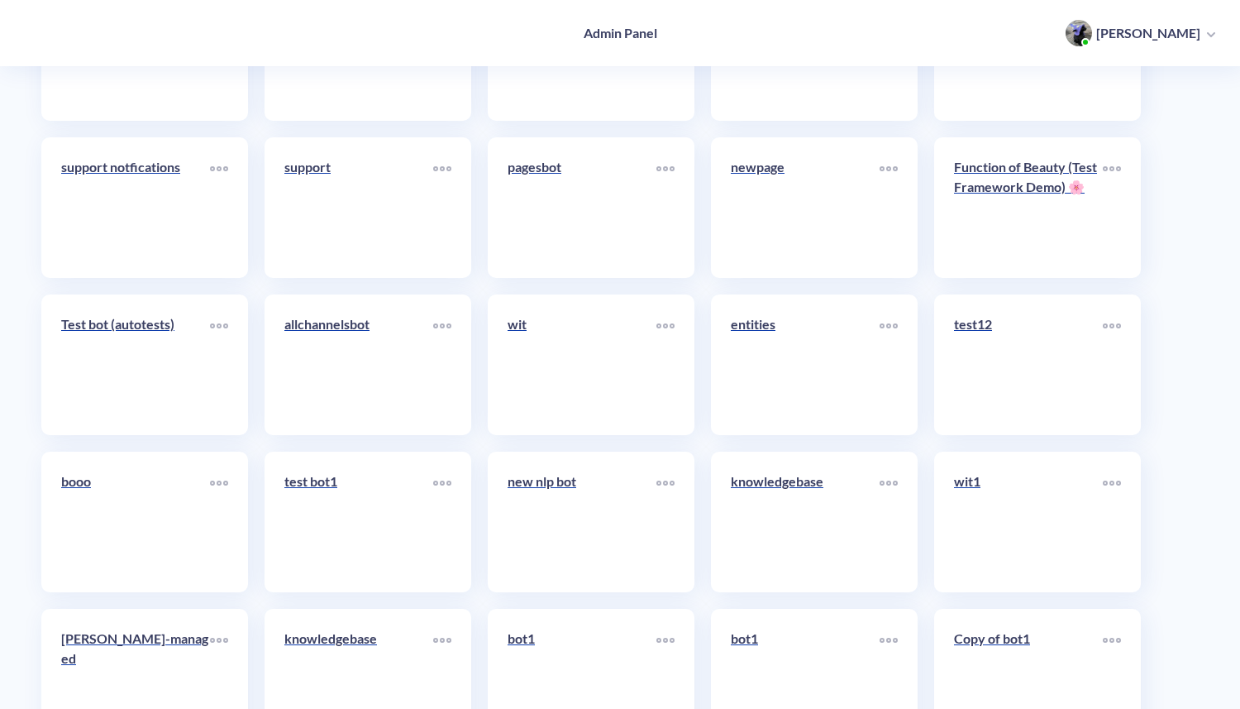
scroll to position [103, 0]
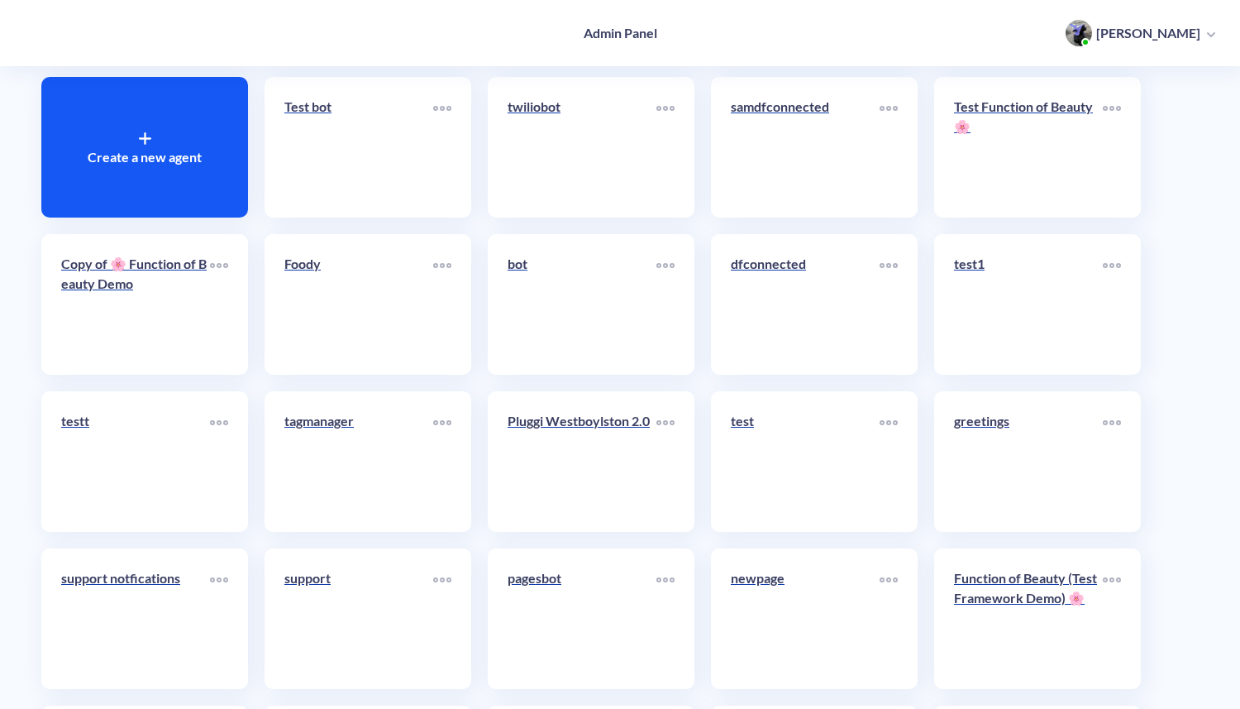
click at [141, 130] on div at bounding box center [145, 137] width 12 height 20
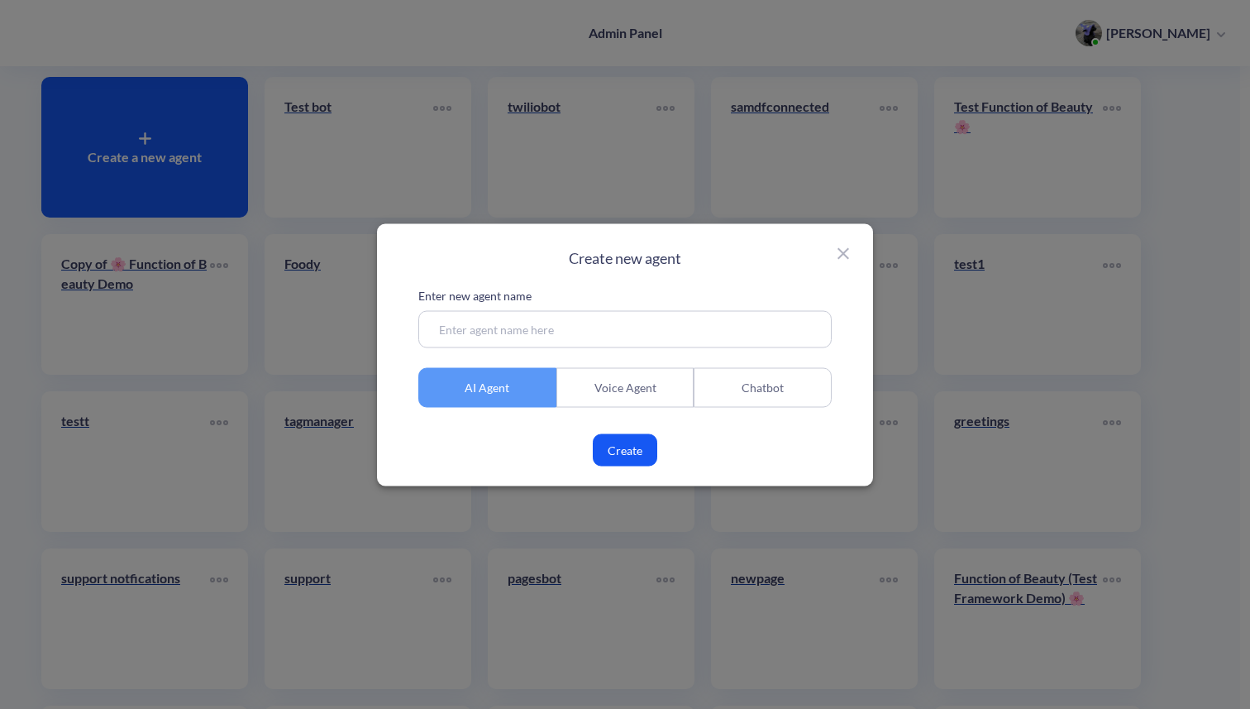
click at [743, 383] on div "Chatbot" at bounding box center [763, 387] width 138 height 40
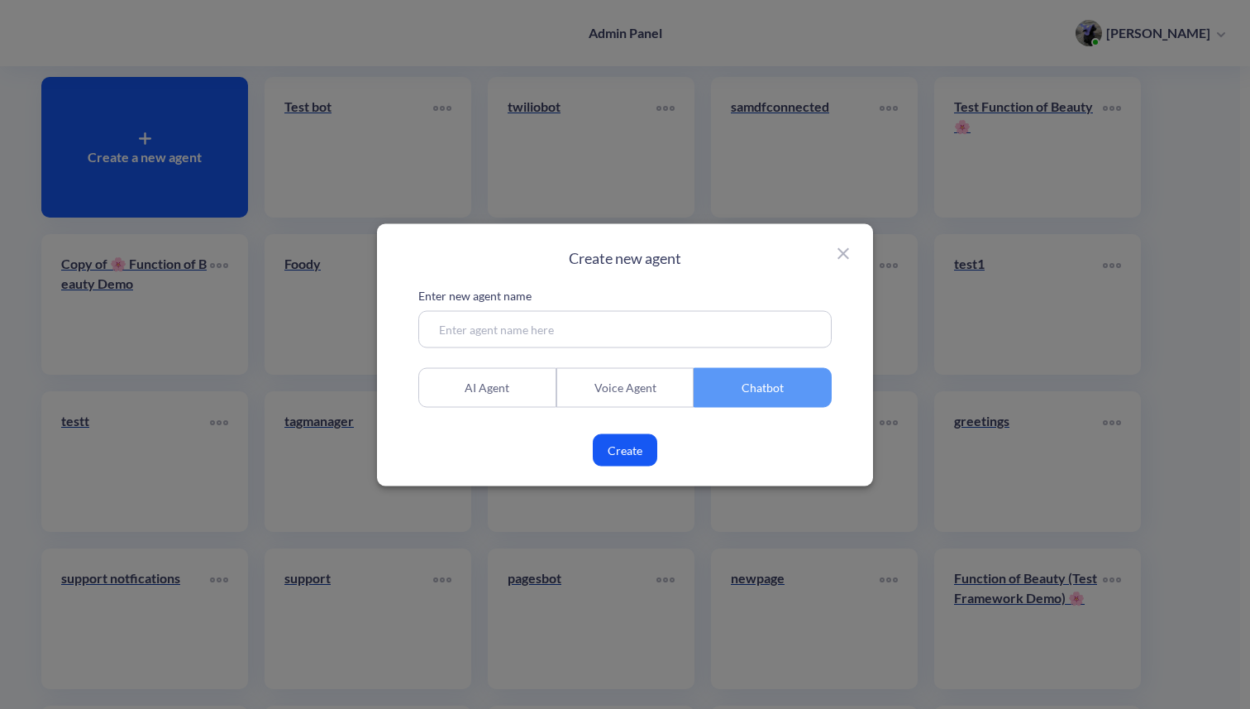
click at [624, 329] on input at bounding box center [624, 328] width 413 height 37
type input "test chatssd"
click at [633, 452] on button "Create" at bounding box center [625, 449] width 65 height 32
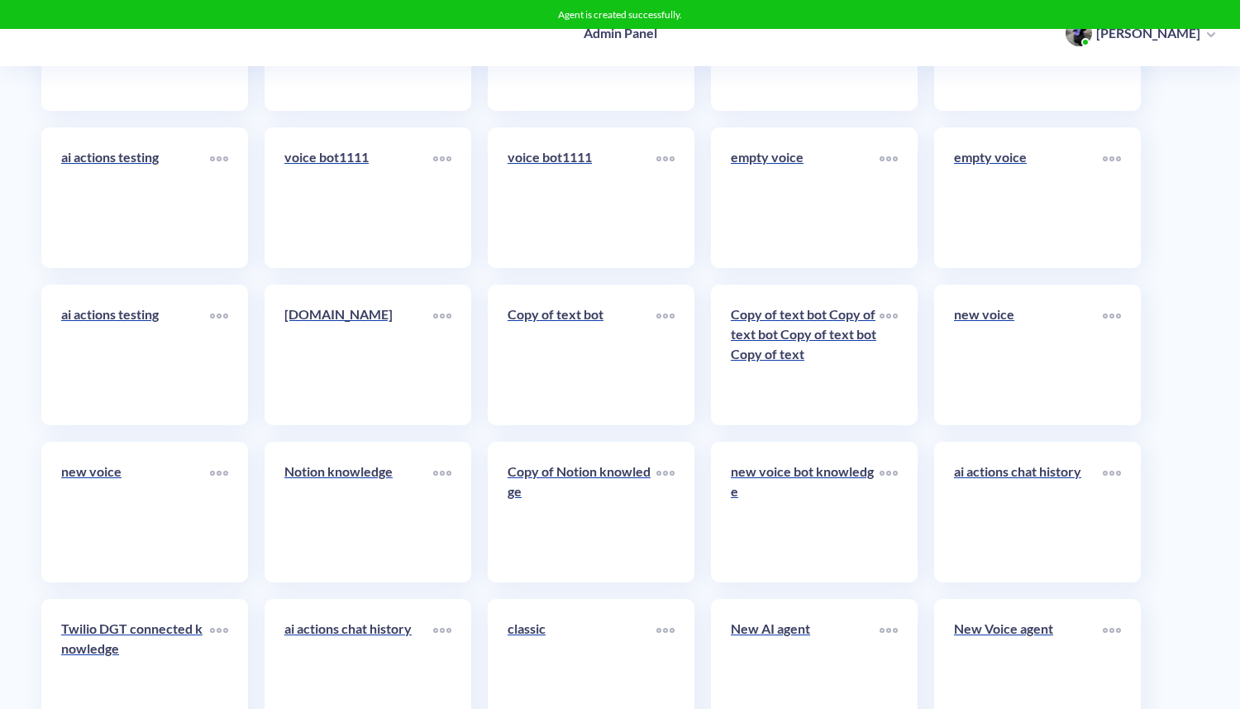
scroll to position [8295, 0]
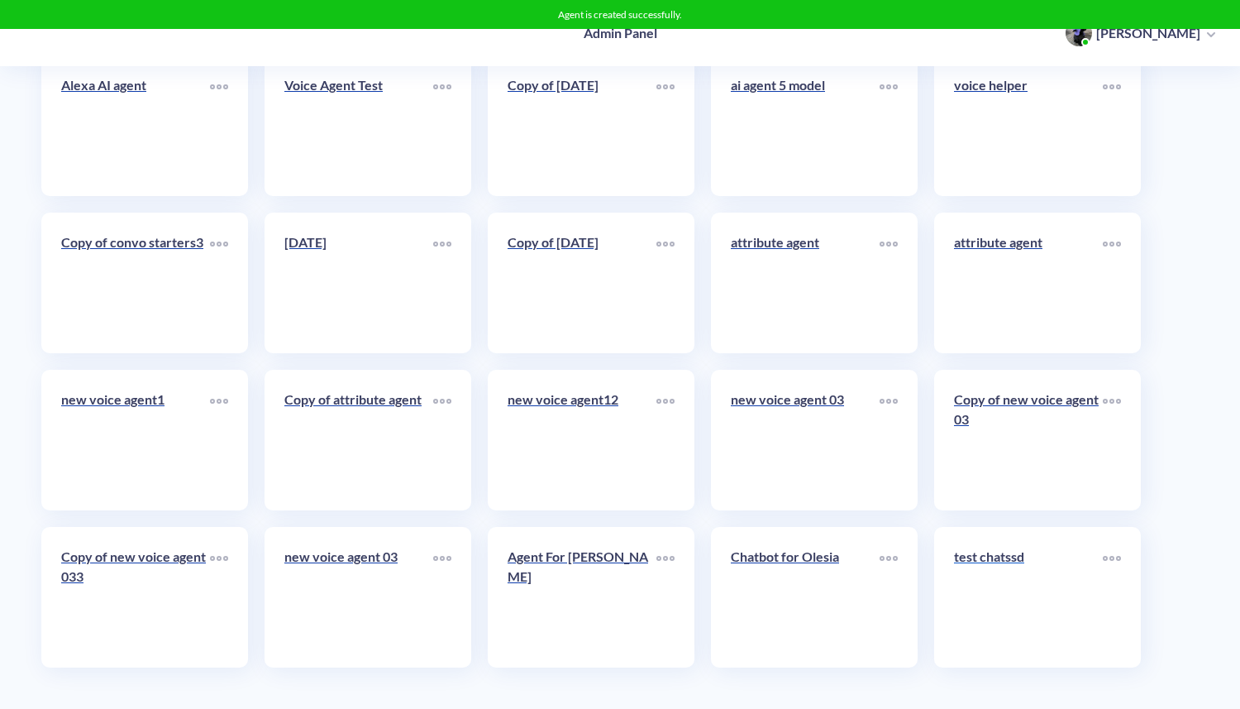
click at [994, 581] on link "test chatssd" at bounding box center [1028, 597] width 149 height 101
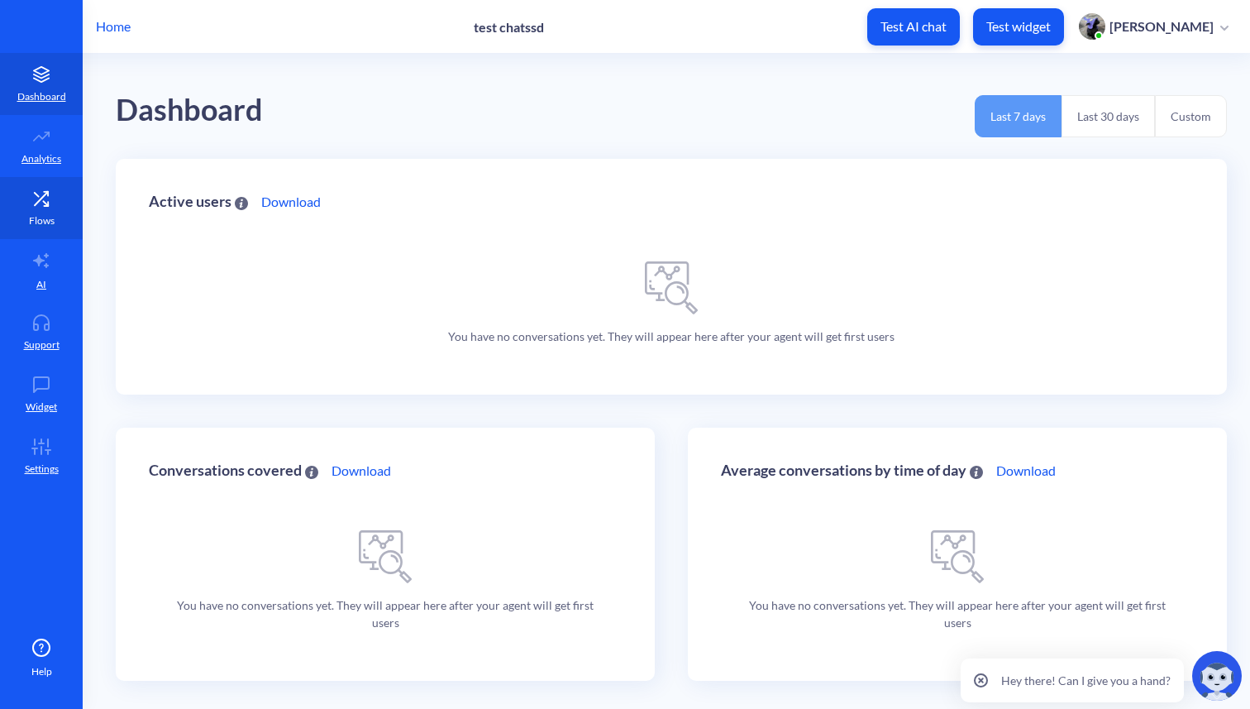
click at [54, 217] on p "Flows" at bounding box center [42, 220] width 26 height 15
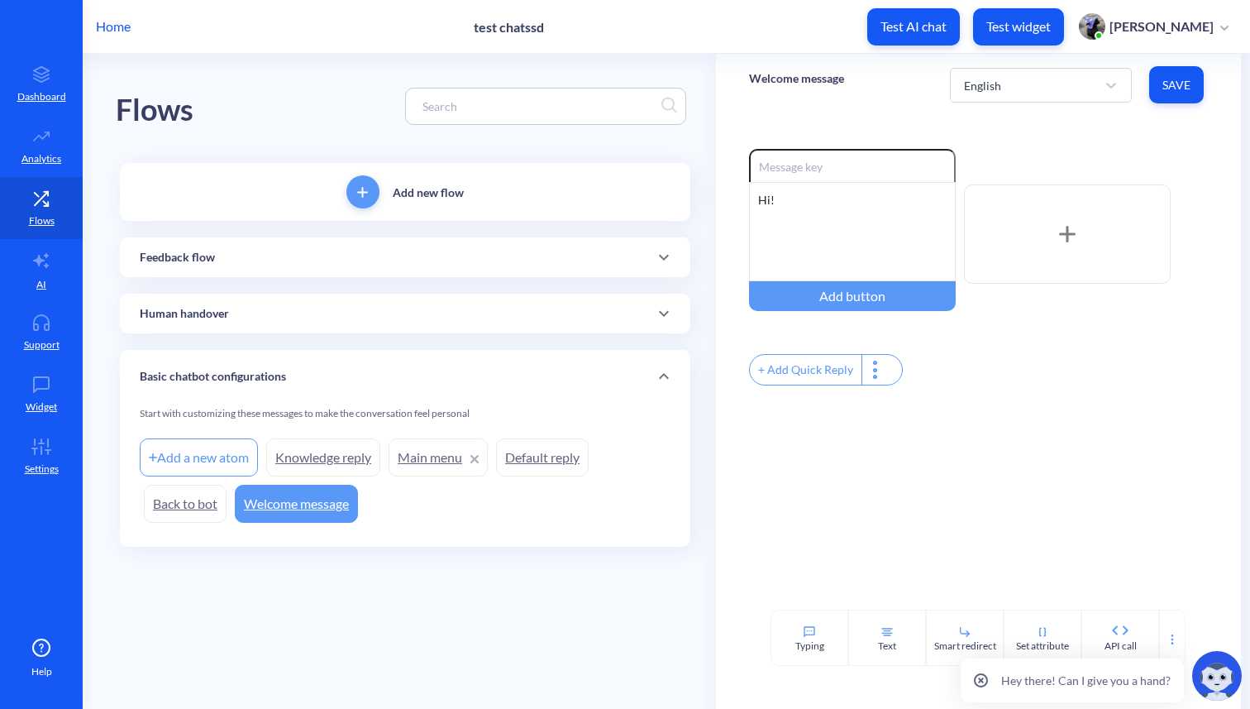
click at [217, 461] on div "Add a new atom" at bounding box center [199, 457] width 118 height 38
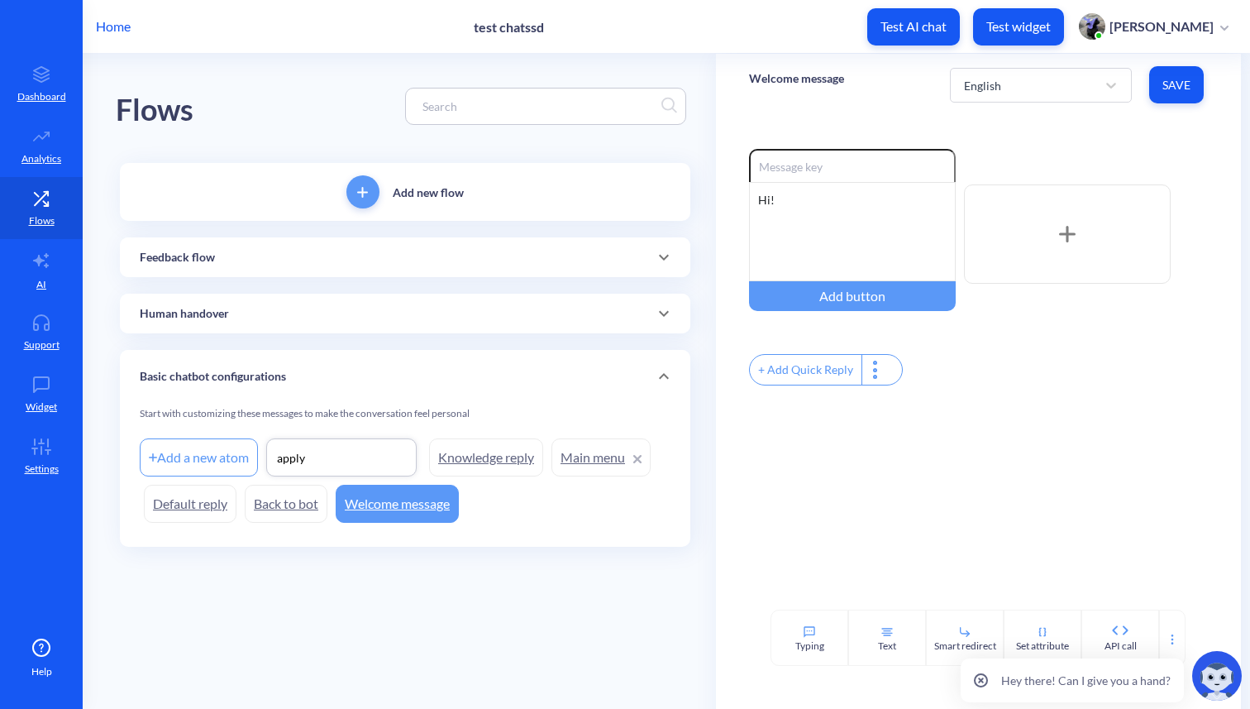
type input "apply"
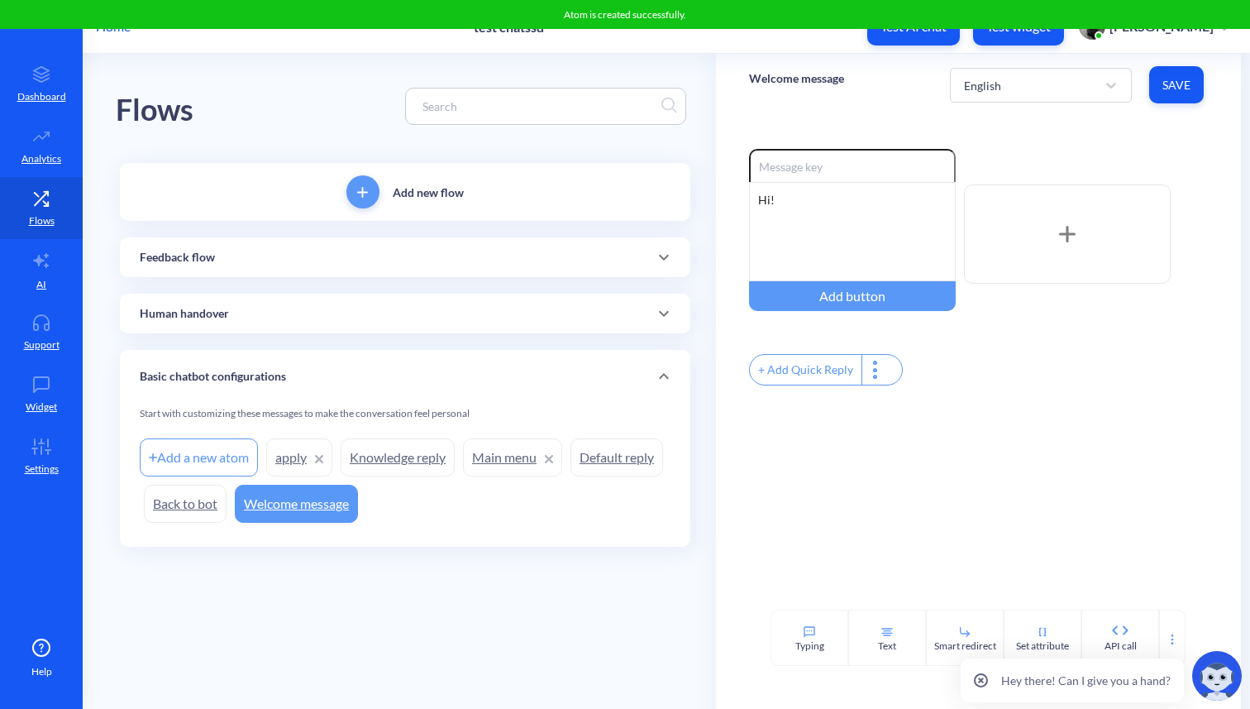
click at [289, 458] on link "apply" at bounding box center [299, 457] width 66 height 38
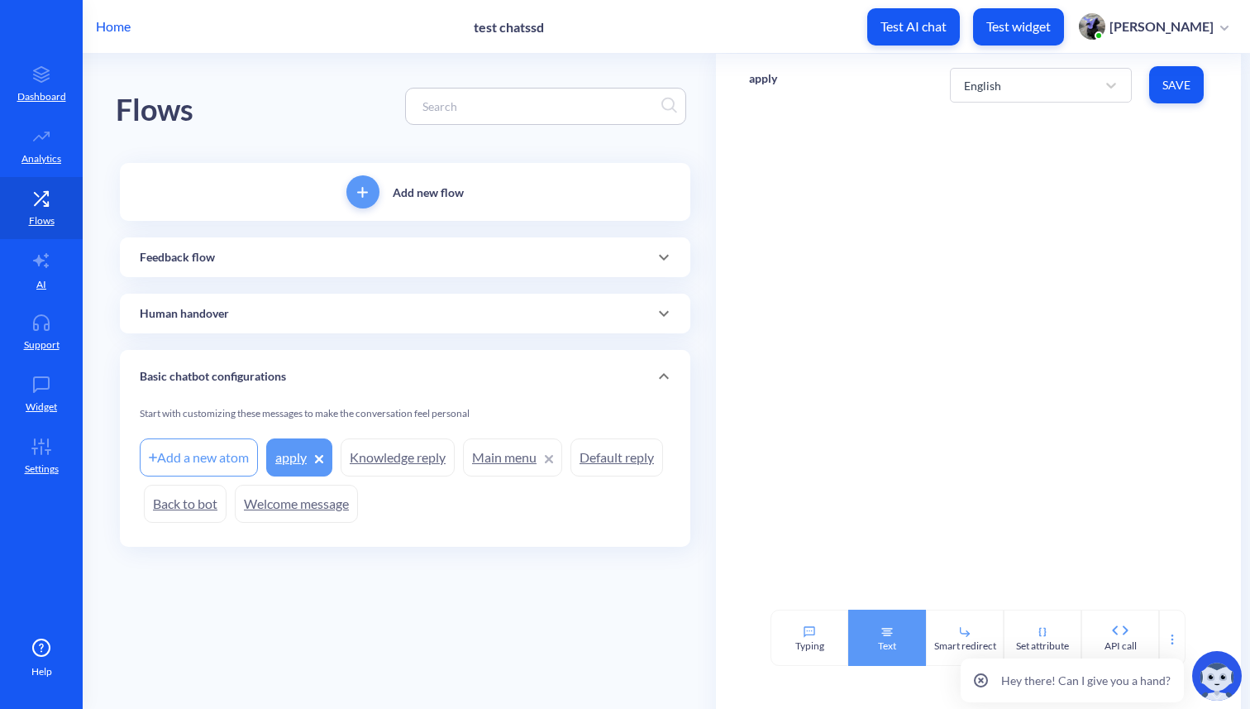
click at [886, 646] on div "Text" at bounding box center [887, 645] width 18 height 15
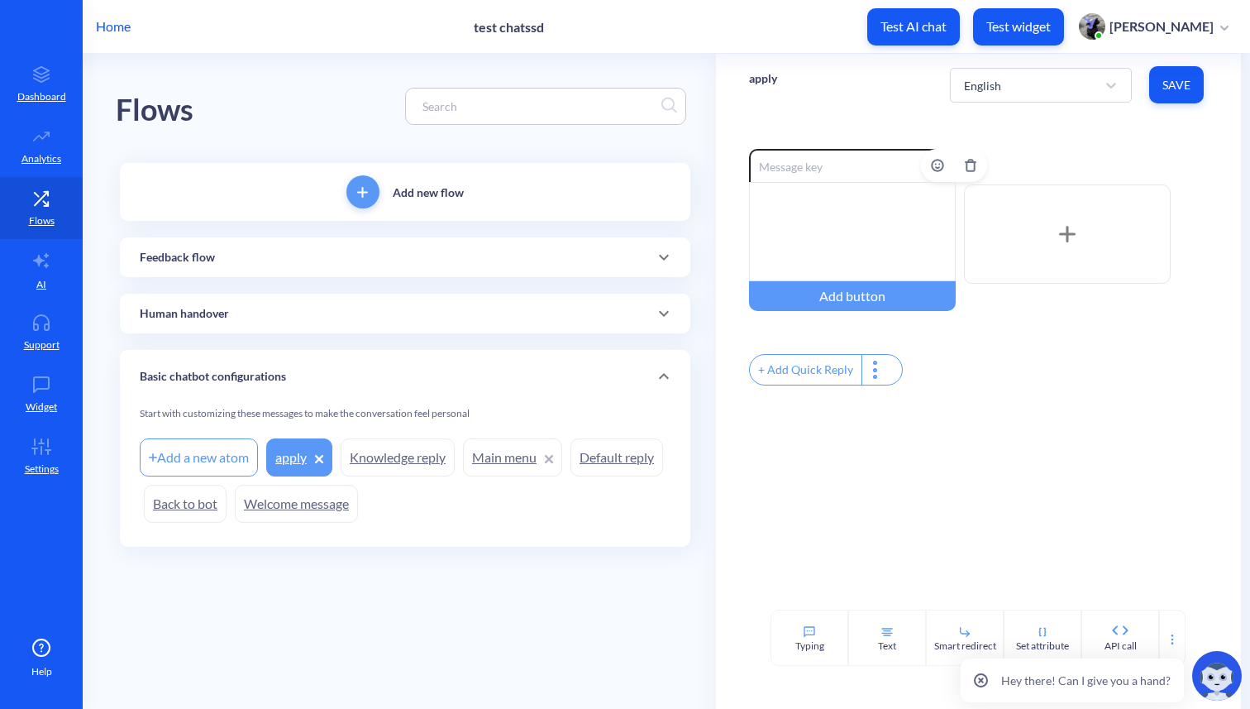
click at [789, 230] on div at bounding box center [852, 231] width 207 height 99
click at [1173, 643] on div "Hey there! Can I give you a hand?" at bounding box center [1102, 676] width 296 height 66
click at [1172, 641] on icon at bounding box center [1172, 639] width 13 height 13
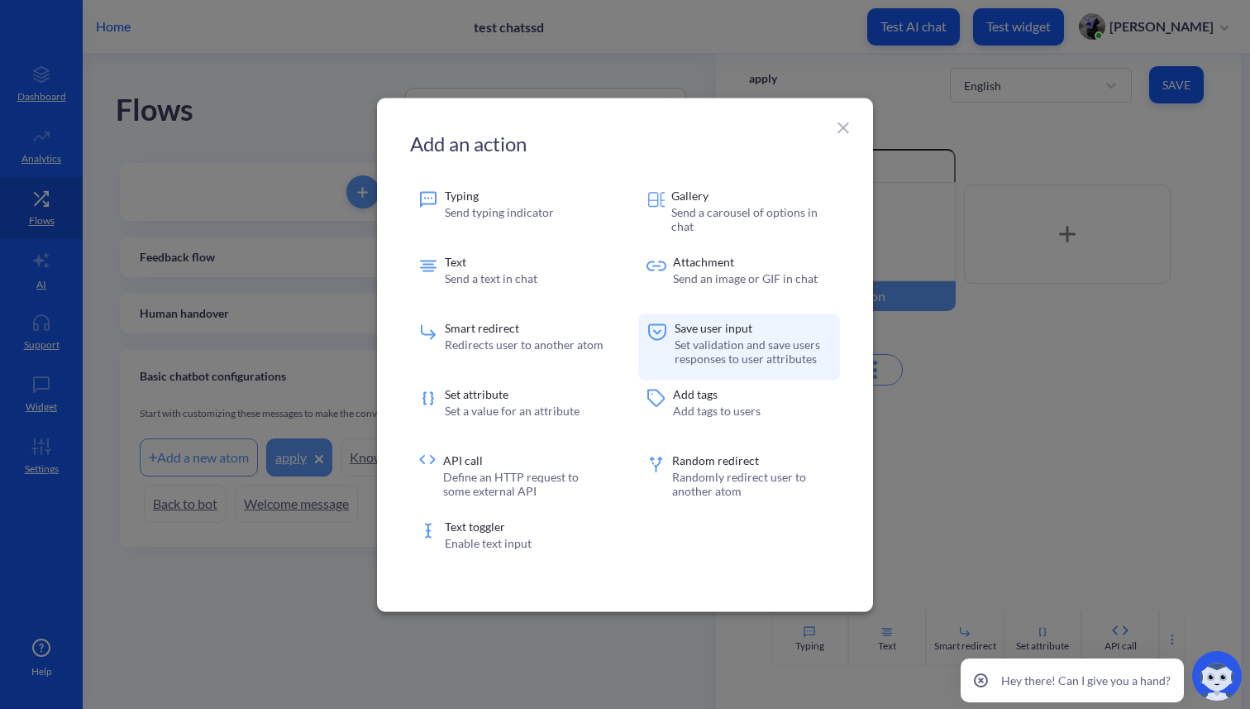
click at [736, 351] on p "Set validation and save users responses to user attributes" at bounding box center [753, 351] width 157 height 28
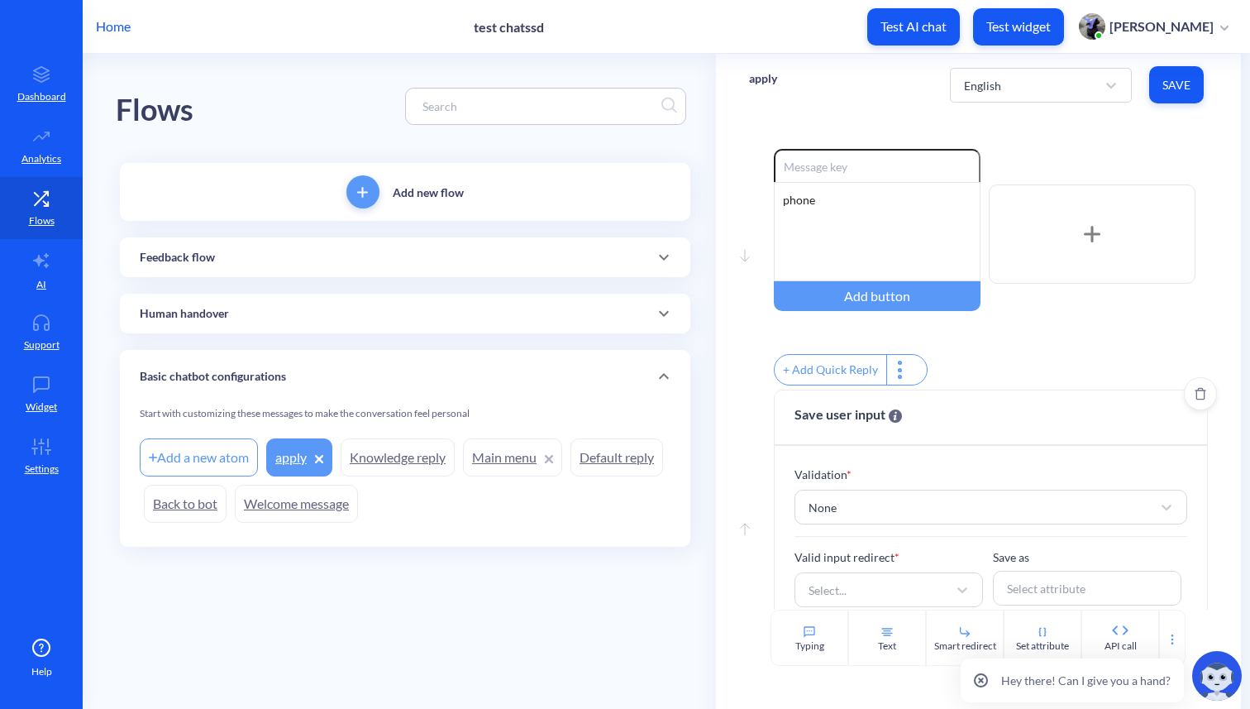
scroll to position [37, 0]
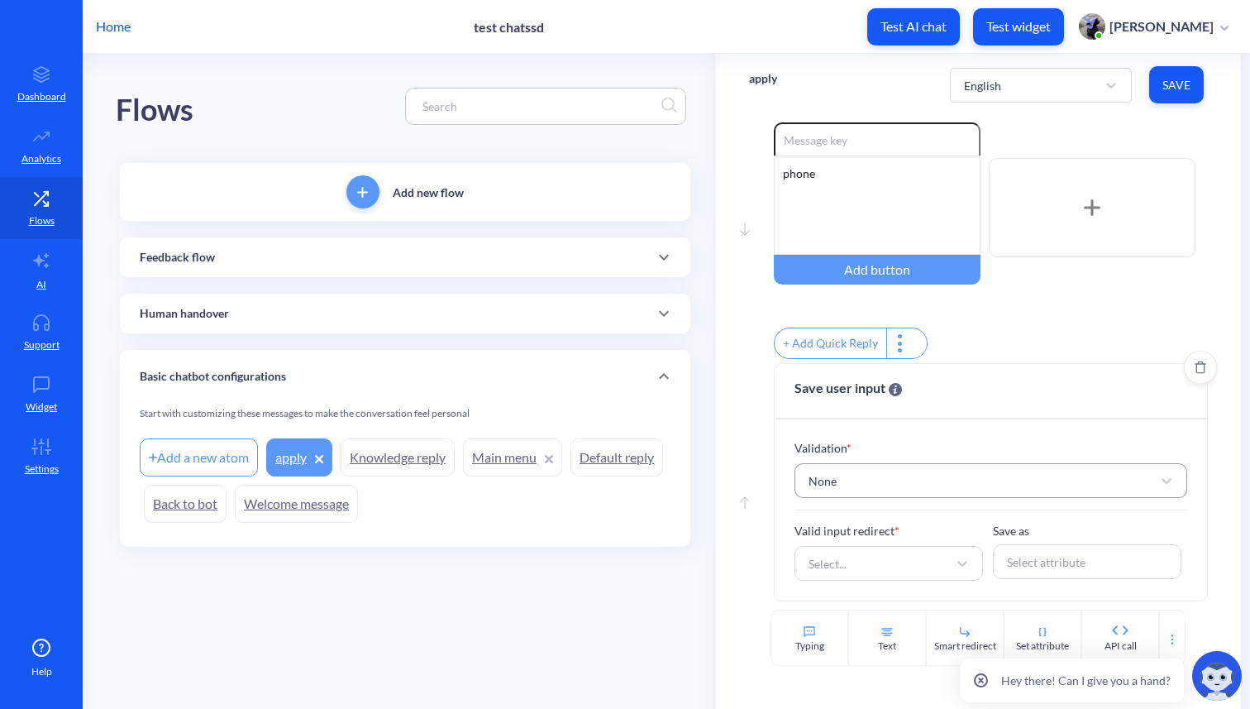
click at [834, 469] on div "None" at bounding box center [976, 481] width 351 height 30
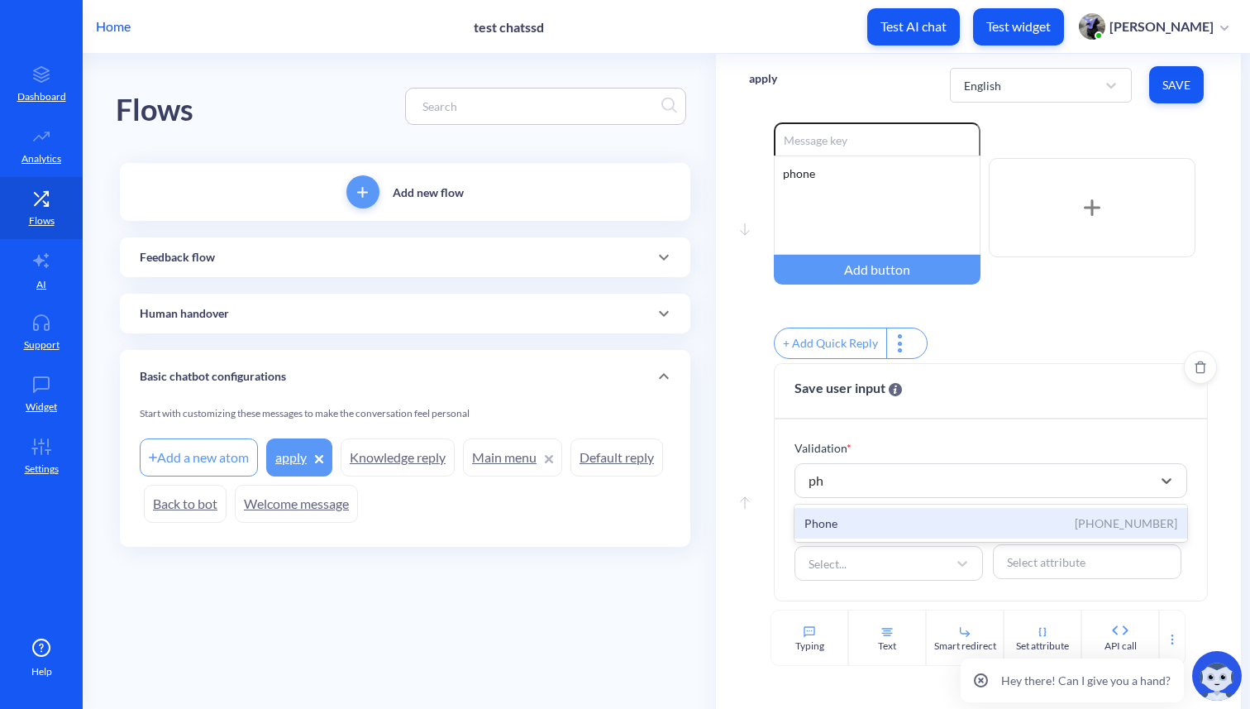
type input "pho"
click at [815, 529] on div "Phone" at bounding box center [821, 522] width 33 height 17
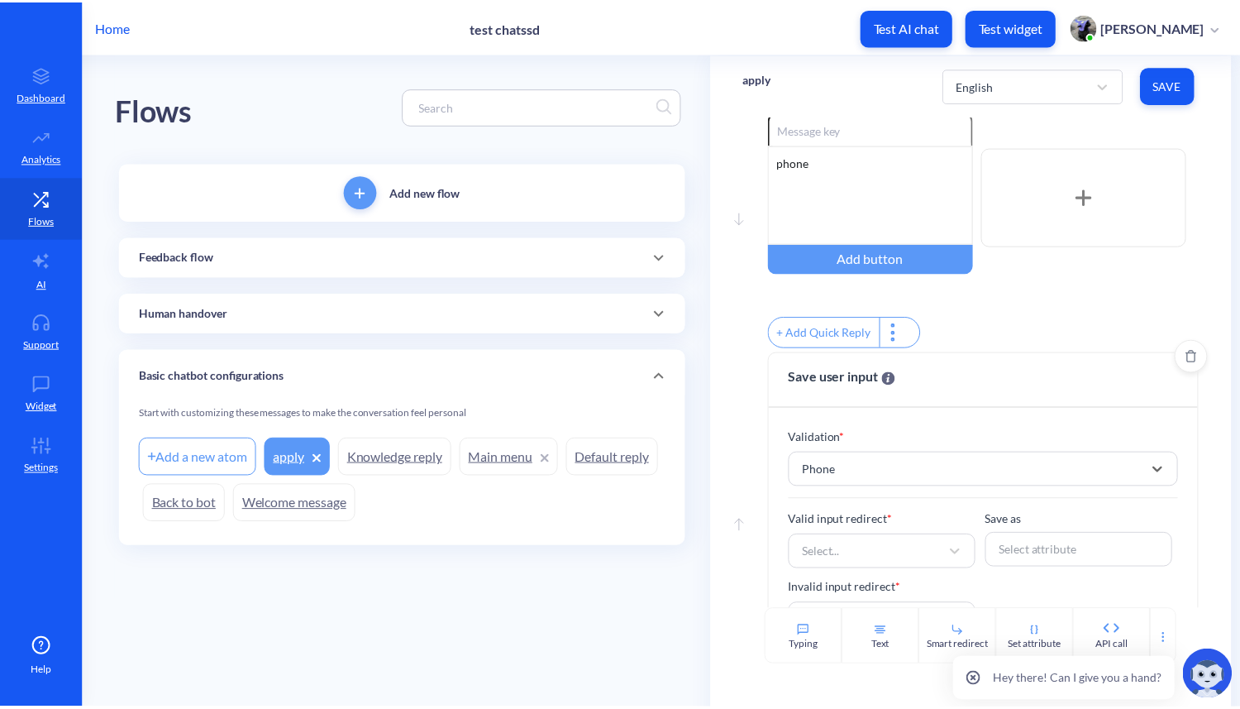
scroll to position [106, 0]
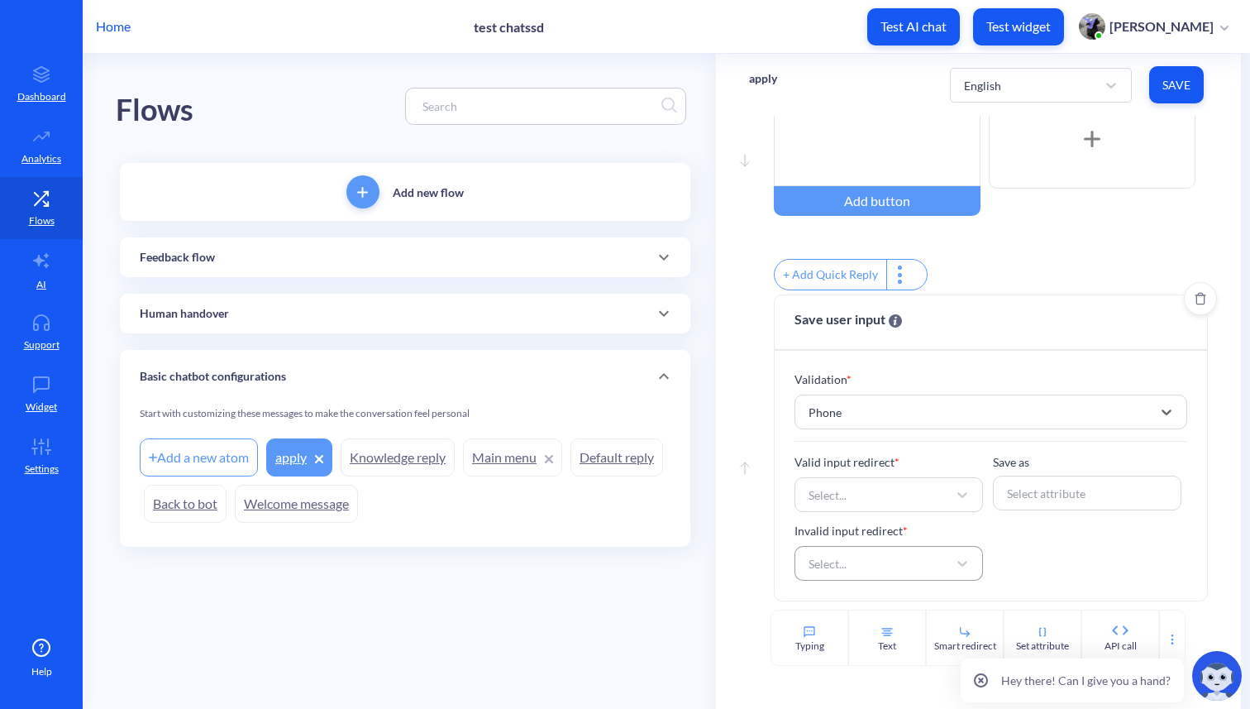
click at [833, 566] on div "Select..." at bounding box center [828, 563] width 38 height 17
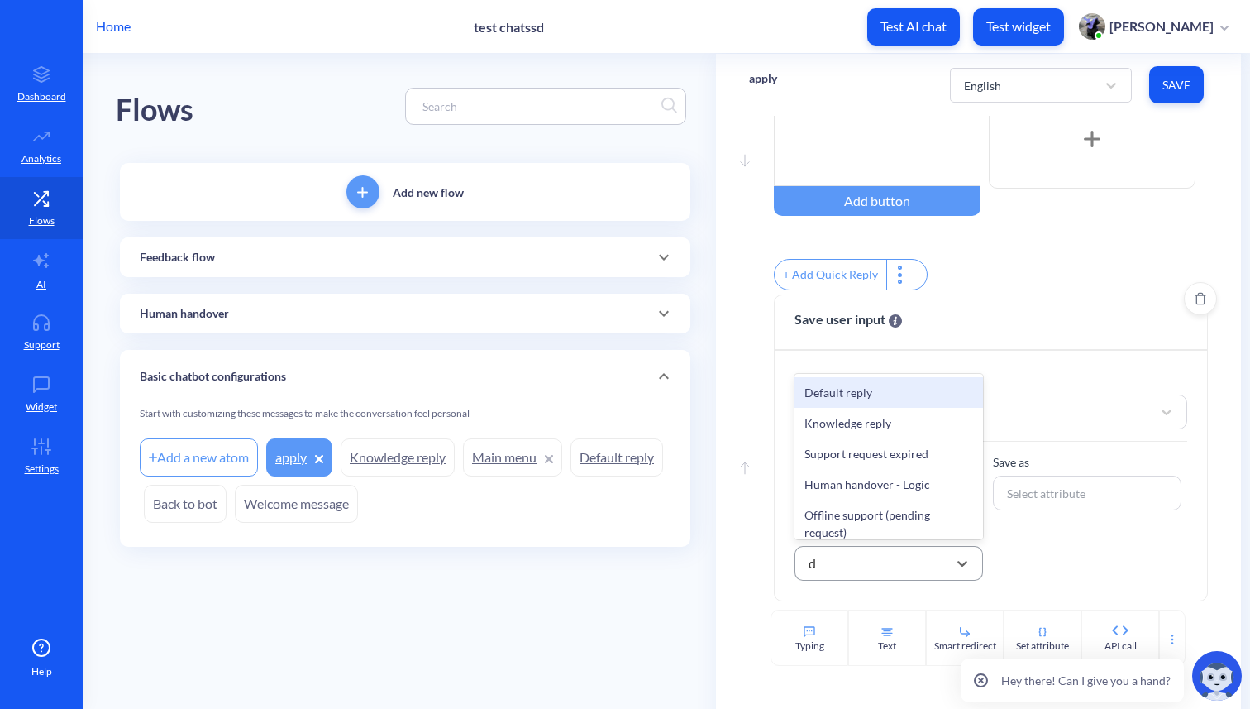
type input "de"
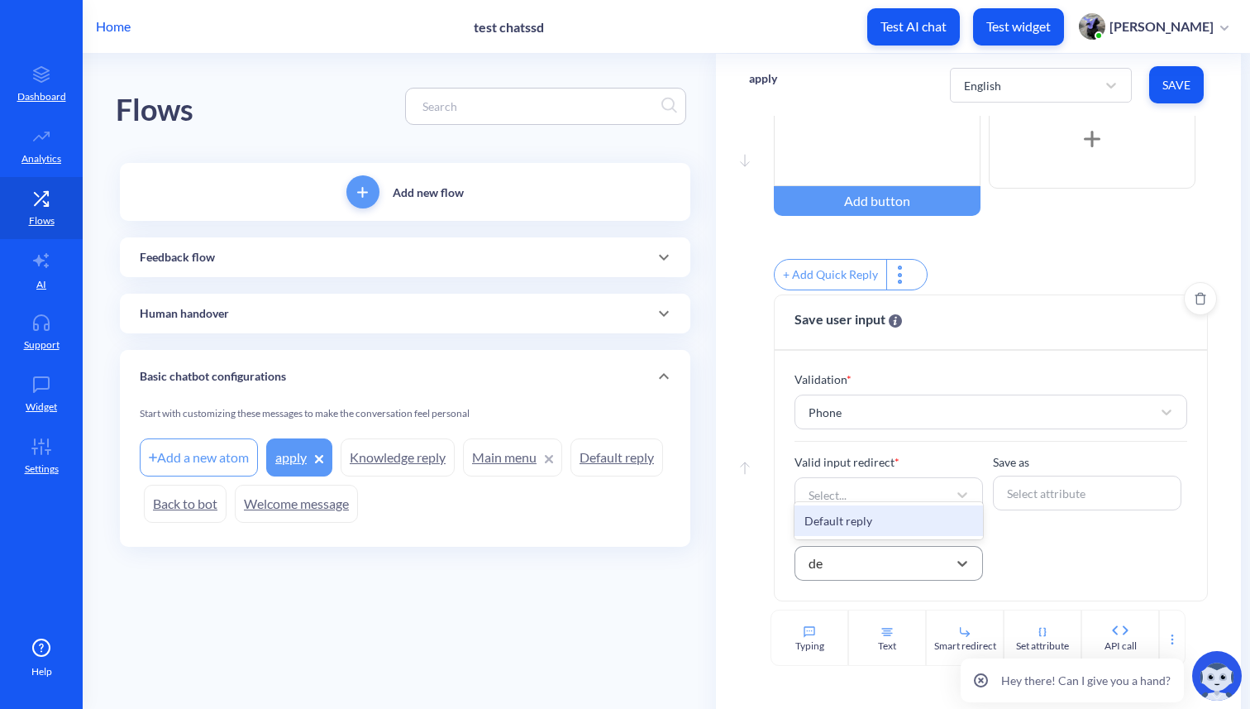
click at [835, 528] on div "Default reply" at bounding box center [889, 520] width 189 height 31
click at [834, 496] on div "Select..." at bounding box center [828, 494] width 38 height 17
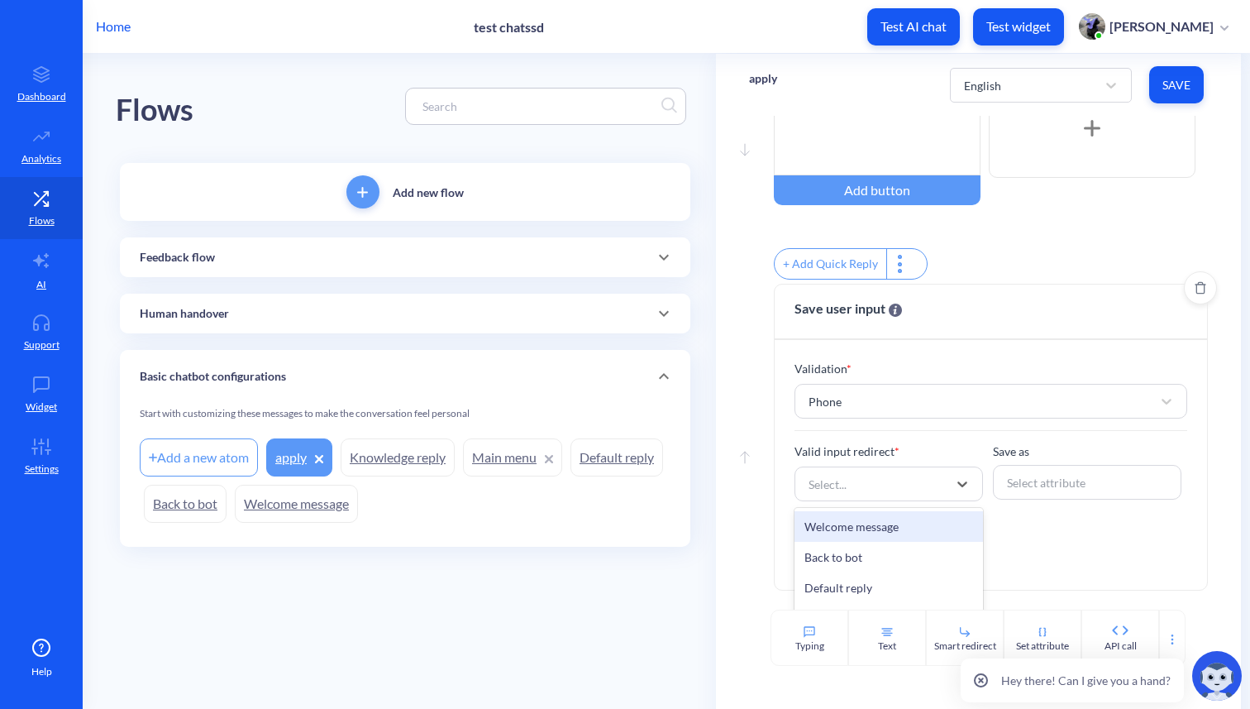
click at [842, 533] on div "Welcome message" at bounding box center [889, 526] width 189 height 31
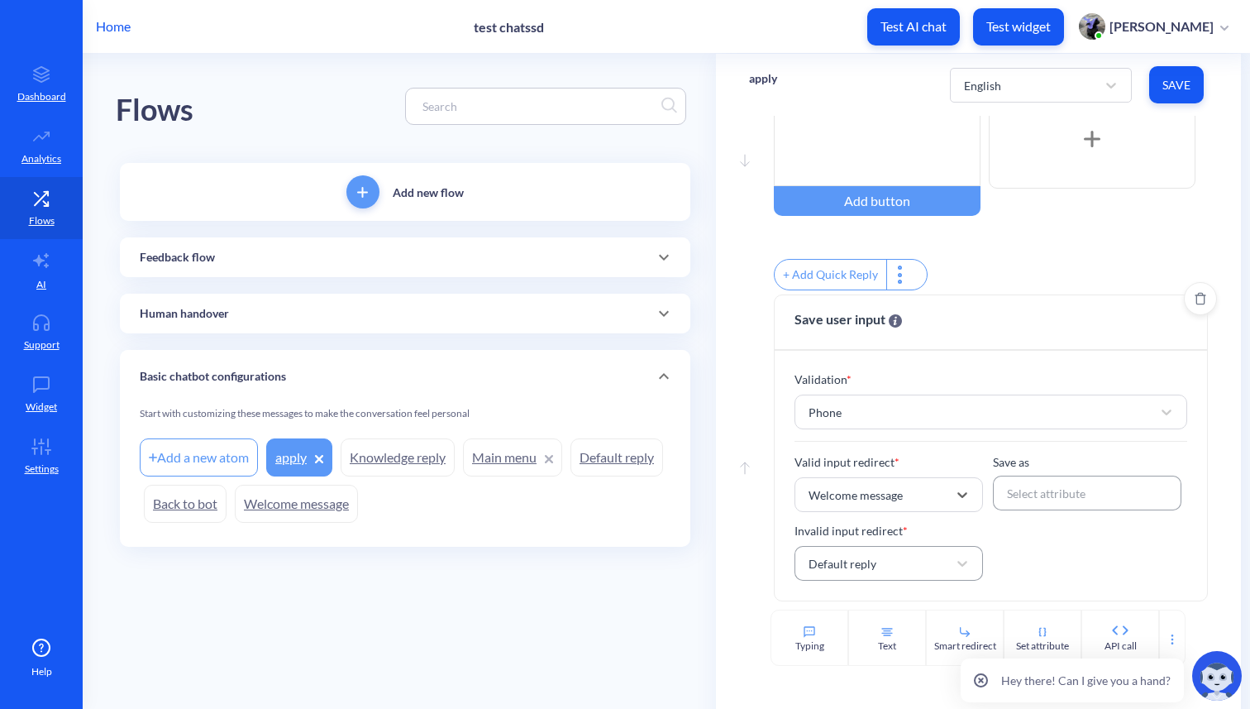
click at [1039, 492] on div "Select attribute" at bounding box center [1046, 493] width 79 height 17
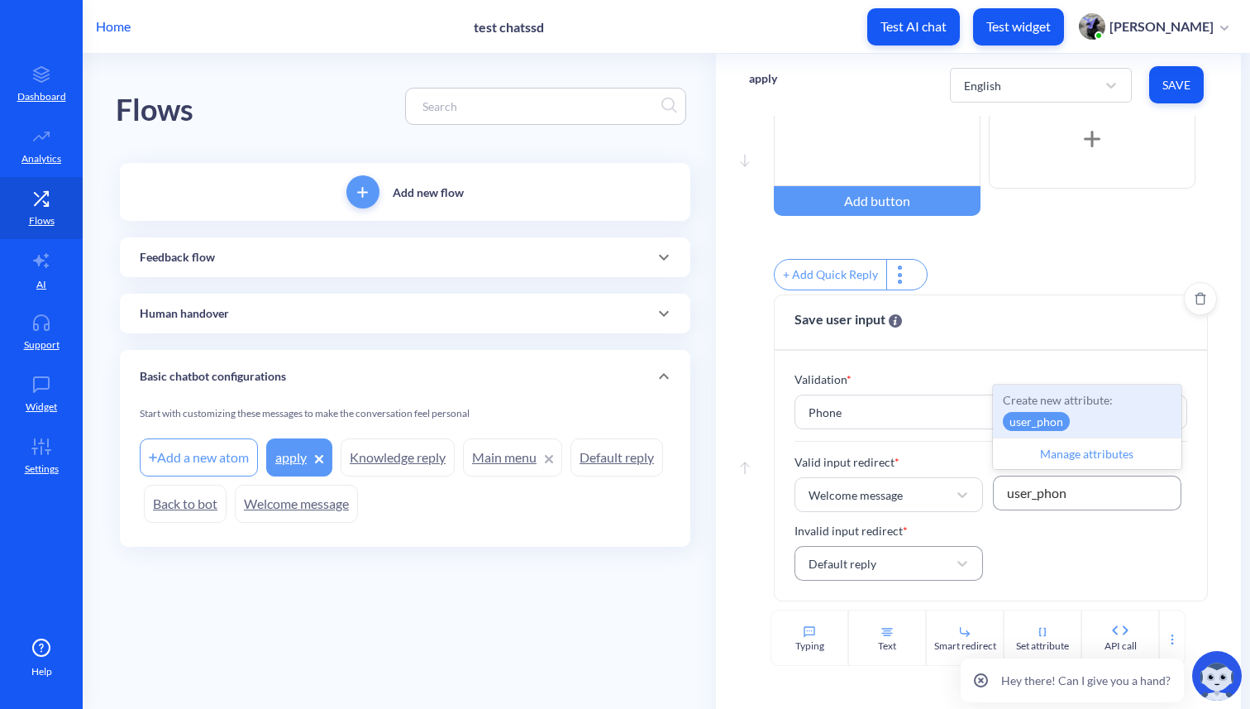
type input "user_phone"
click at [1049, 422] on p "user_phone" at bounding box center [1039, 421] width 73 height 19
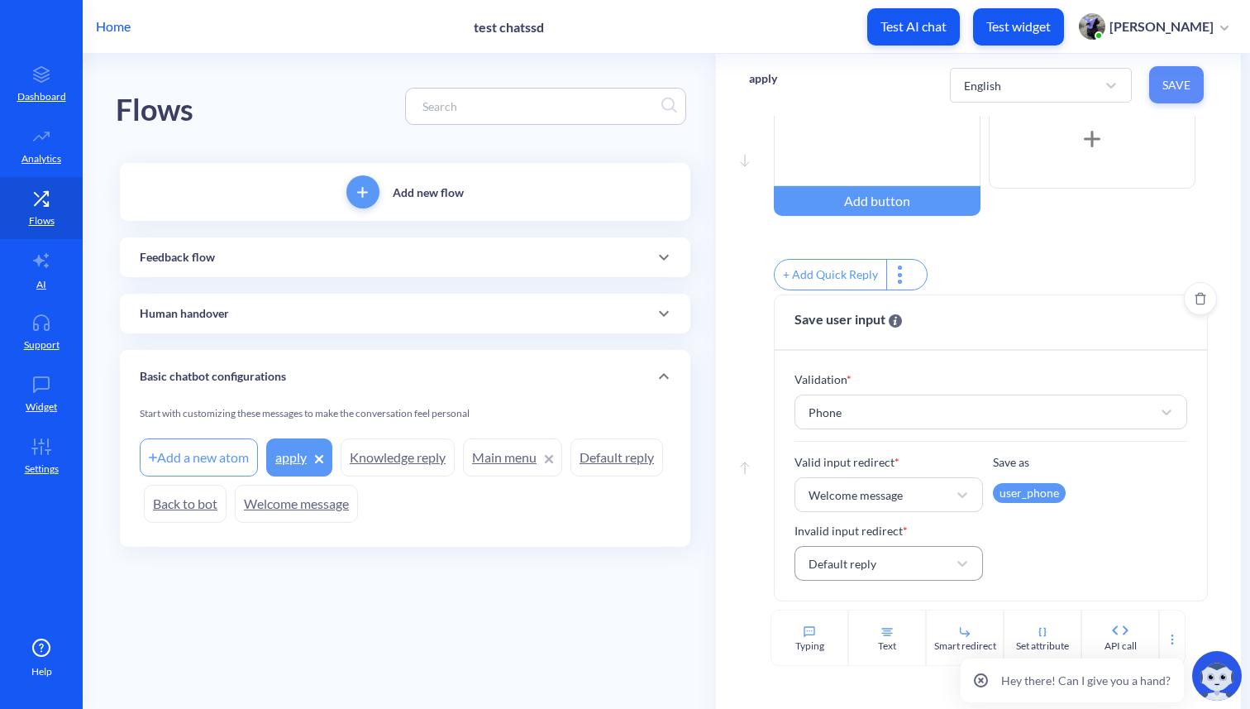
click at [1188, 84] on span "Save" at bounding box center [1177, 85] width 28 height 17
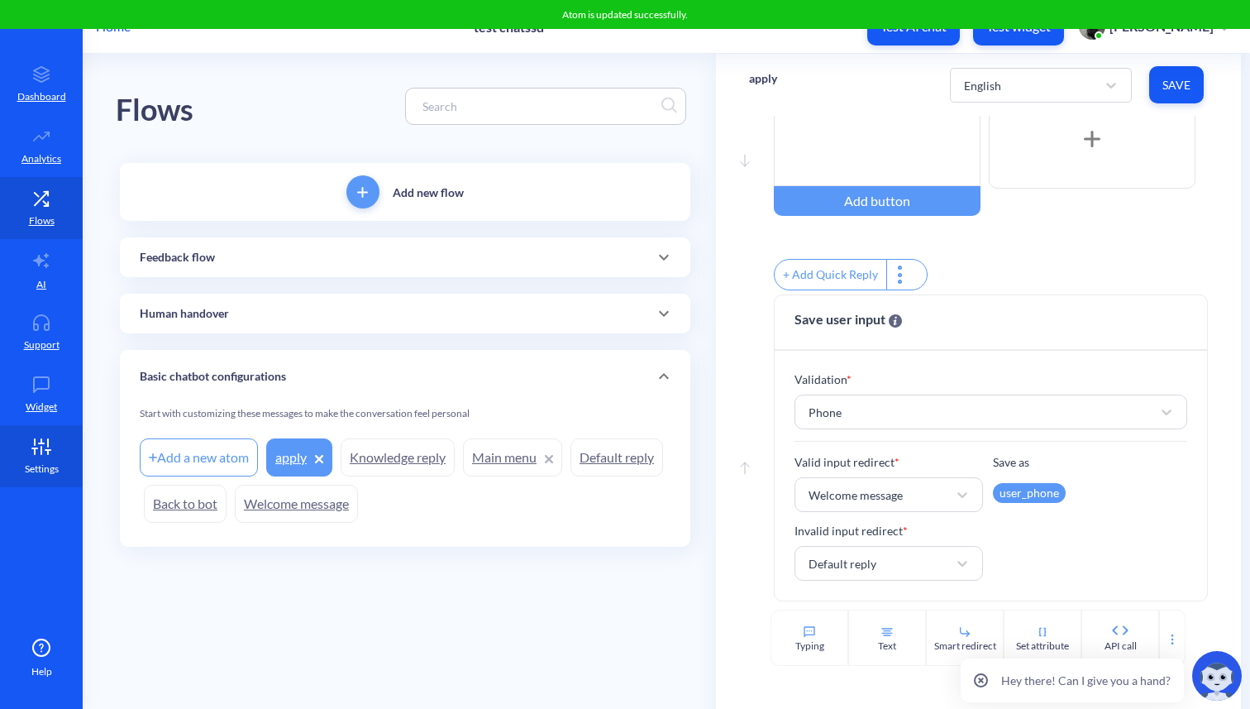
click at [50, 453] on icon at bounding box center [41, 446] width 33 height 17
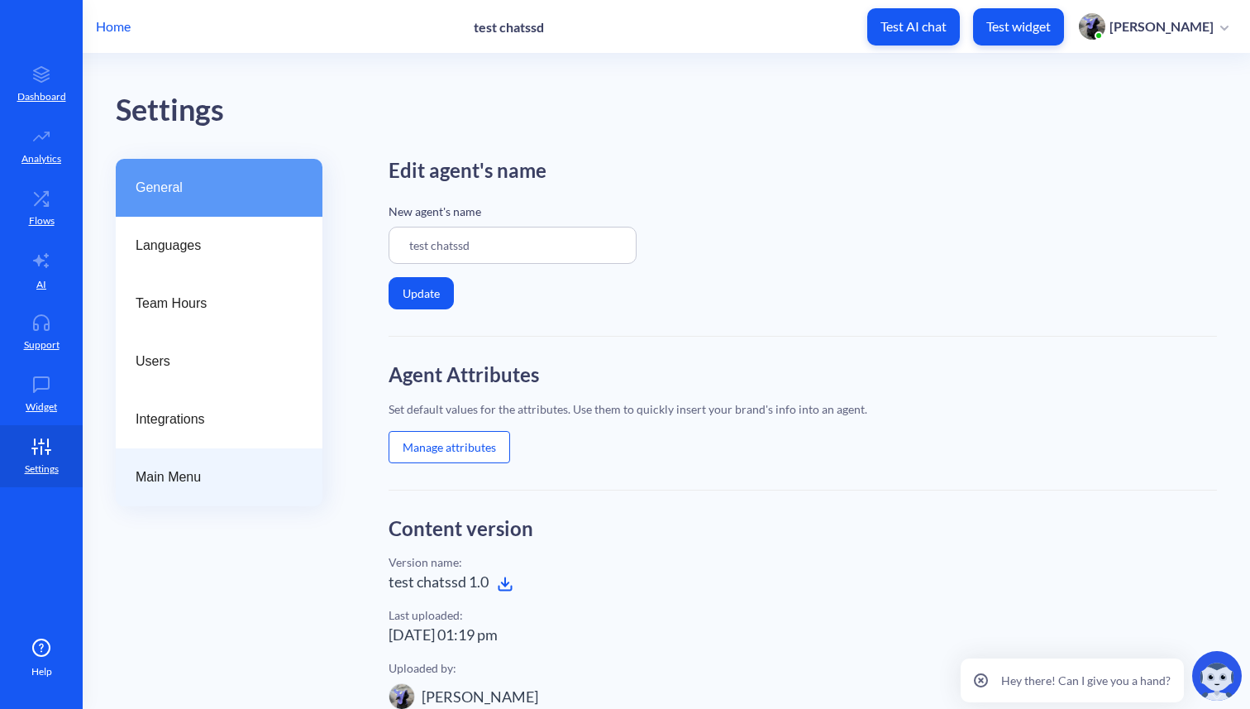
click at [205, 478] on span "Main Menu" at bounding box center [213, 477] width 154 height 20
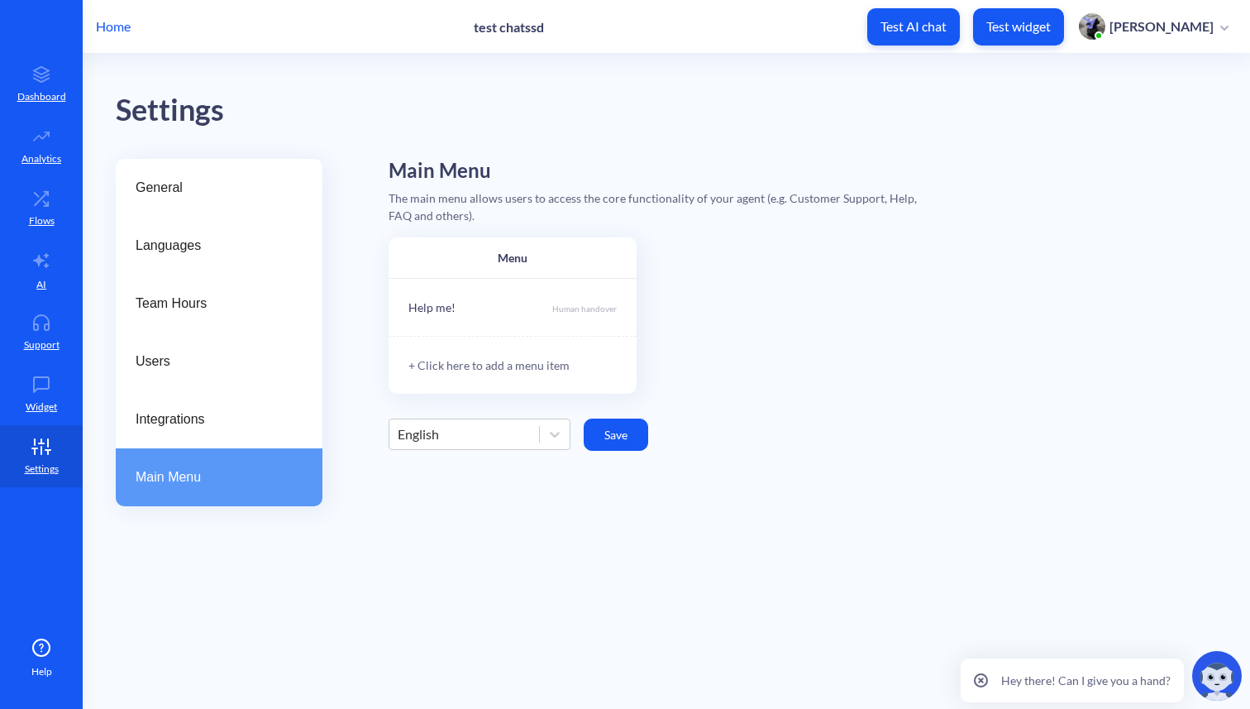
click at [499, 367] on div "+ Click here to add a menu item" at bounding box center [513, 365] width 248 height 58
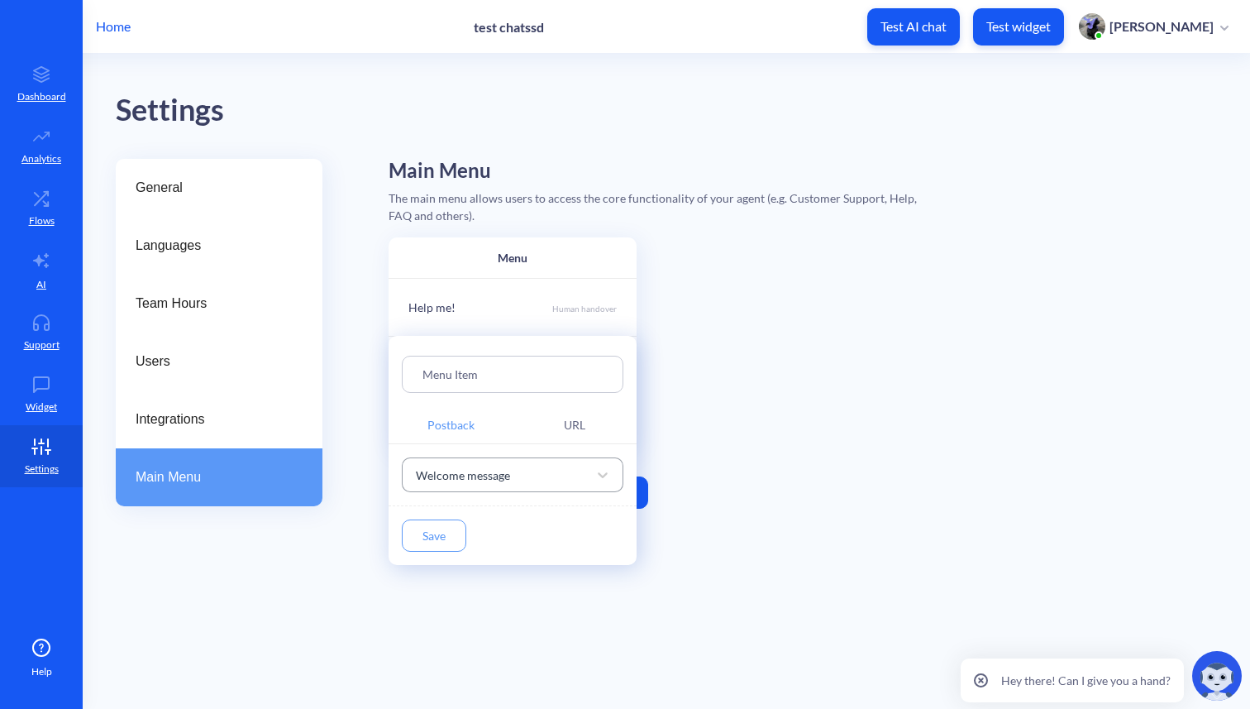
click at [511, 482] on div "Welcome message" at bounding box center [498, 475] width 180 height 30
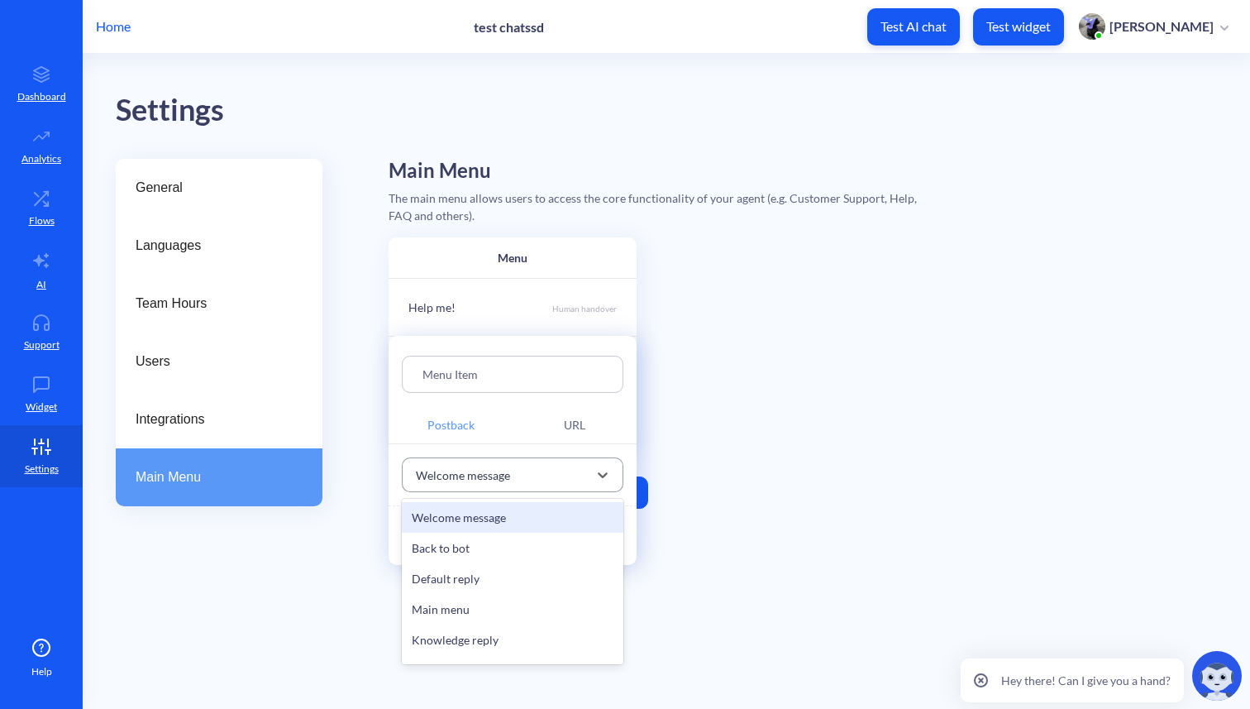
type input "a"
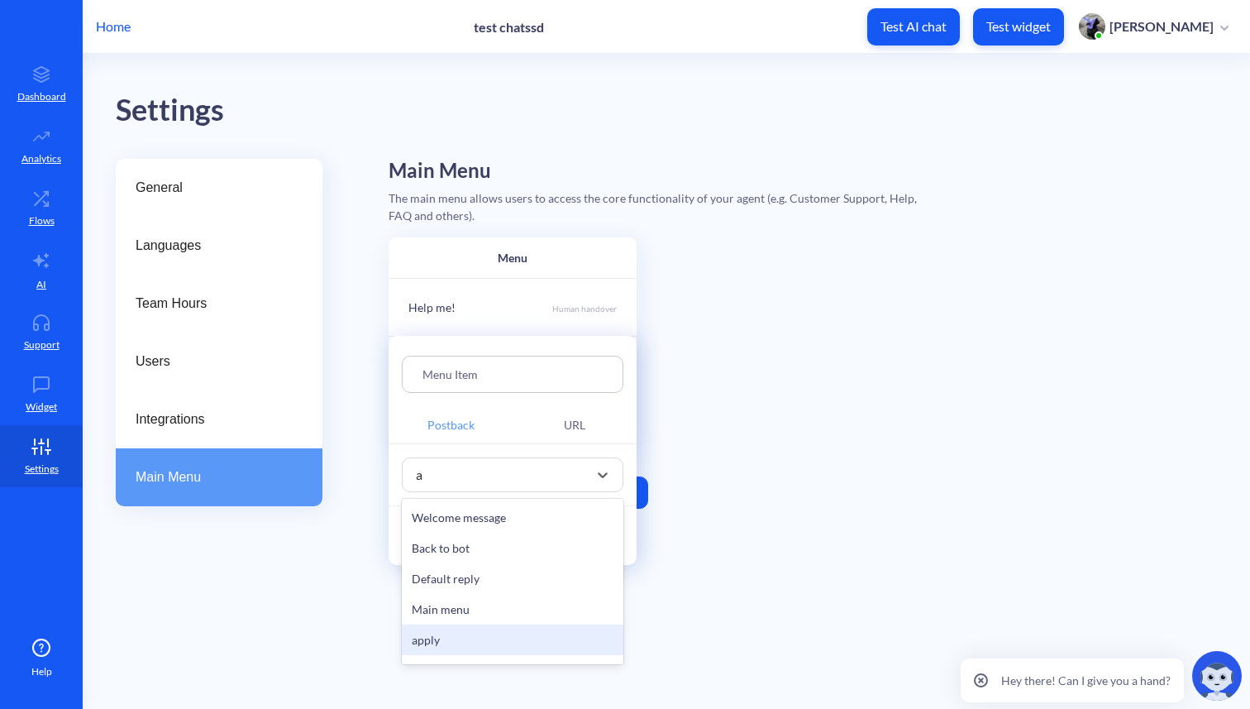
click at [456, 644] on div "apply" at bounding box center [513, 639] width 222 height 31
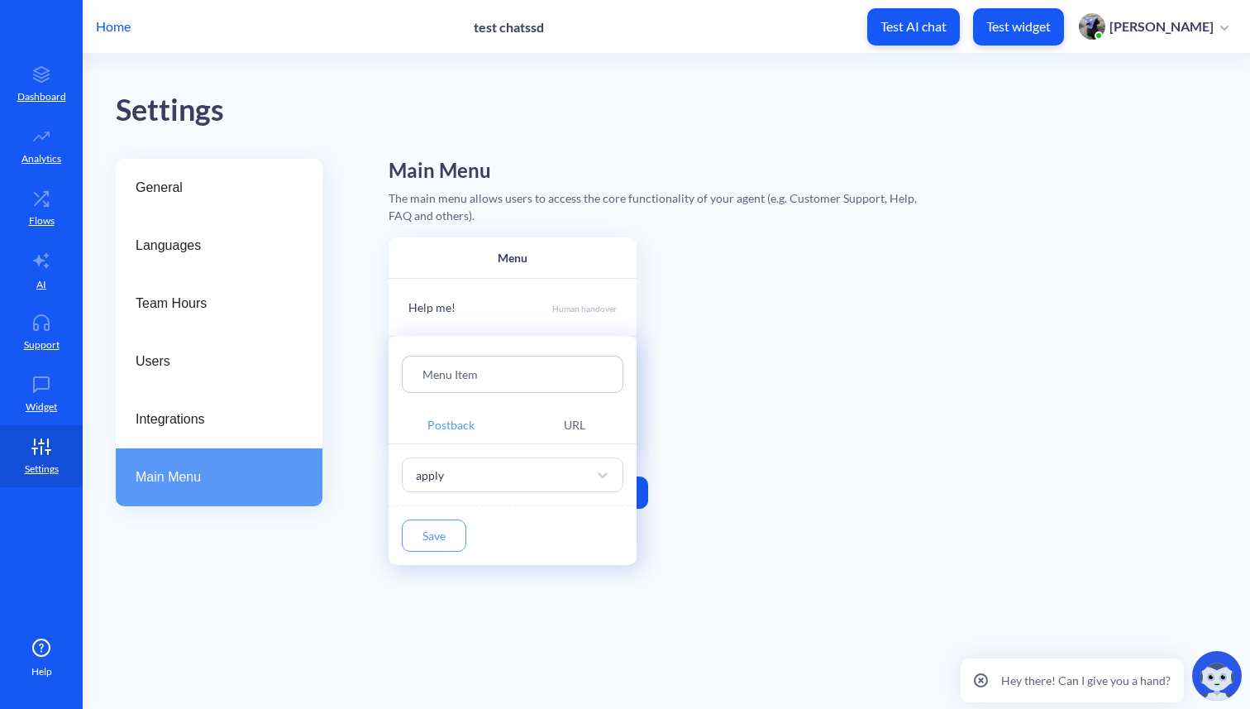
click at [429, 537] on button "Save" at bounding box center [434, 535] width 65 height 32
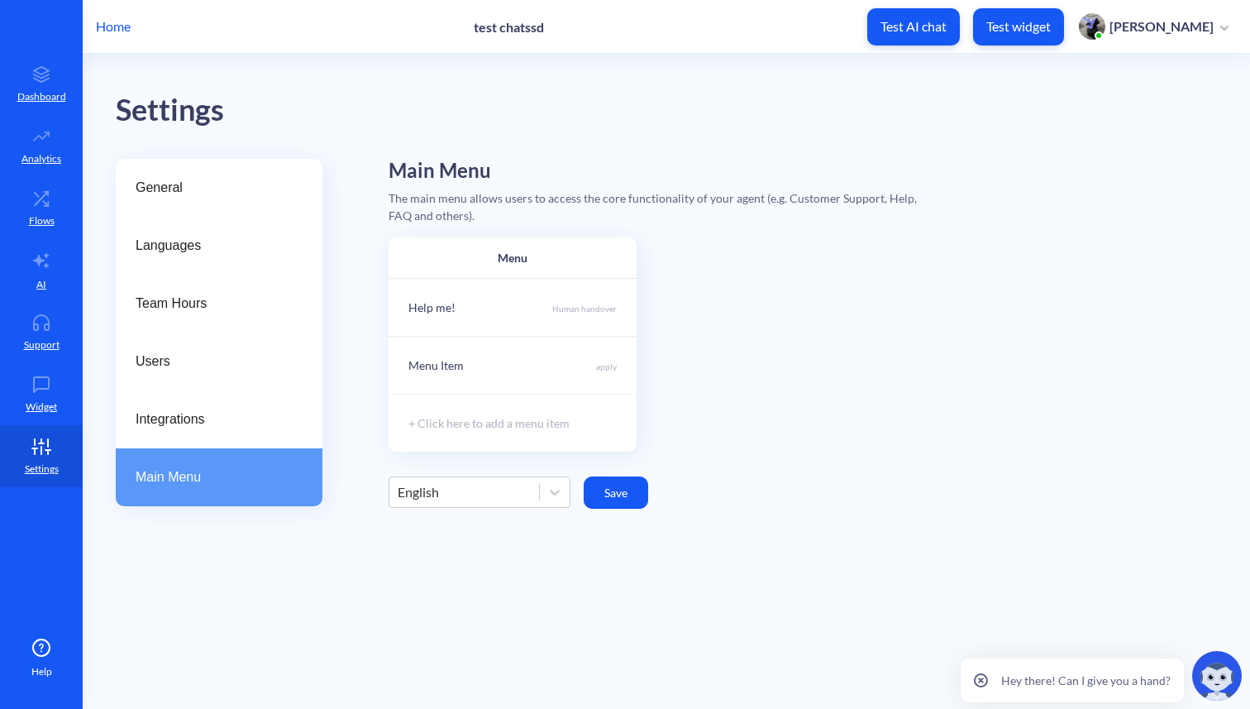
click at [620, 498] on button "Save" at bounding box center [616, 492] width 65 height 32
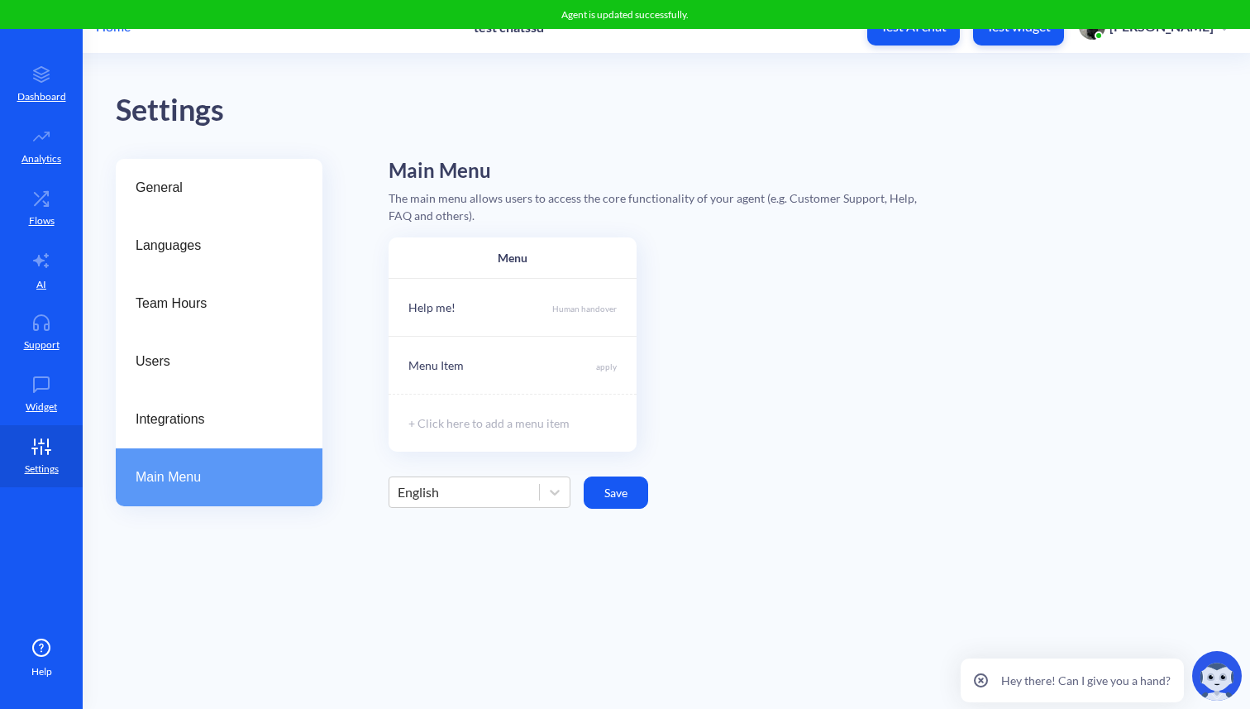
click at [1051, 31] on p "Test widget" at bounding box center [1019, 26] width 65 height 17
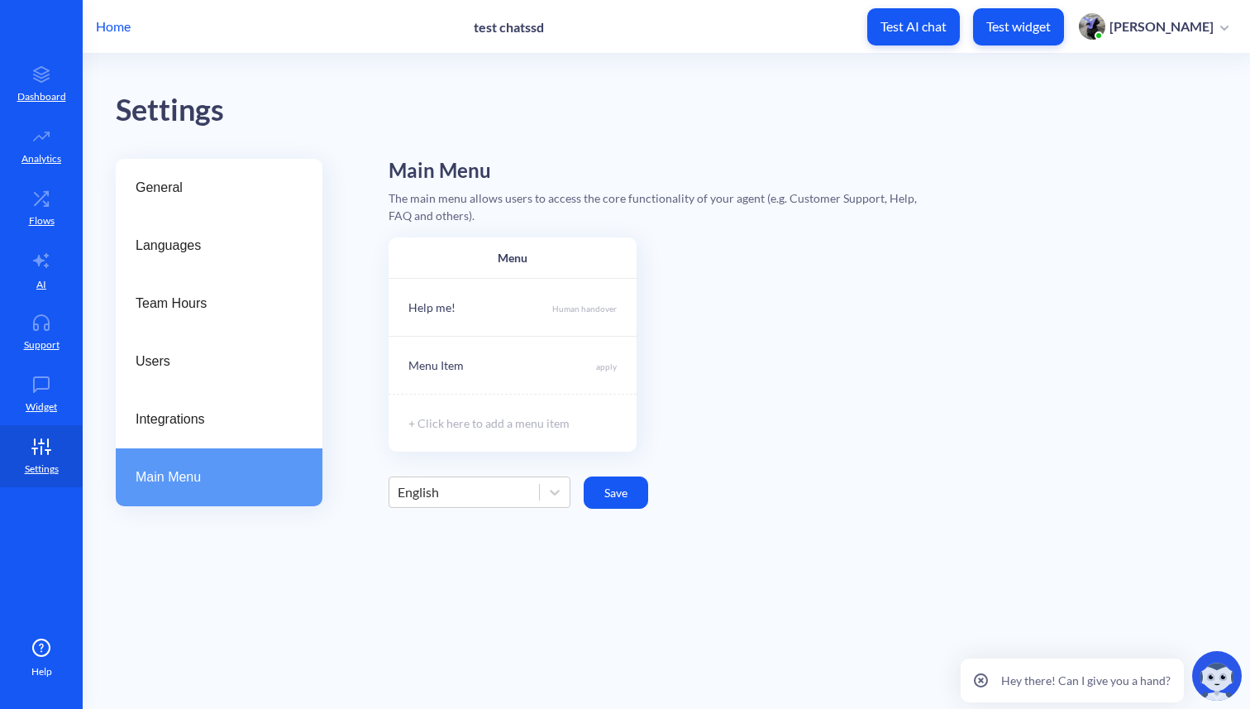
click at [110, 23] on p "Home" at bounding box center [113, 27] width 35 height 20
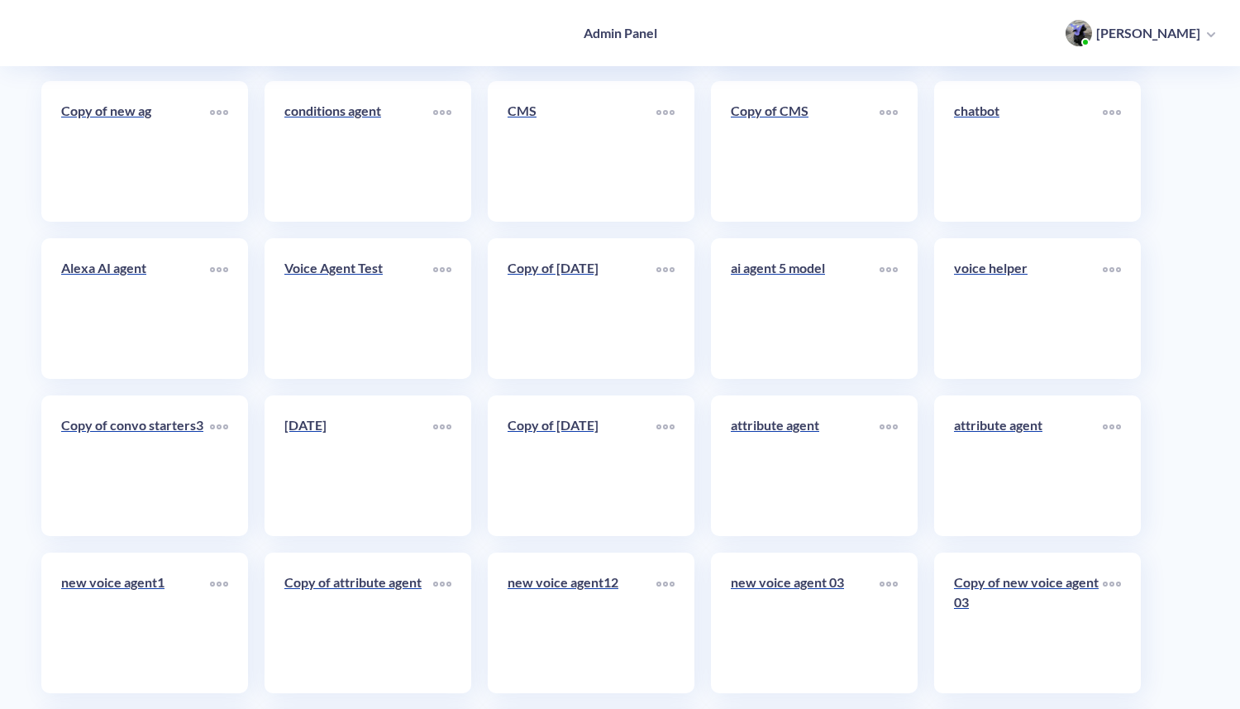
scroll to position [8295, 0]
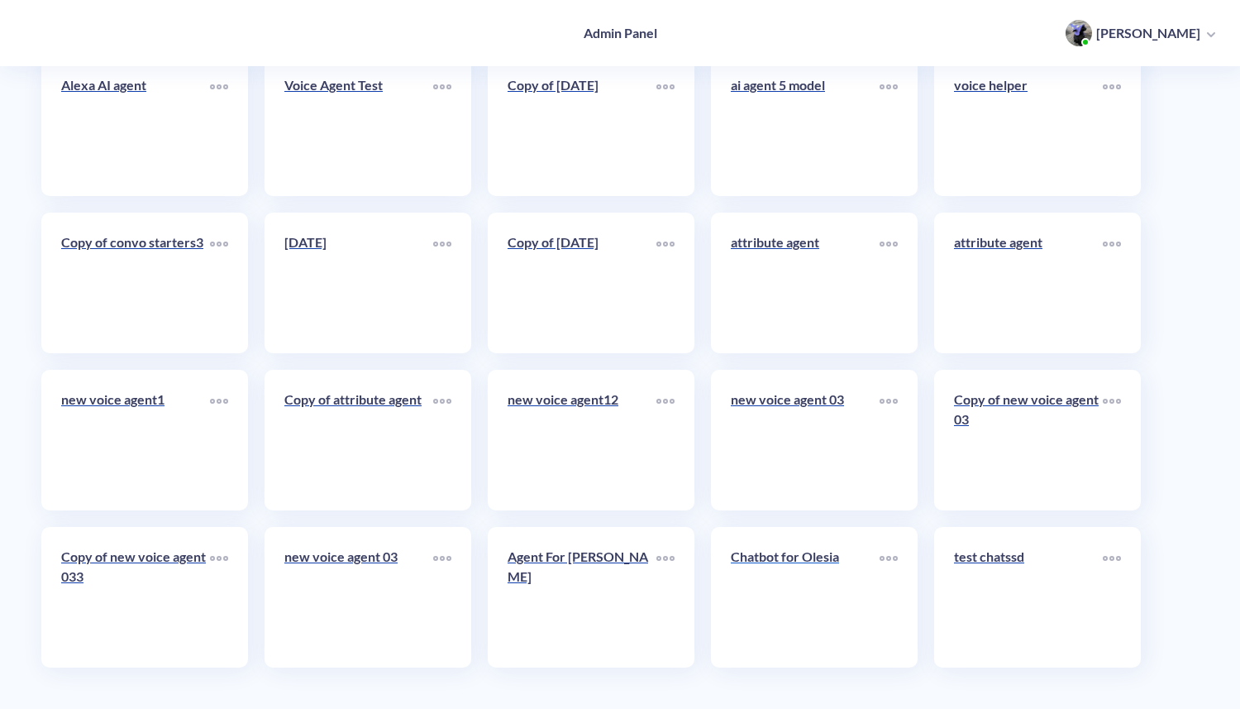
click at [796, 595] on link "Chatbot for Olesia" at bounding box center [805, 597] width 149 height 101
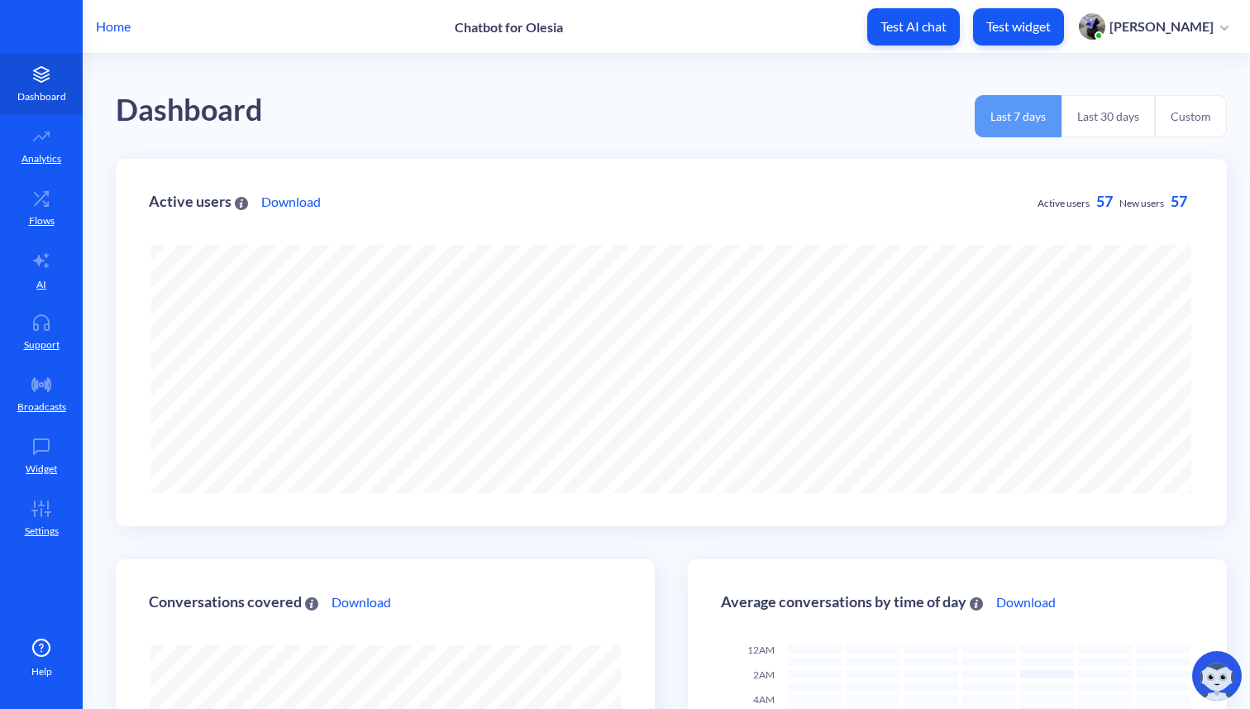
scroll to position [709, 1250]
click at [44, 199] on icon at bounding box center [41, 198] width 33 height 17
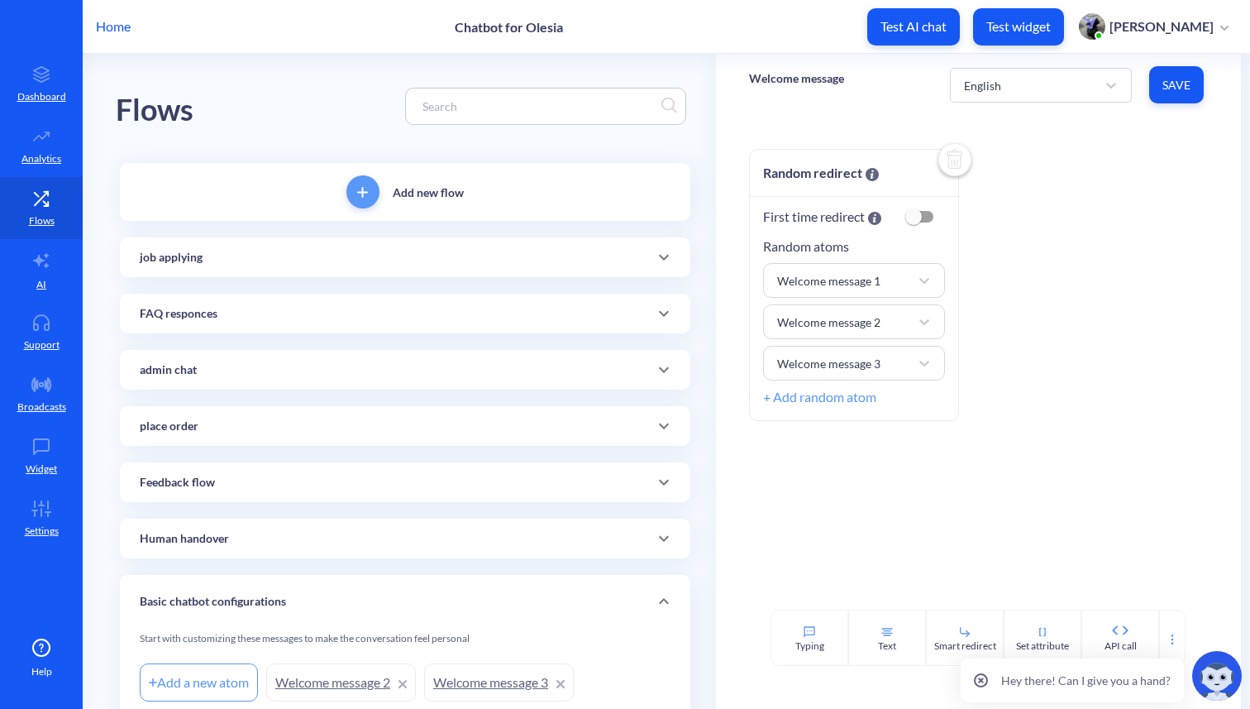
click at [247, 269] on div "job applying" at bounding box center [405, 257] width 571 height 40
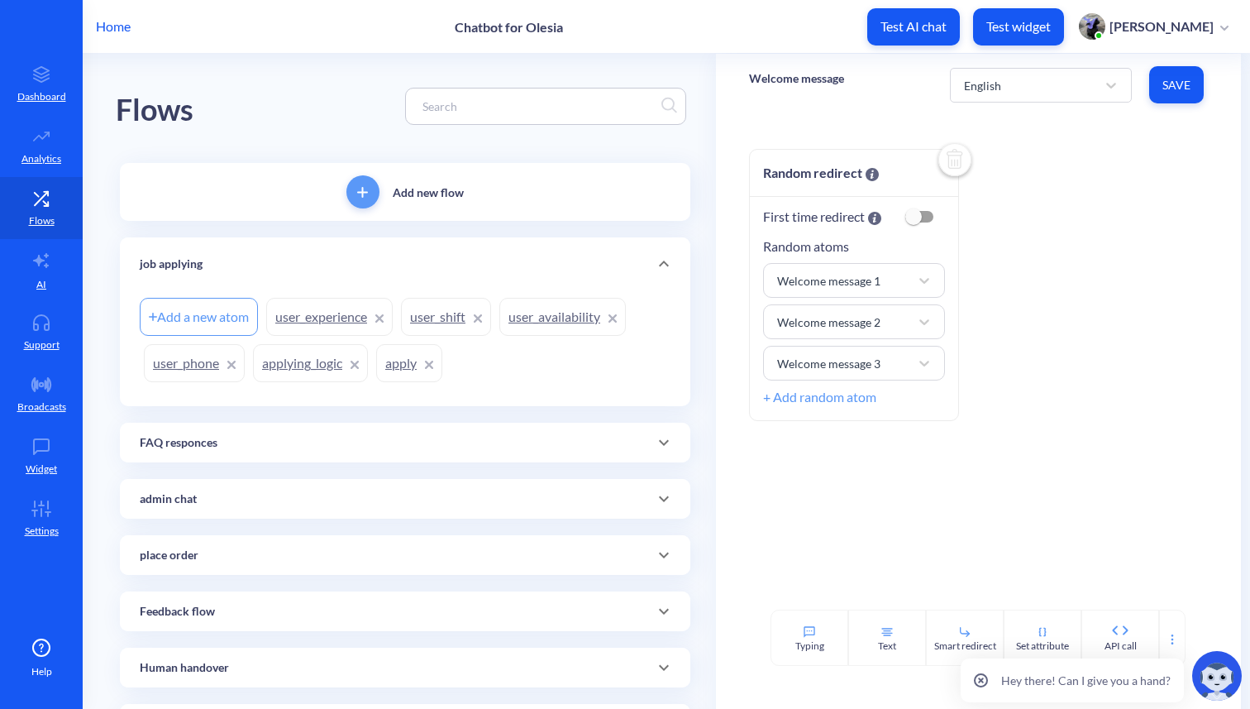
click at [196, 363] on link "user_phone" at bounding box center [194, 363] width 101 height 38
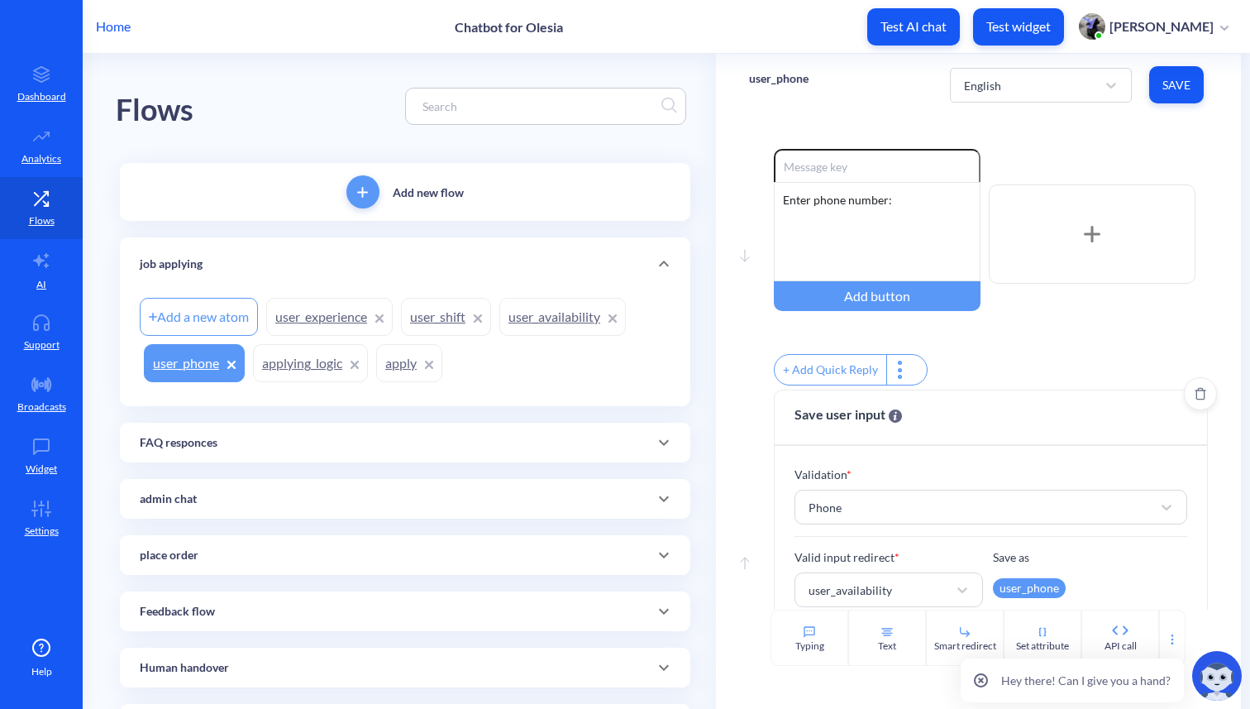
scroll to position [106, 0]
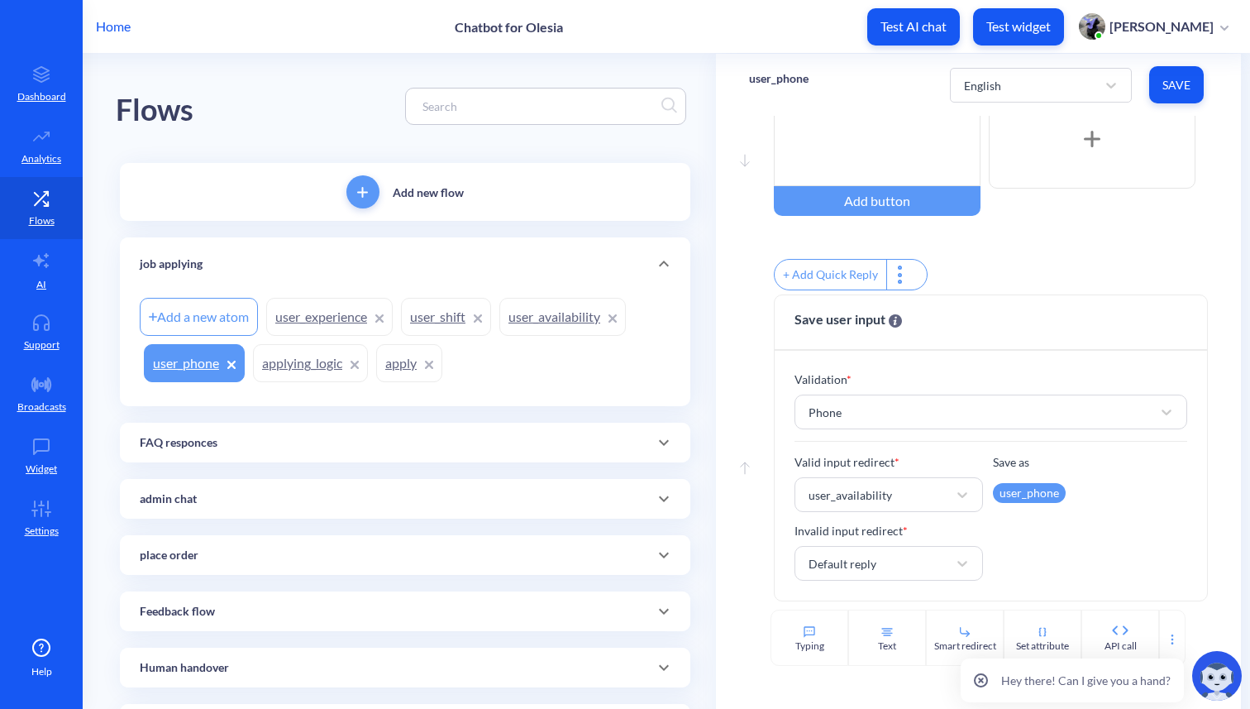
click at [550, 318] on link "user_availability" at bounding box center [562, 317] width 127 height 38
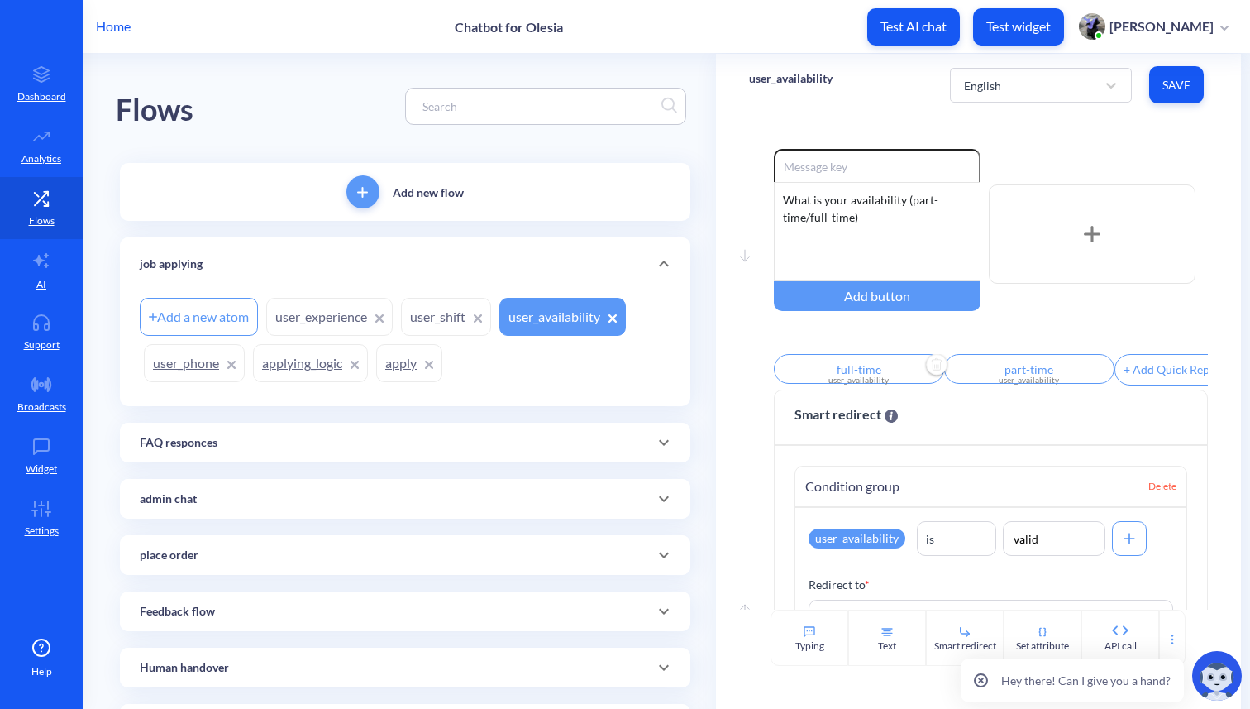
click at [858, 373] on input "full-time" at bounding box center [859, 369] width 170 height 30
click at [1073, 308] on div at bounding box center [625, 354] width 1250 height 709
click at [1014, 381] on div "user_availability" at bounding box center [1029, 380] width 151 height 12
click at [1022, 333] on div at bounding box center [625, 354] width 1250 height 709
click at [184, 365] on link "user_phone" at bounding box center [194, 363] width 101 height 38
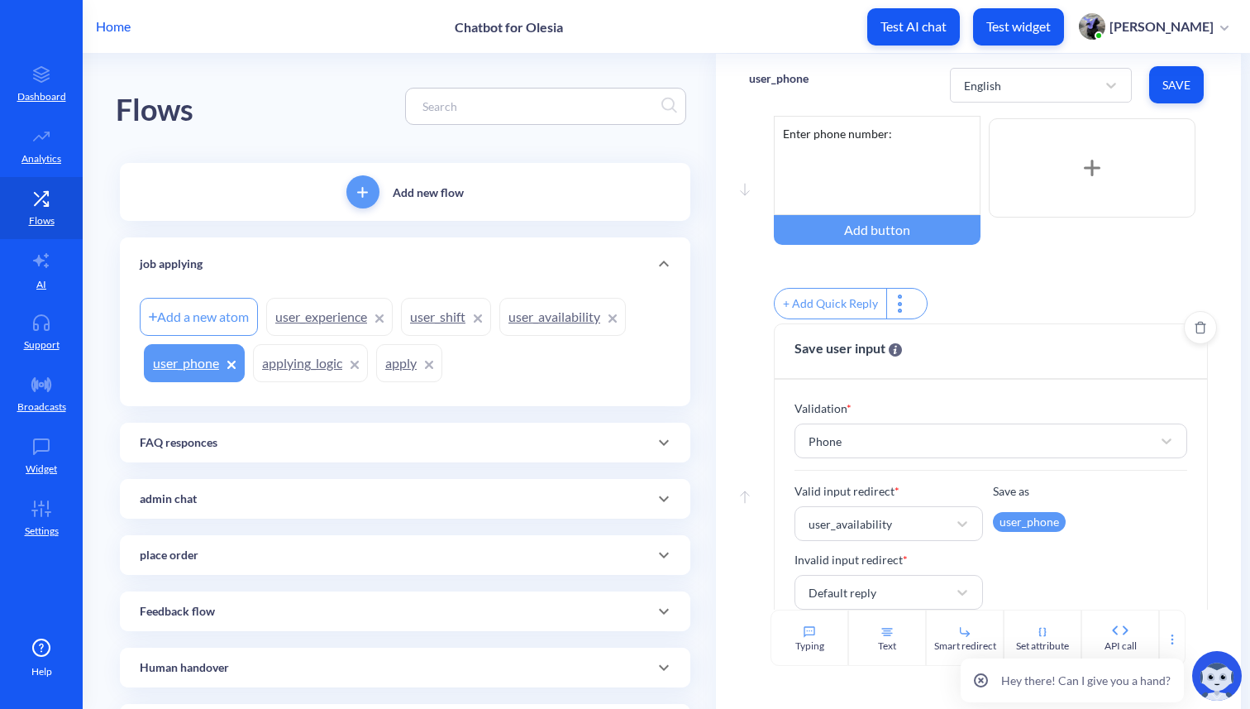
scroll to position [106, 0]
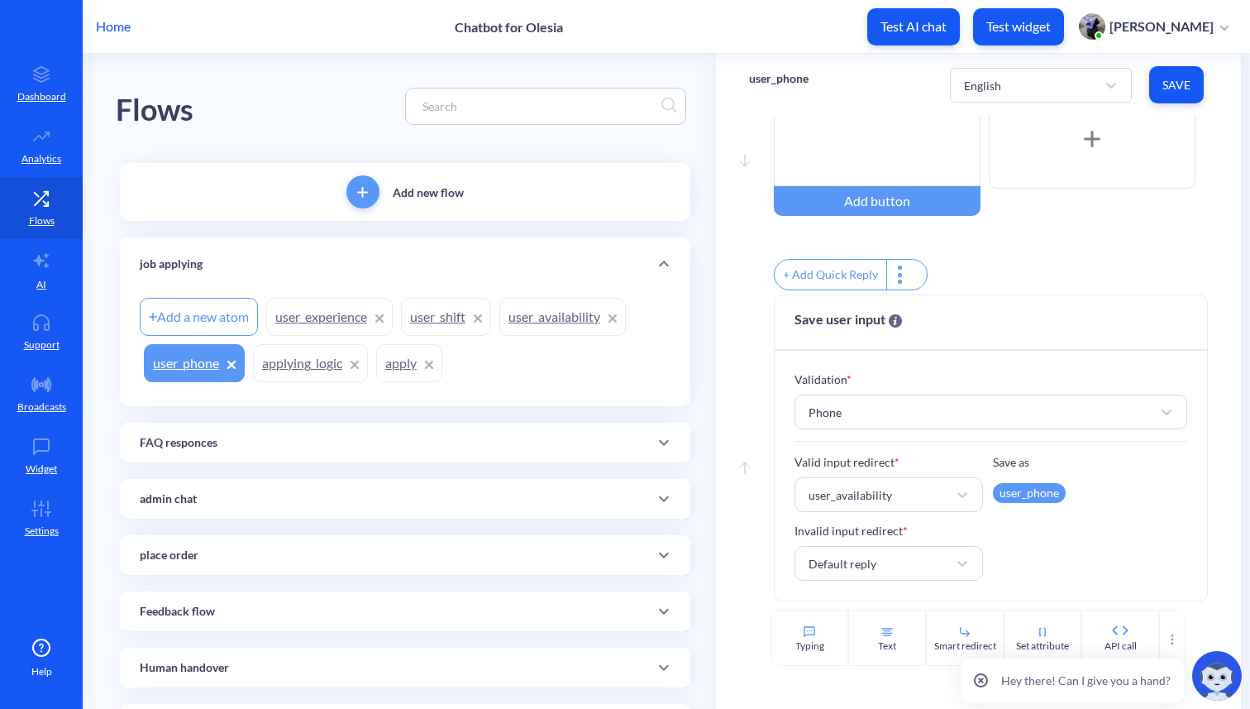
click at [539, 318] on link "user_availability" at bounding box center [562, 317] width 127 height 38
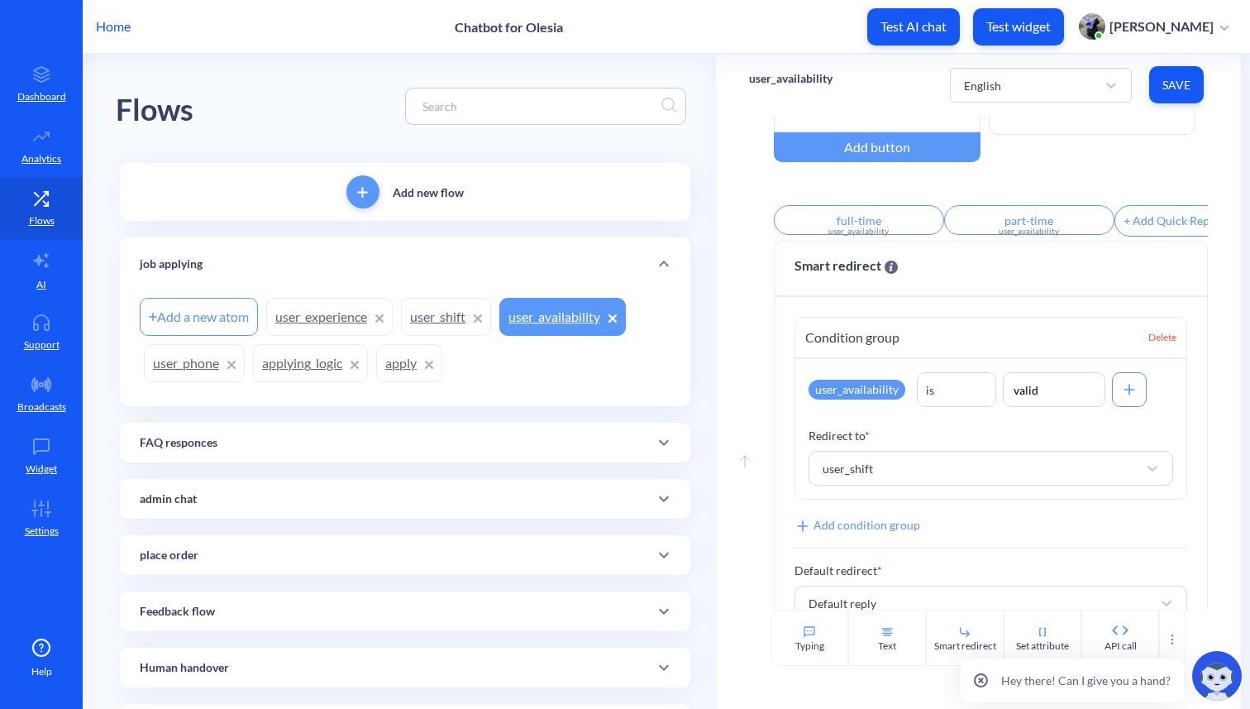
scroll to position [199, 0]
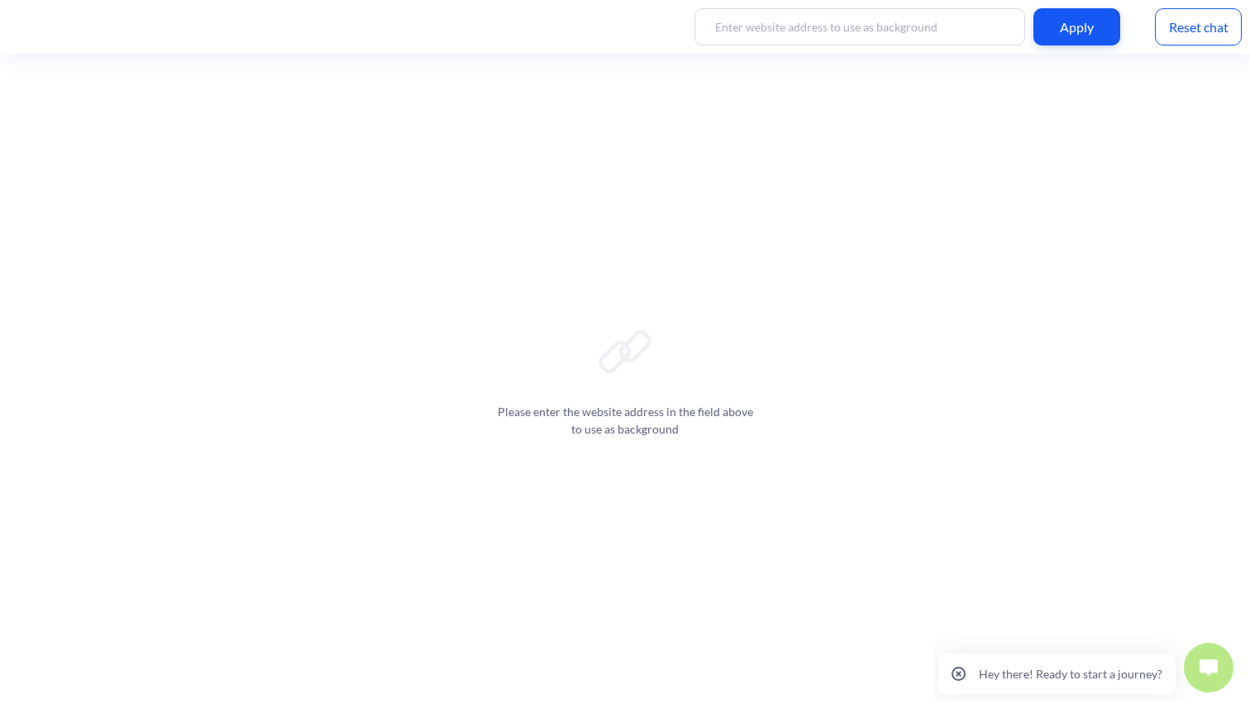
click at [1208, 27] on div "Reset chat" at bounding box center [1198, 26] width 87 height 37
click at [1213, 663] on img at bounding box center [1209, 667] width 18 height 17
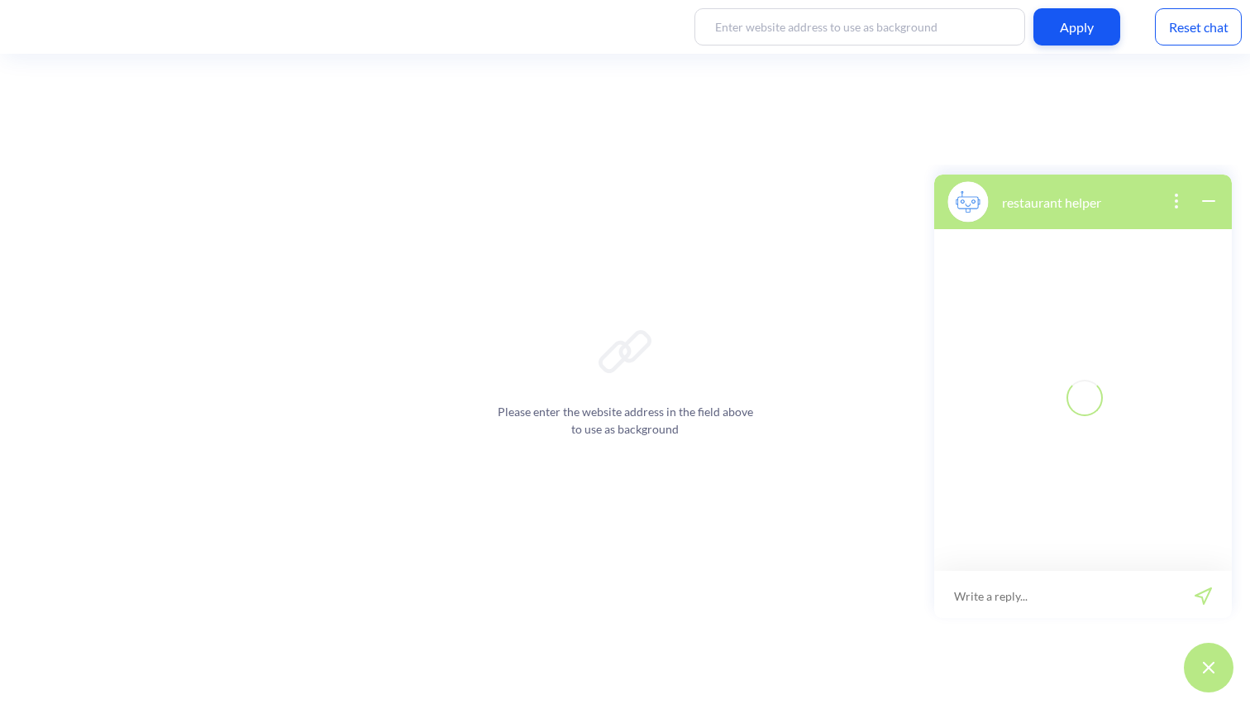
scroll to position [2, 0]
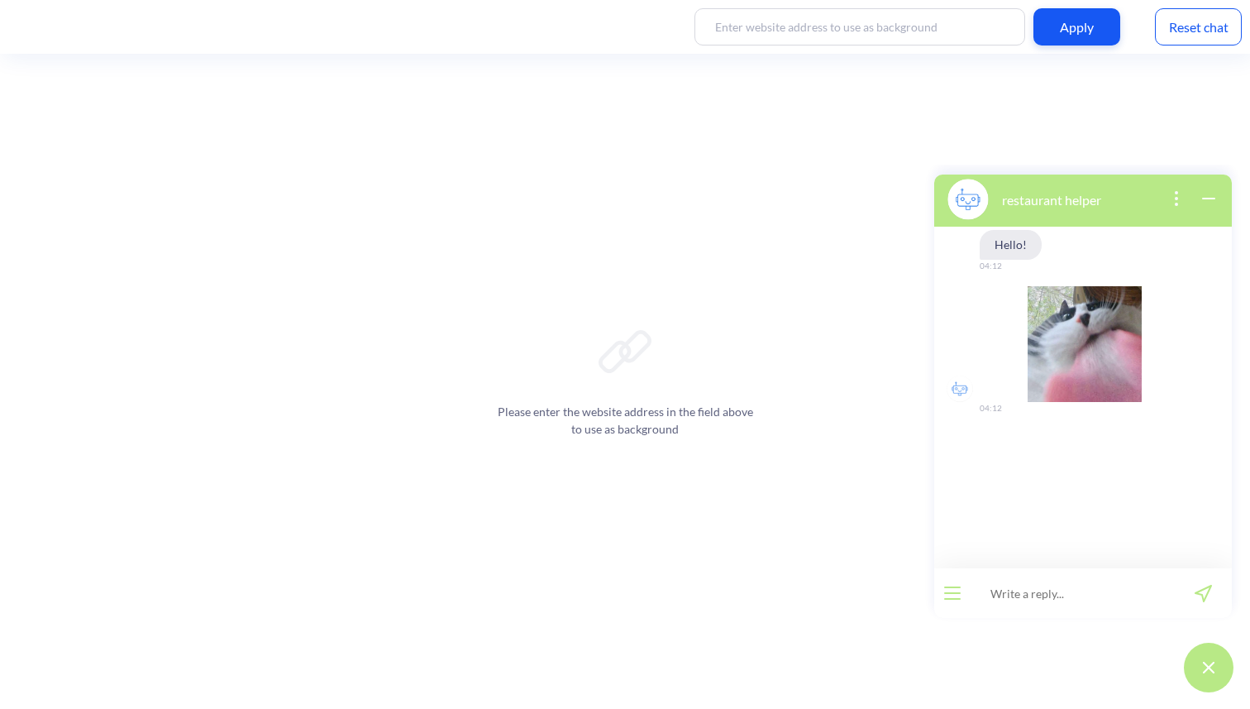
click at [1202, 30] on div "Reset chat" at bounding box center [1198, 26] width 87 height 37
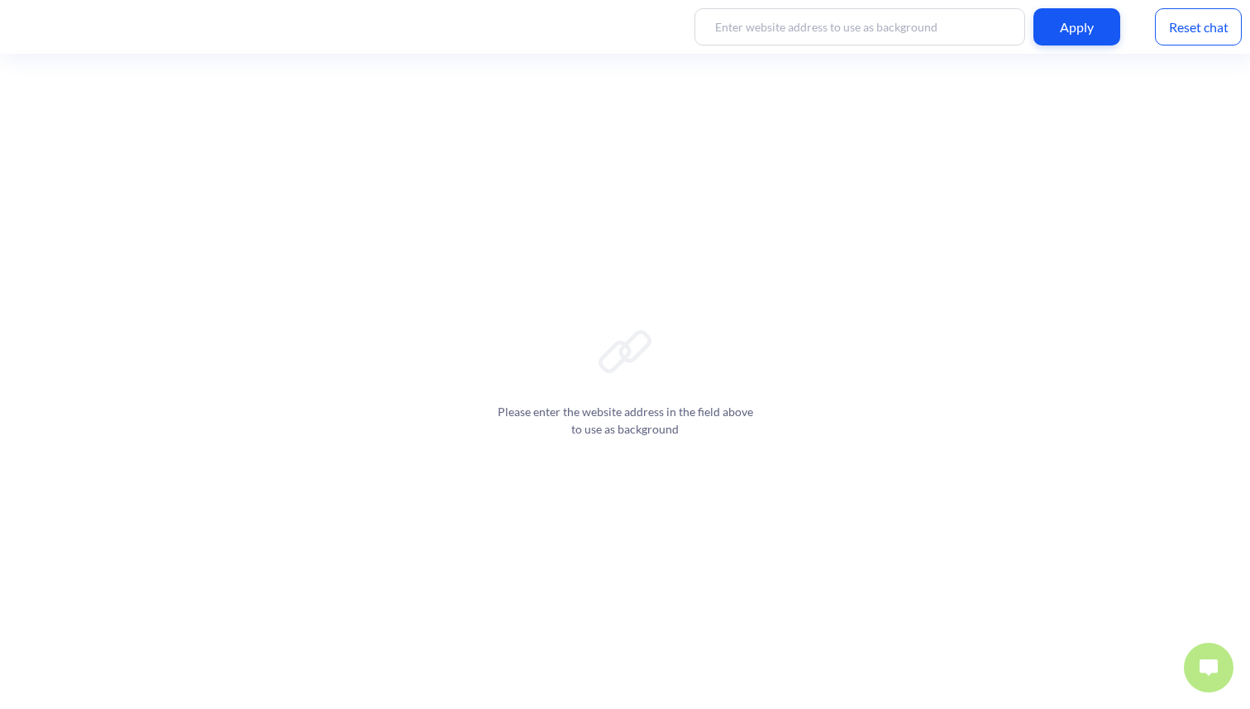
click at [1212, 674] on img at bounding box center [1209, 667] width 18 height 17
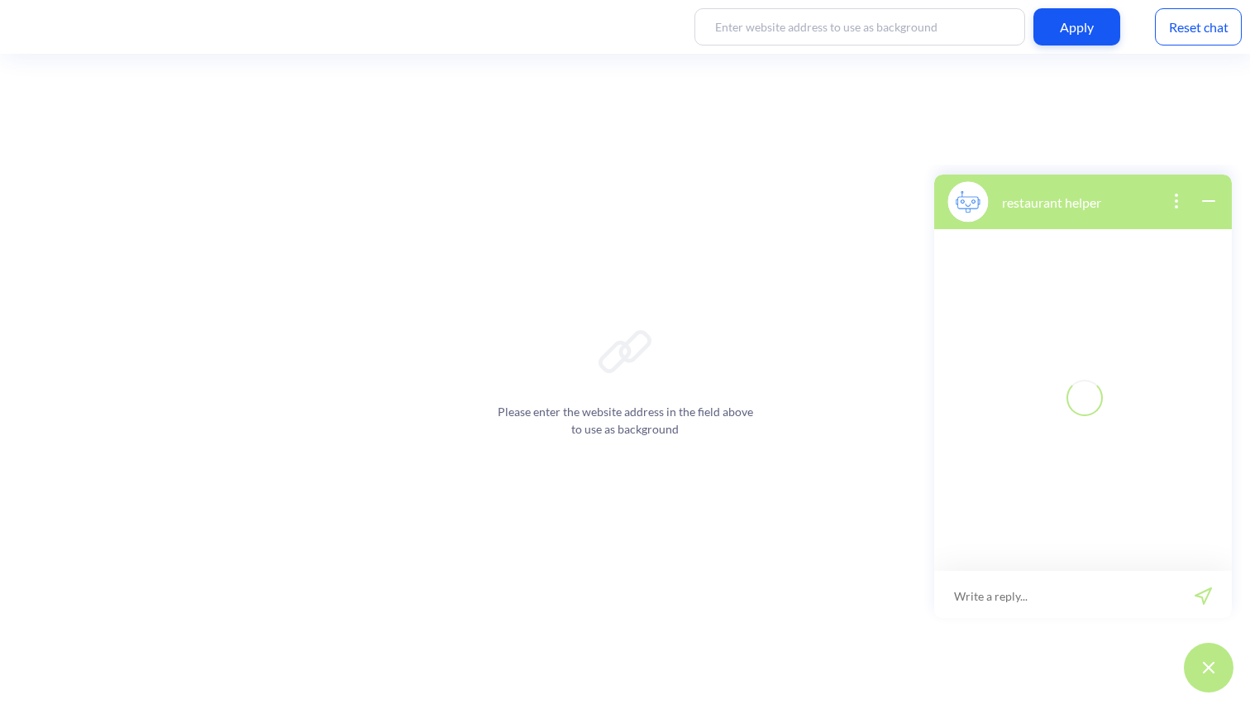
scroll to position [2, 0]
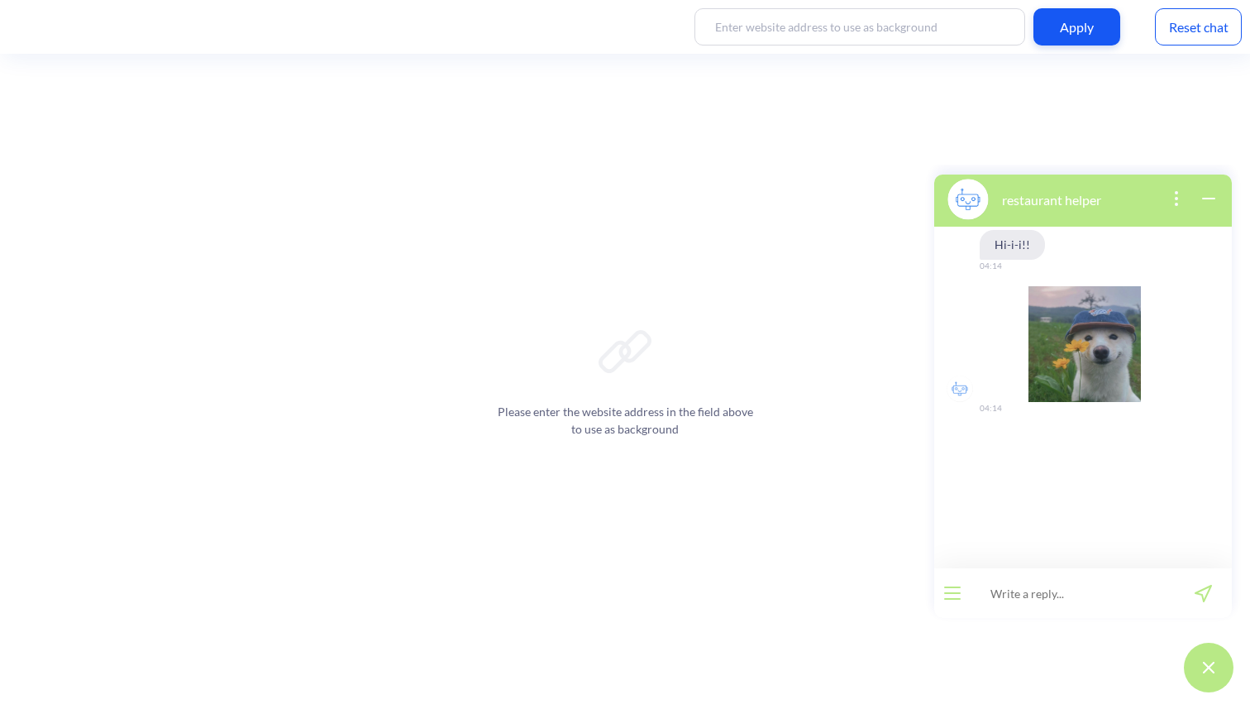
click at [1010, 595] on input at bounding box center [1073, 593] width 204 height 50
paste input "can I apply"
type input "can I apply"
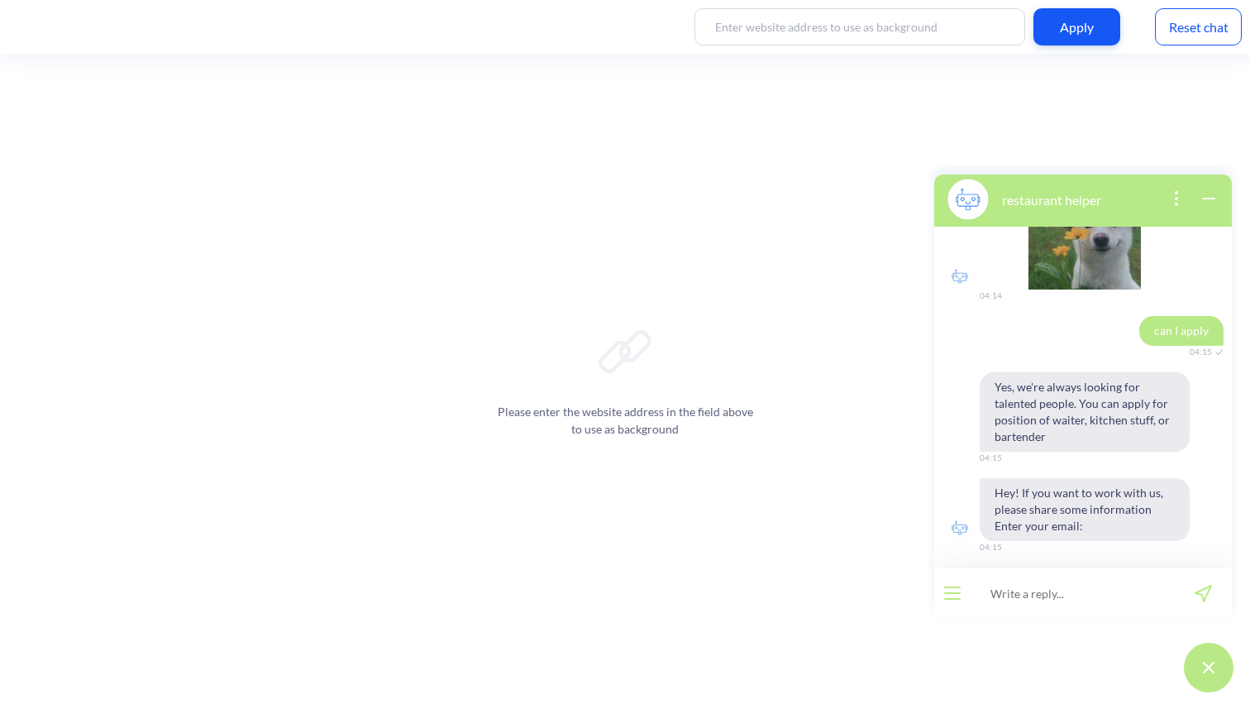
scroll to position [117, 0]
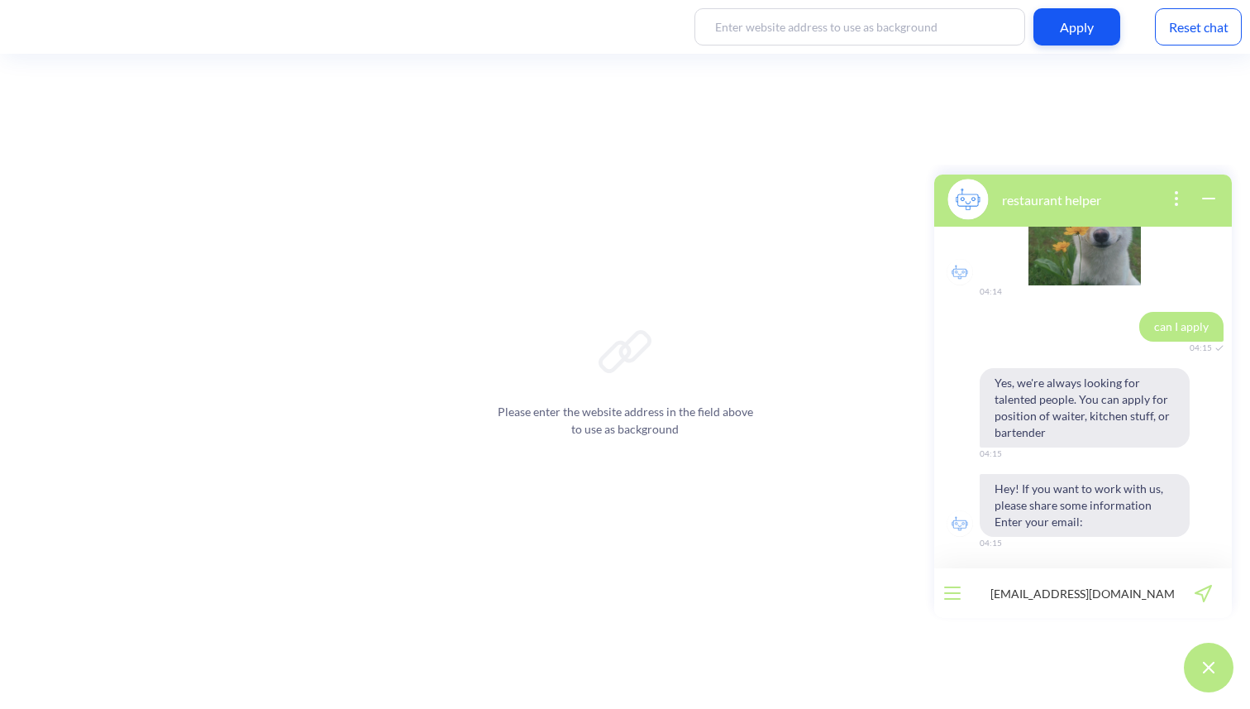
type input "[EMAIL_ADDRESS][DOMAIN_NAME]"
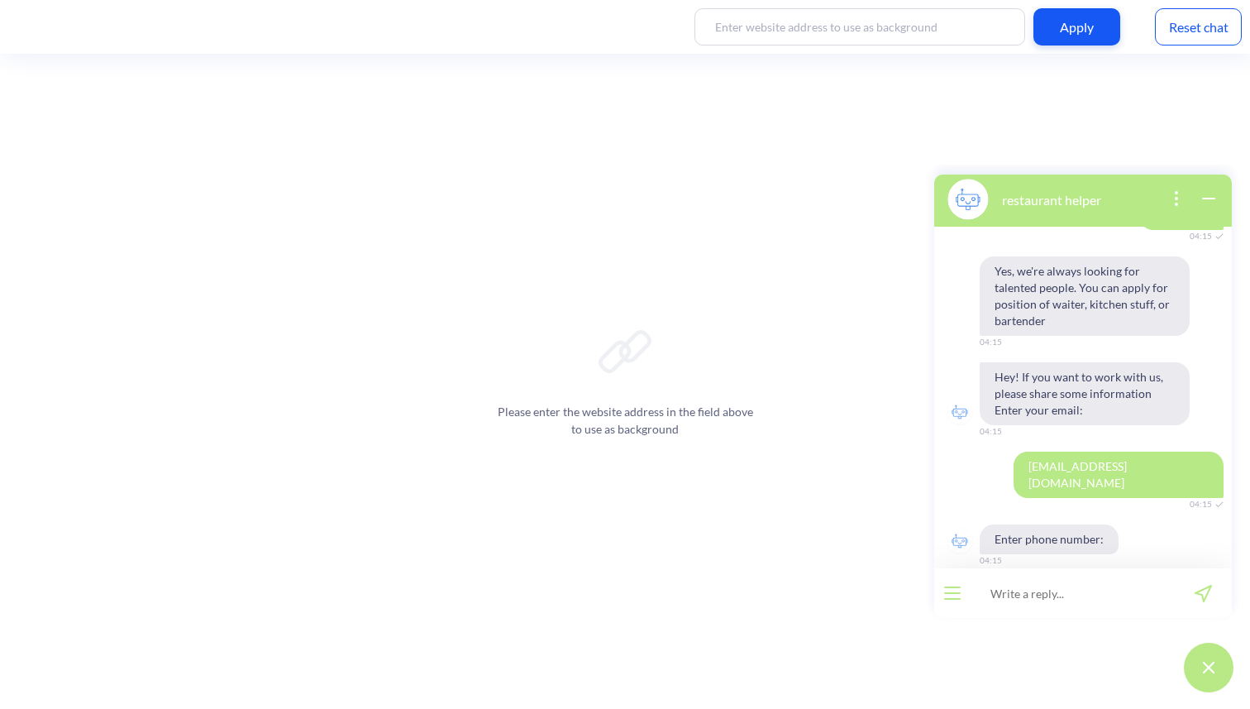
scroll to position [229, 0]
type input "+380938129176"
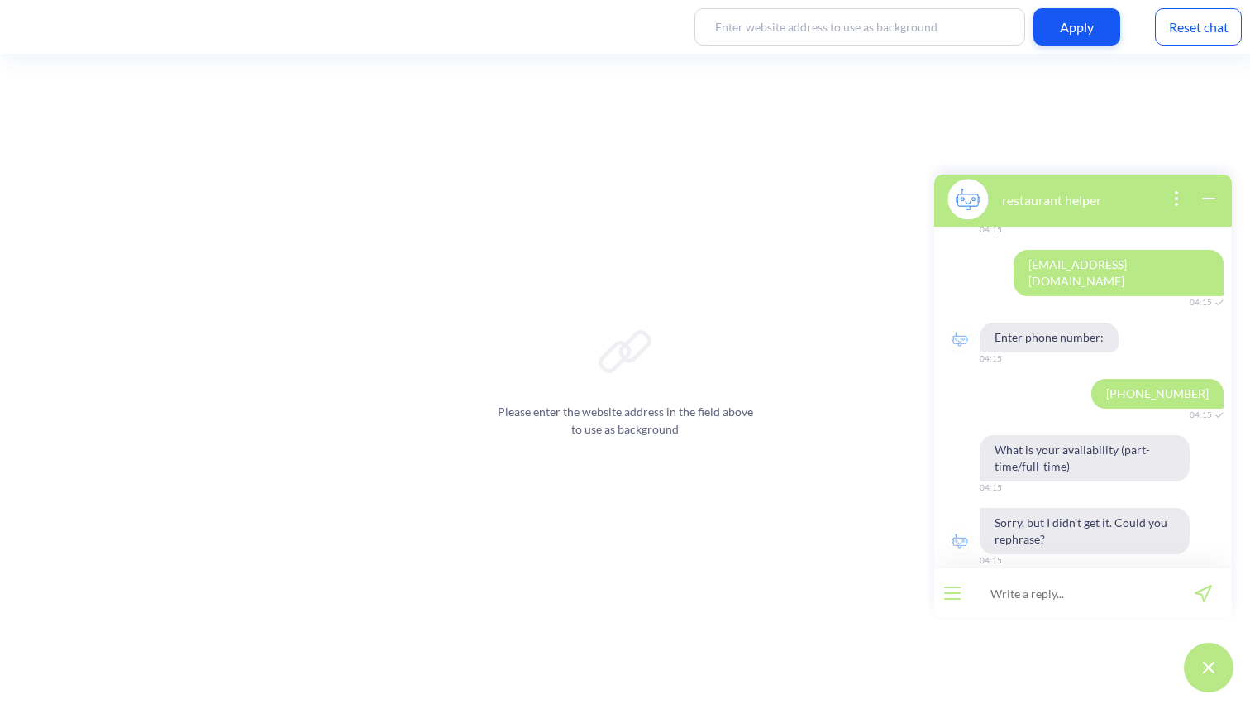
scroll to position [431, 0]
click at [1202, 26] on div "Reset chat" at bounding box center [1198, 26] width 87 height 37
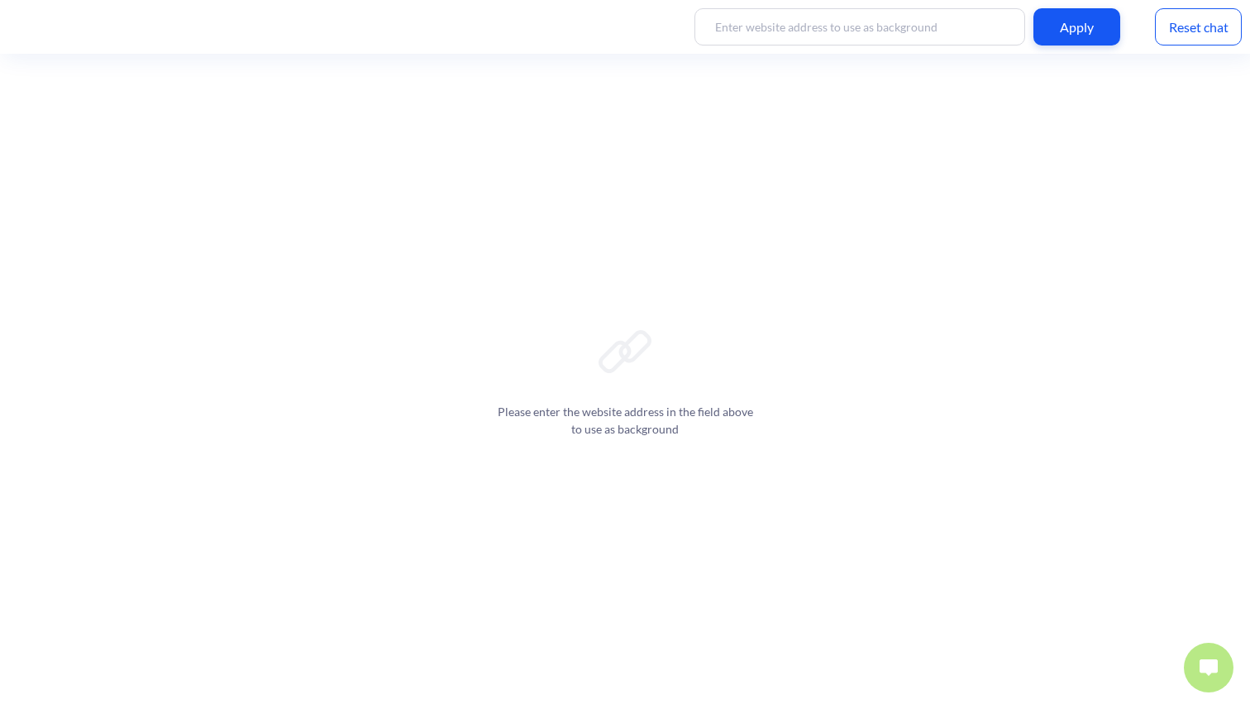
click at [1207, 661] on img at bounding box center [1209, 667] width 18 height 17
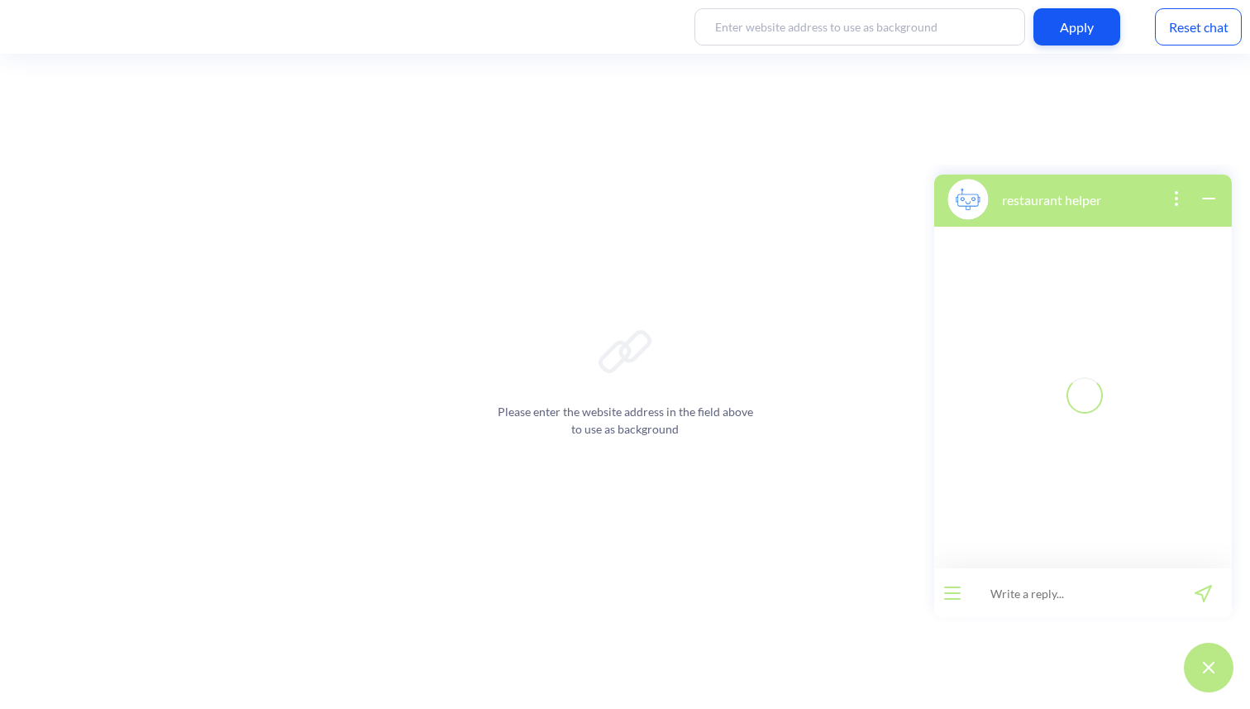
click at [1034, 587] on input at bounding box center [1073, 593] width 204 height 50
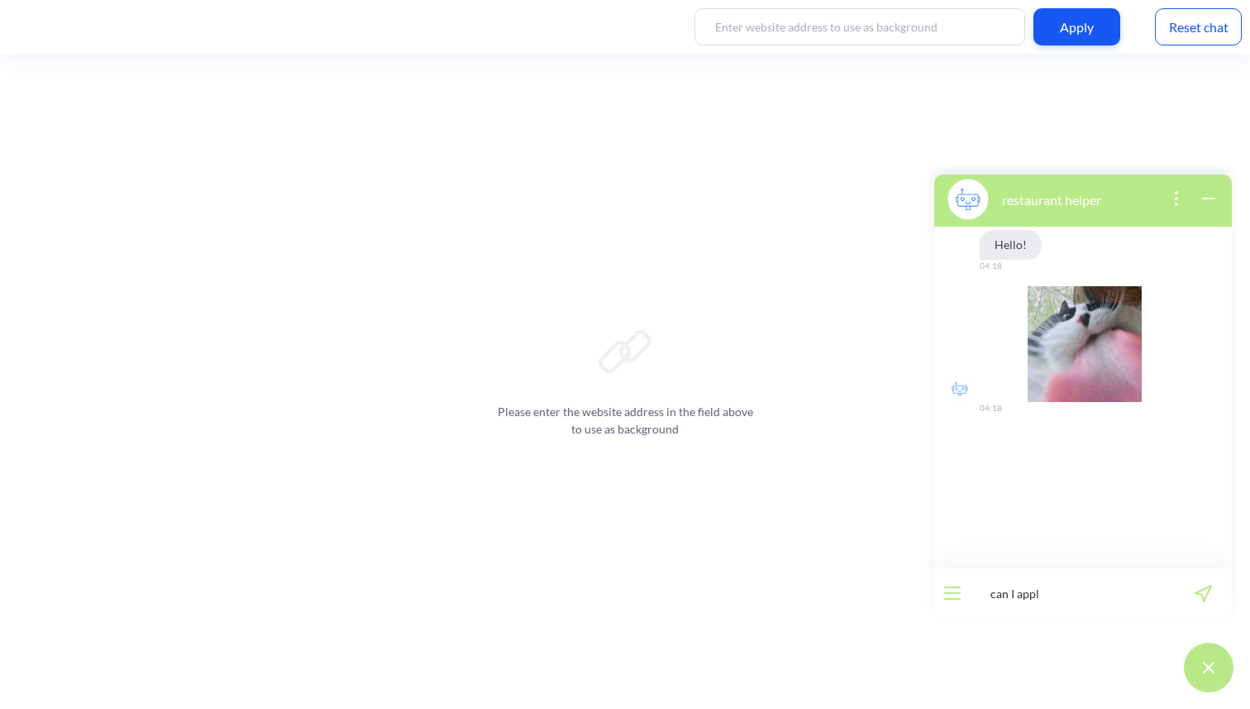
type input "can I apply"
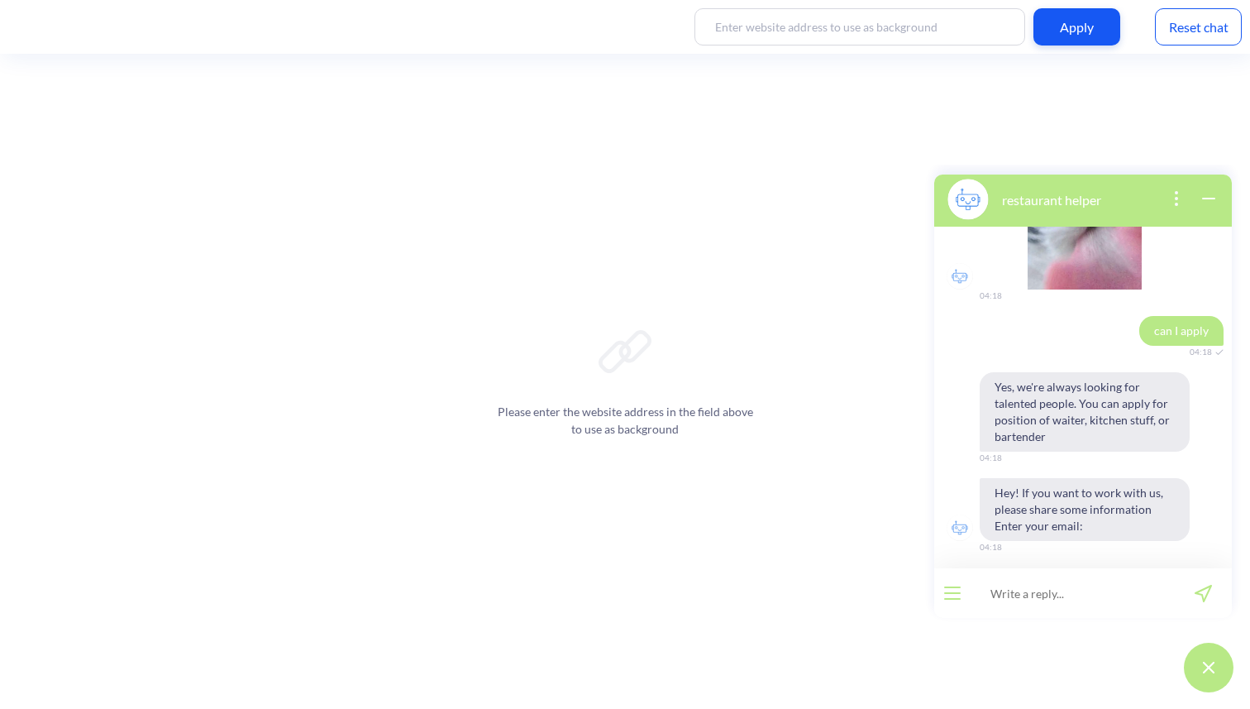
scroll to position [117, 0]
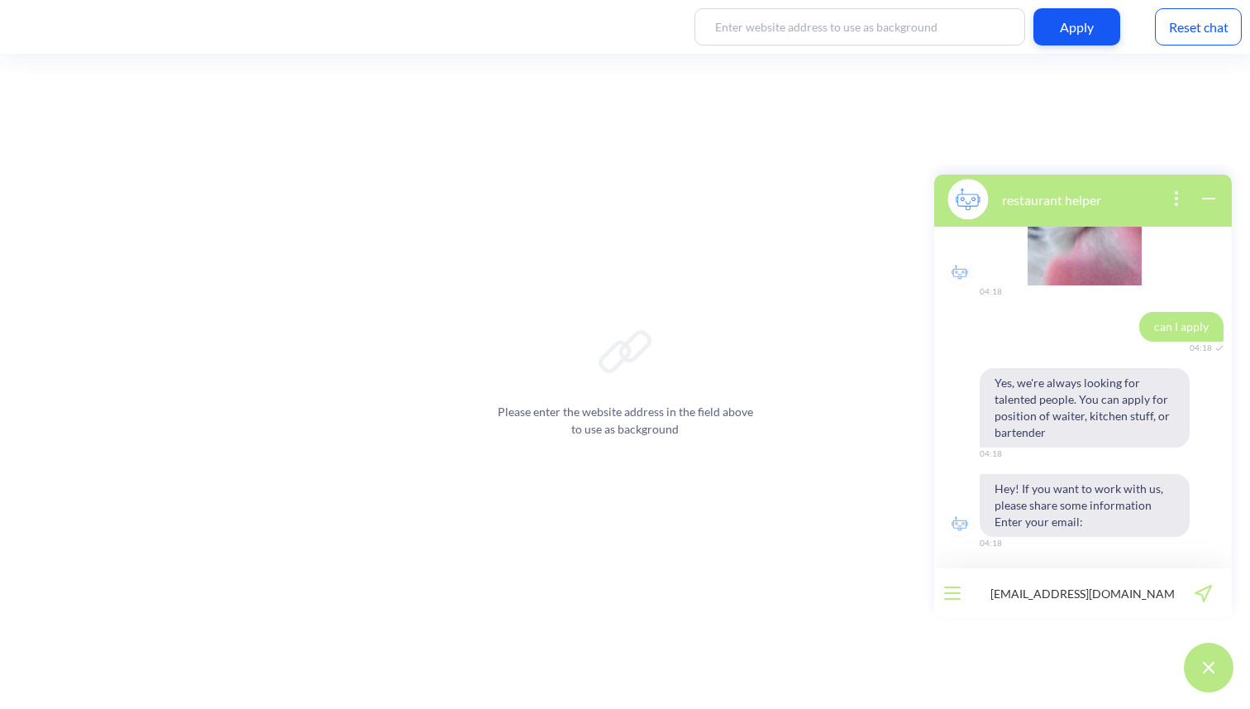
type input "[EMAIL_ADDRESS][DOMAIN_NAME]"
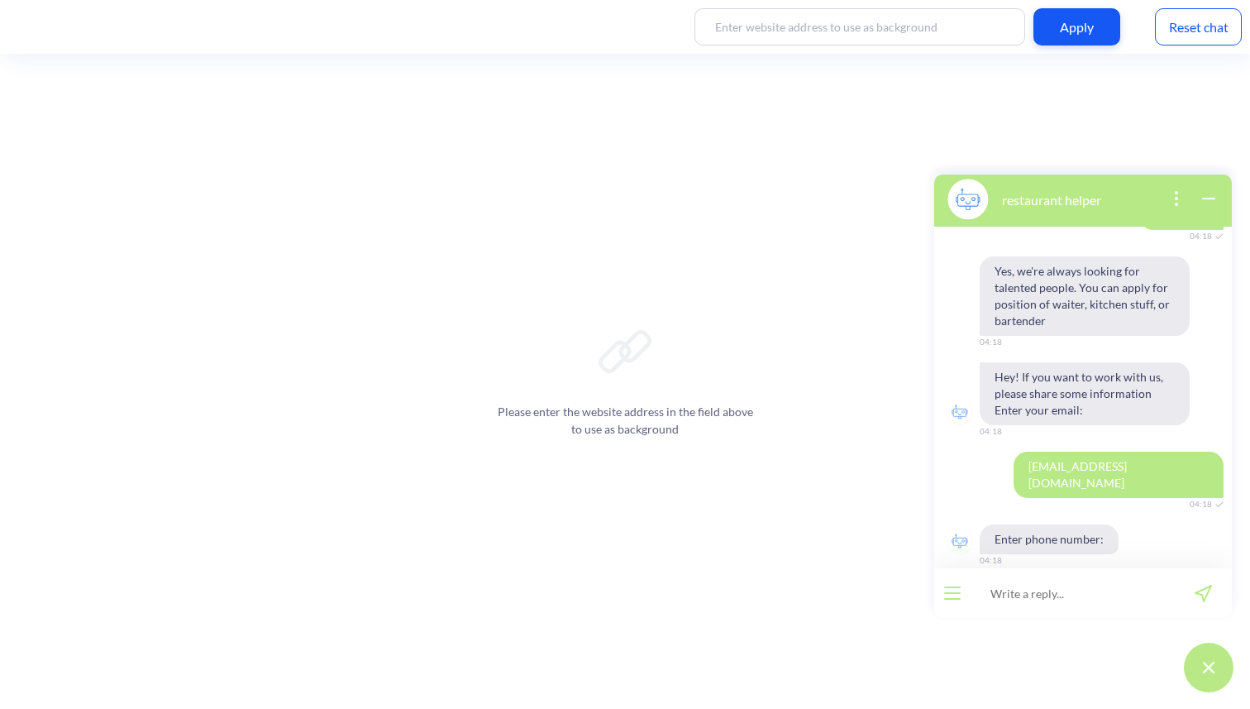
scroll to position [229, 0]
type input "yuhjhjk"
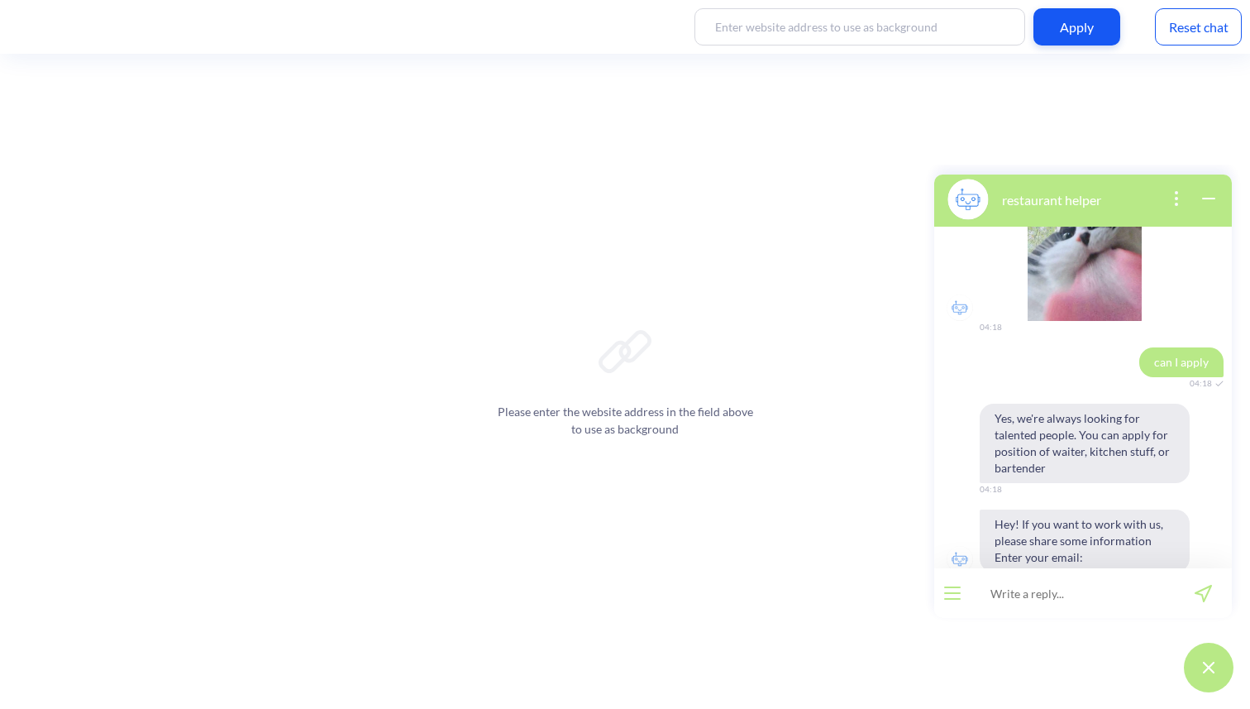
scroll to position [0, 0]
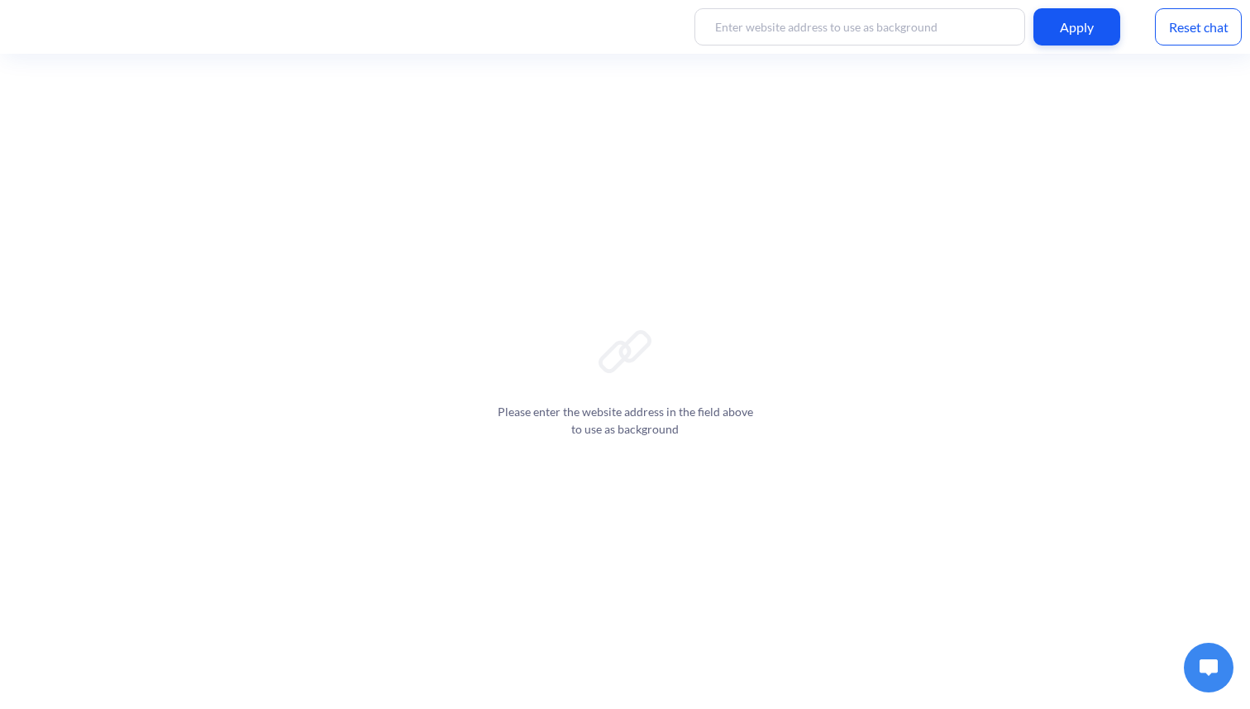
click at [1214, 672] on img at bounding box center [1209, 667] width 18 height 17
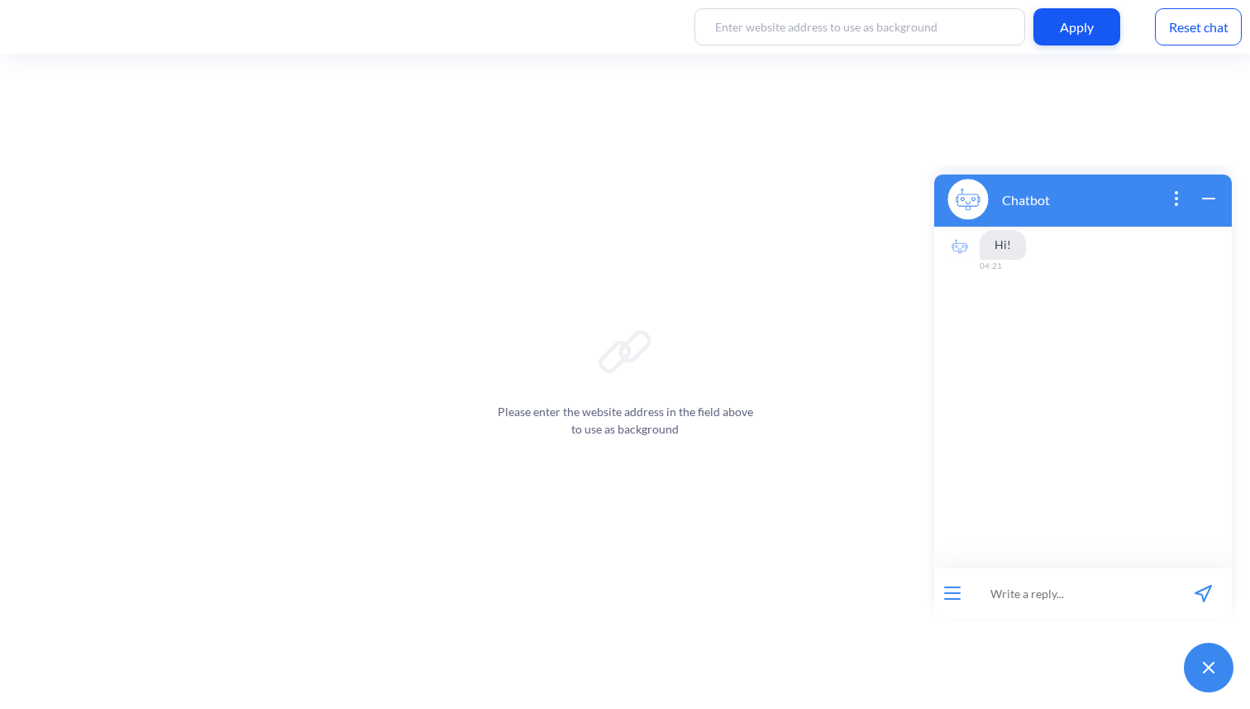
click at [952, 593] on icon "open menu" at bounding box center [952, 593] width 15 height 0
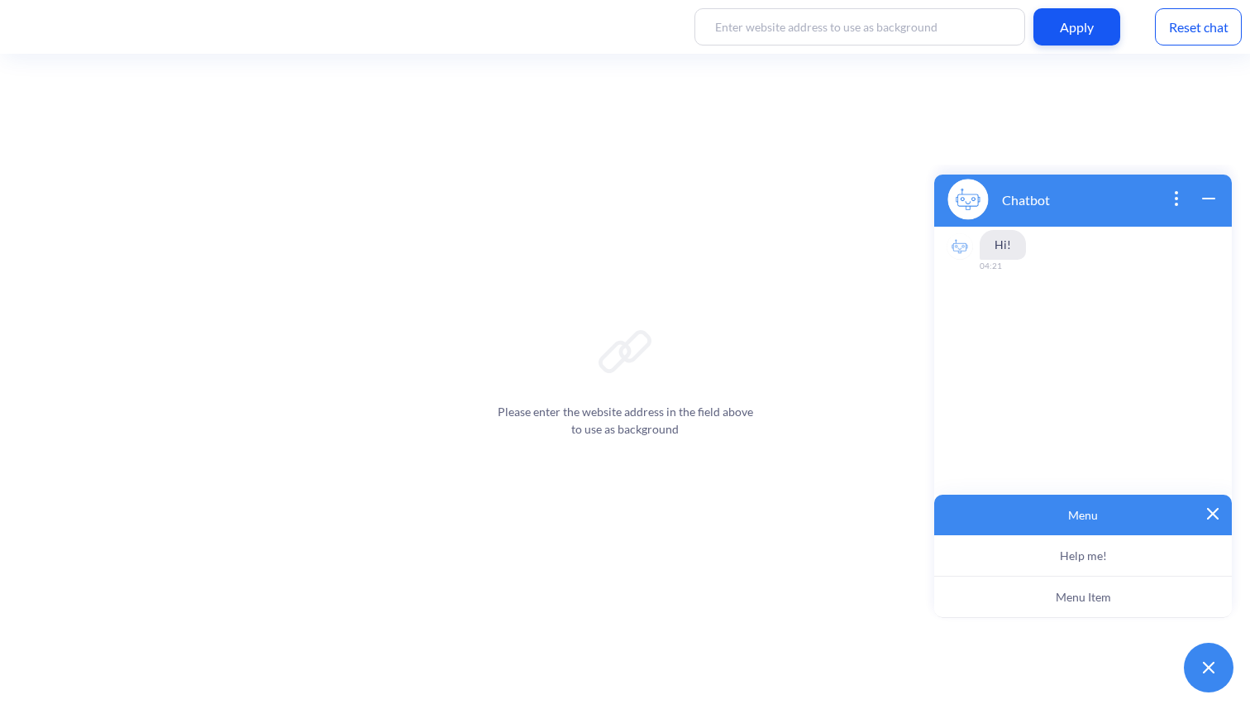
click at [1099, 599] on span "Menu Item" at bounding box center [1083, 597] width 55 height 14
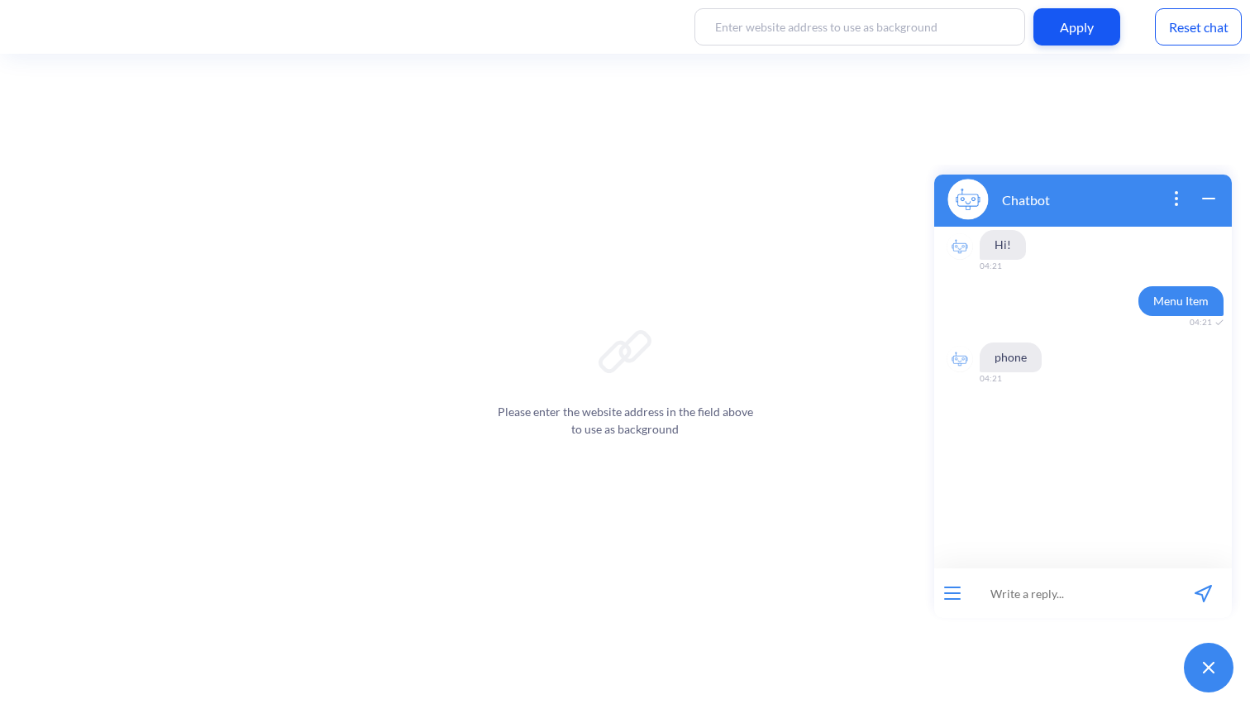
click at [1015, 593] on input at bounding box center [1073, 593] width 204 height 50
type input "[PHONE_NUMBER]"
